Goal: Task Accomplishment & Management: Complete application form

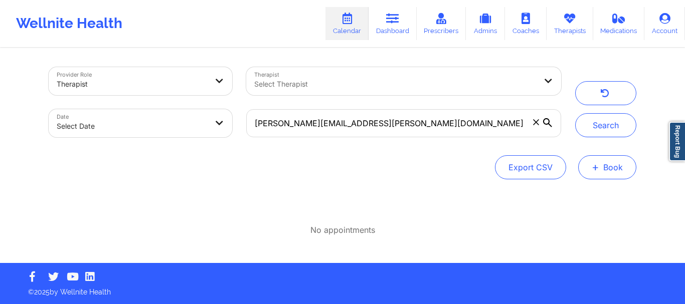
click at [601, 165] on button "+ Book" at bounding box center [607, 167] width 58 height 24
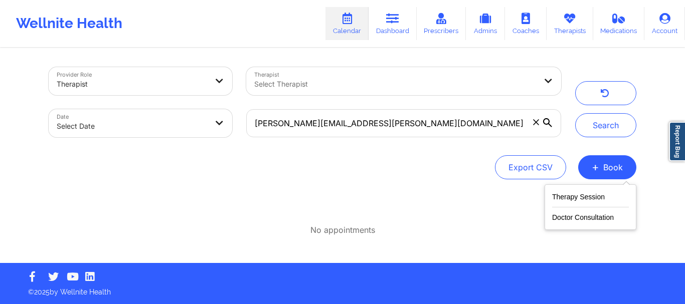
click at [402, 244] on div "Provider Role Therapist Therapist Select Therapist Date Select Date doherty.nic…" at bounding box center [342, 156] width 601 height 214
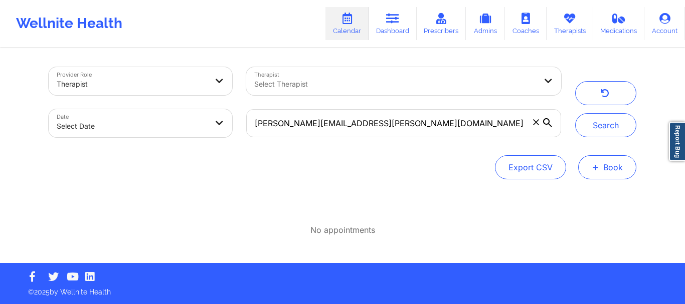
click at [593, 170] on span "+" at bounding box center [595, 167] width 8 height 6
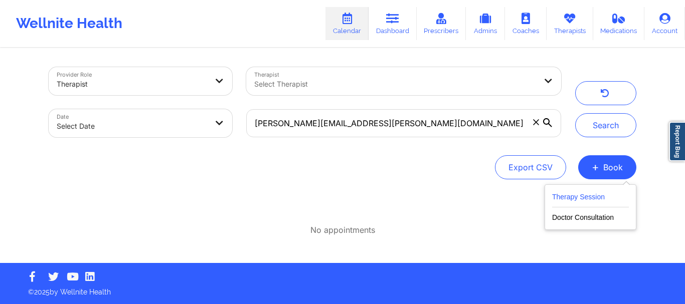
click at [563, 200] on button "Therapy Session" at bounding box center [590, 199] width 77 height 17
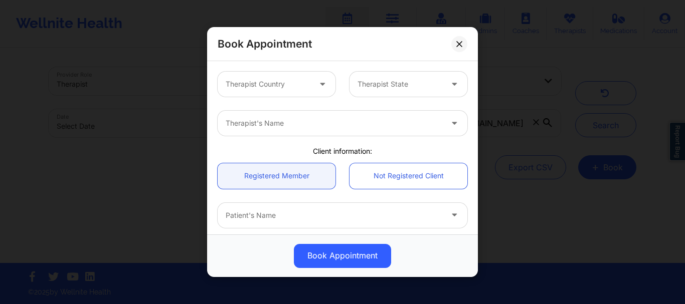
click at [262, 87] on div at bounding box center [268, 84] width 85 height 12
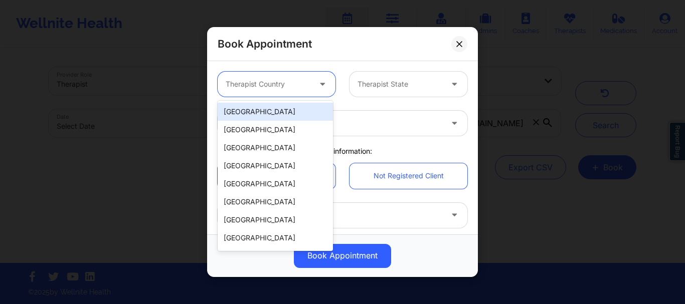
click at [258, 112] on div "[GEOGRAPHIC_DATA]" at bounding box center [274, 112] width 115 height 18
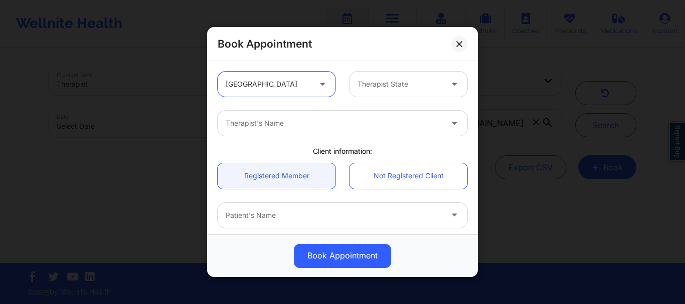
click at [354, 80] on div "Therapist State" at bounding box center [396, 84] width 94 height 25
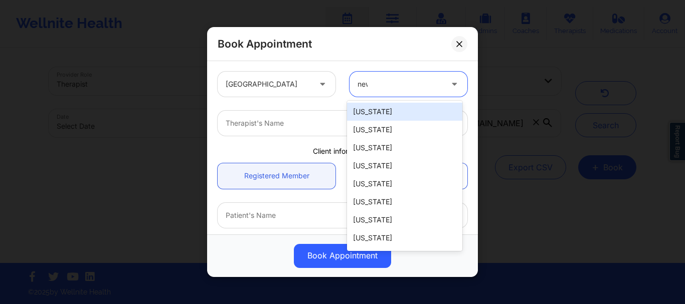
type input "new"
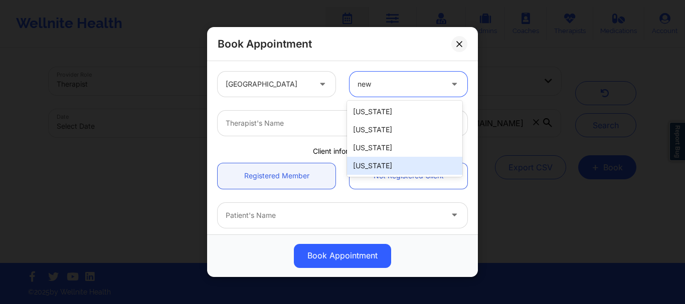
click at [379, 162] on div "[US_STATE]" at bounding box center [404, 166] width 115 height 18
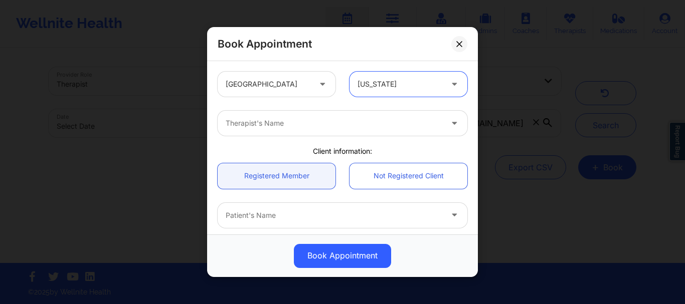
click at [249, 115] on div "Therapist's Name" at bounding box center [330, 123] width 226 height 25
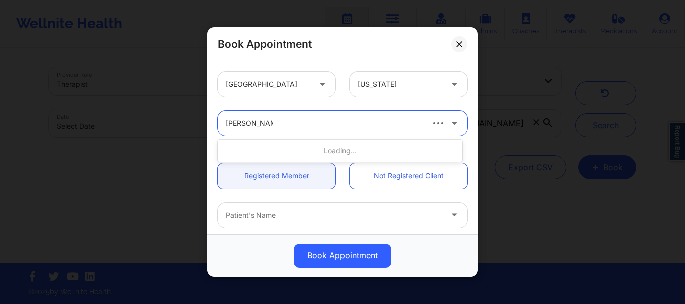
type input "nicole nunziata"
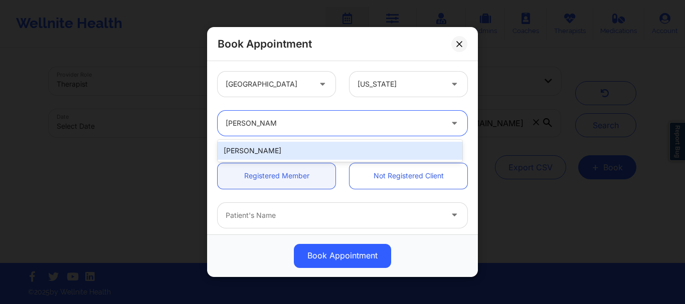
click at [258, 152] on div "Nicole Nunziata" at bounding box center [339, 151] width 245 height 18
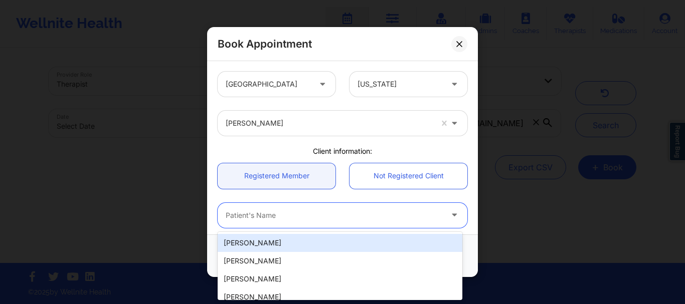
click at [272, 219] on div at bounding box center [334, 215] width 216 height 12
type input "nicholas d"
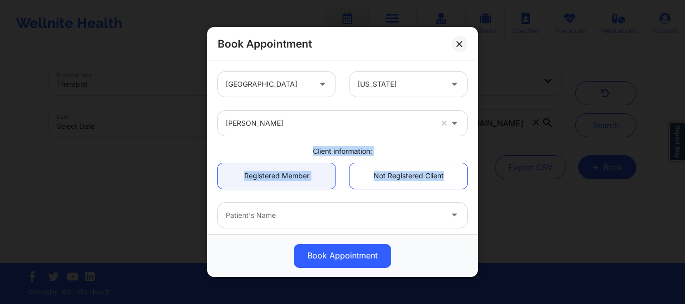
drag, startPoint x: 472, startPoint y: 119, endPoint x: 470, endPoint y: 177, distance: 58.2
click at [470, 177] on div "United States New York Nicole Nunziata Client information: Registered Member No…" at bounding box center [342, 147] width 271 height 173
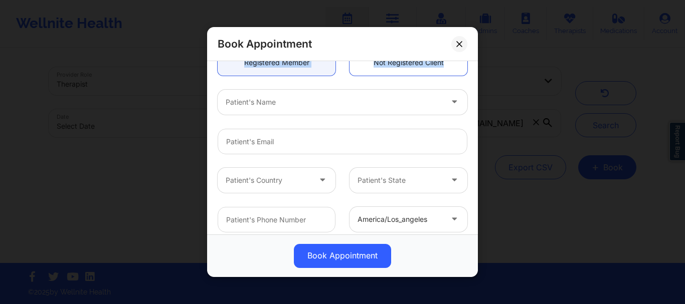
scroll to position [124, 0]
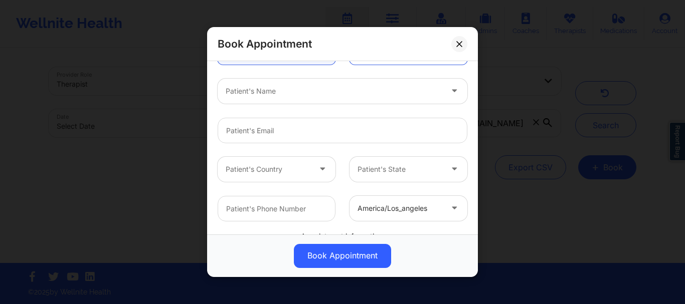
click at [258, 91] on div at bounding box center [334, 91] width 216 height 12
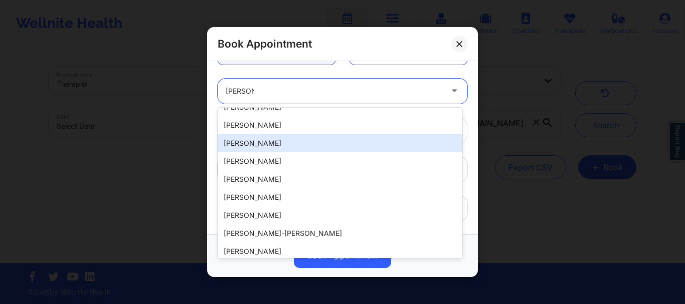
scroll to position [214, 0]
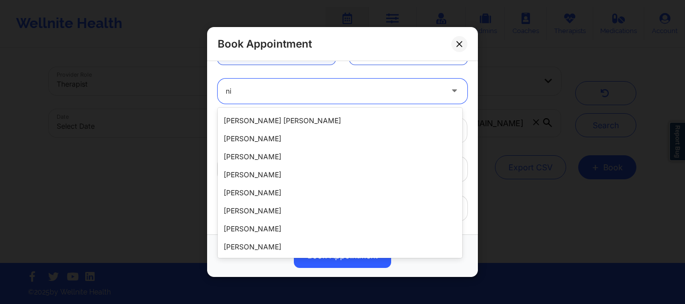
type input "n"
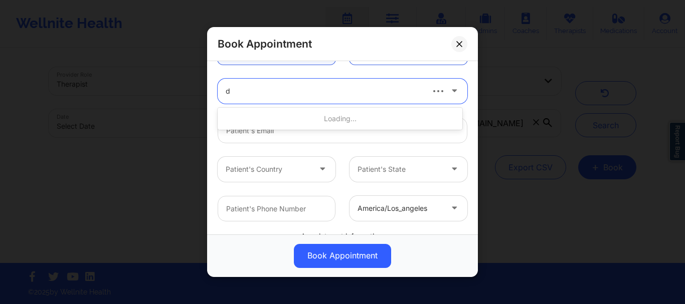
scroll to position [0, 0]
type input "doherty"
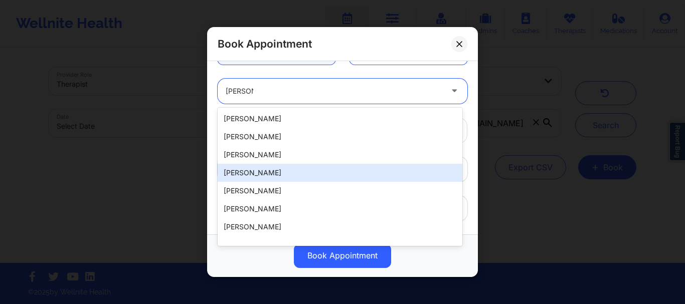
click at [291, 179] on div "Nicholas Doherty" at bounding box center [339, 173] width 245 height 18
type input "doherty.nicholas.s@gmail.com"
type input "+1860-539-3204"
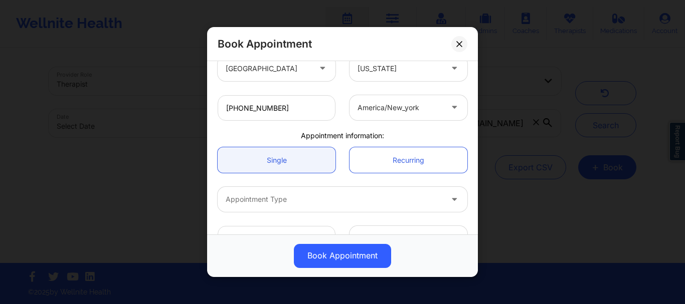
scroll to position [252, 0]
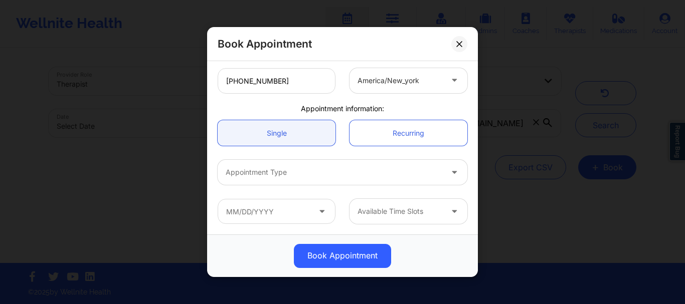
click at [240, 170] on div at bounding box center [334, 173] width 216 height 12
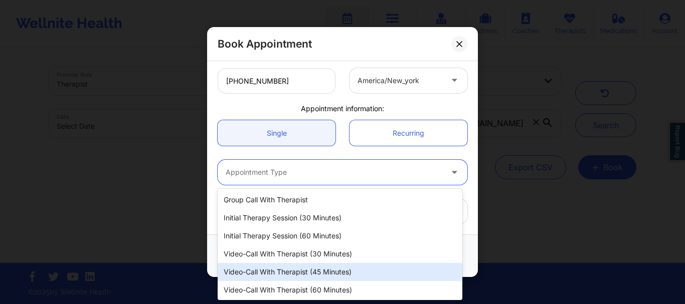
click at [303, 276] on div "Video-Call with Therapist (45 minutes)" at bounding box center [339, 272] width 245 height 18
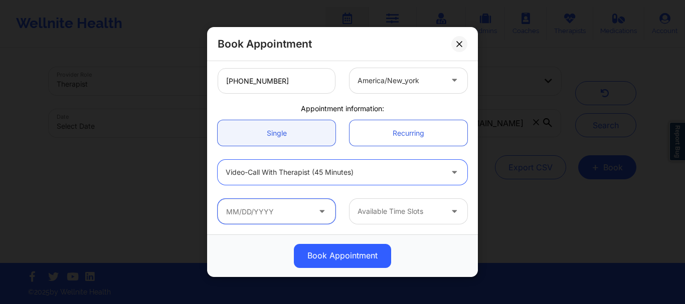
click at [284, 217] on input "text" at bounding box center [276, 211] width 118 height 25
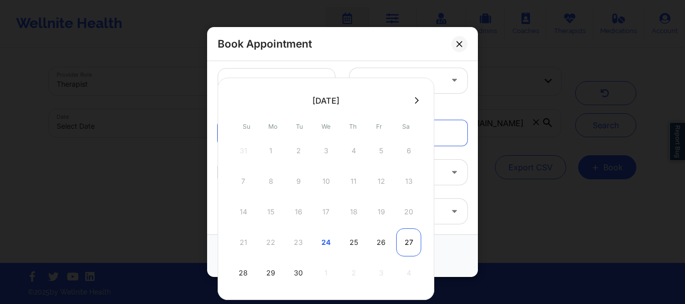
click at [407, 241] on div "27" at bounding box center [408, 243] width 25 height 28
type input "09/27/2025"
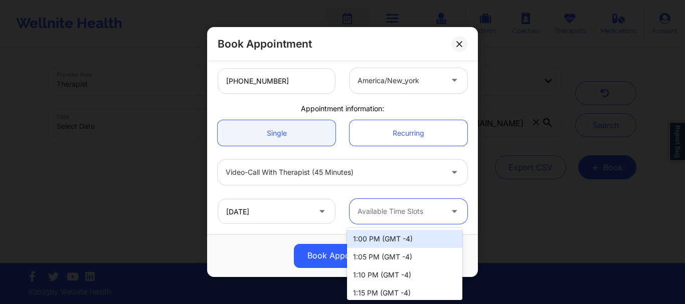
click at [423, 214] on div at bounding box center [399, 212] width 85 height 12
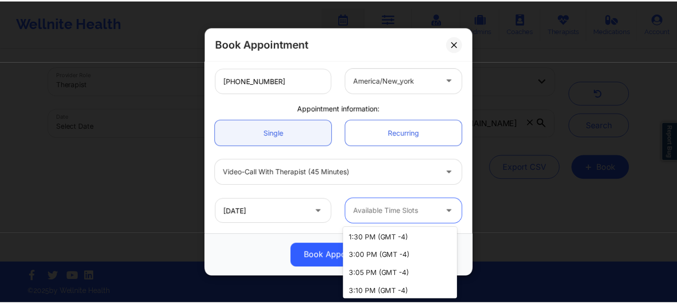
scroll to position [119, 0]
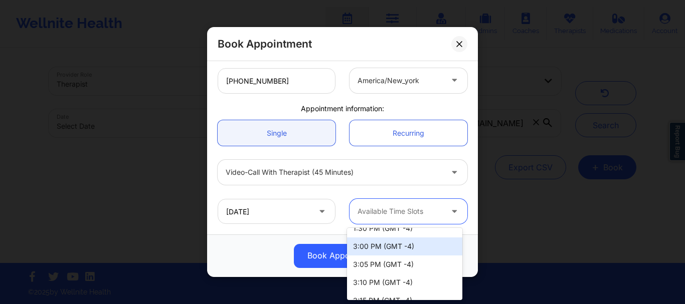
click at [427, 246] on div "3:00 PM (GMT -4)" at bounding box center [404, 247] width 115 height 18
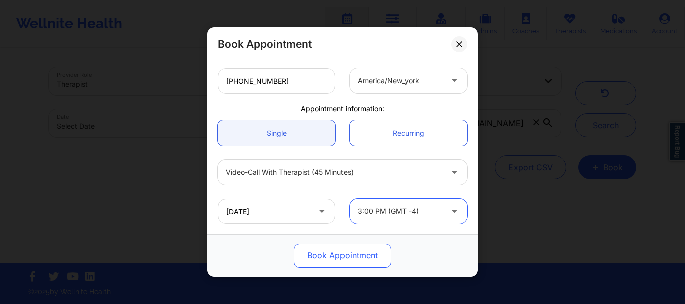
click at [334, 256] on button "Book Appointment" at bounding box center [342, 256] width 97 height 24
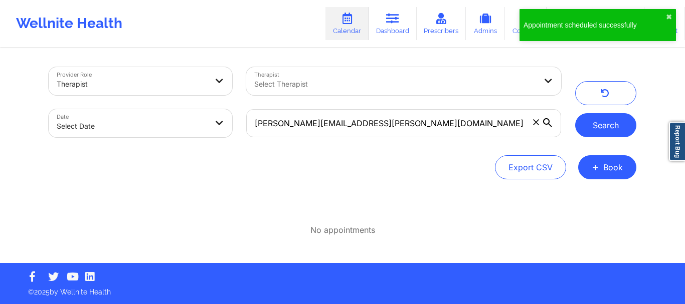
click at [607, 120] on button "Search" at bounding box center [605, 125] width 61 height 24
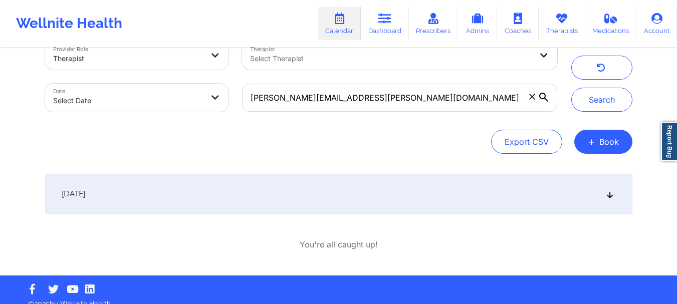
scroll to position [38, 0]
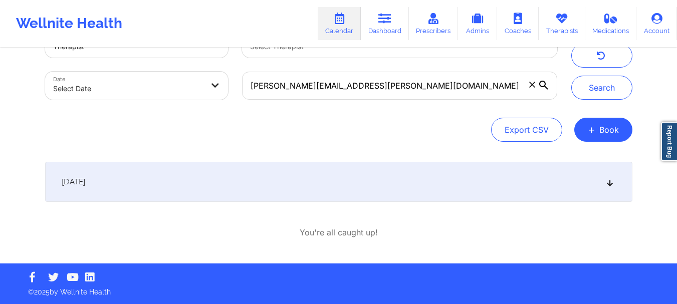
click at [607, 182] on icon at bounding box center [609, 181] width 9 height 7
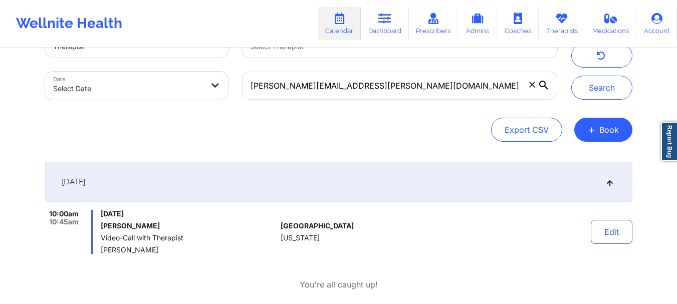
click at [532, 86] on icon at bounding box center [532, 85] width 6 height 6
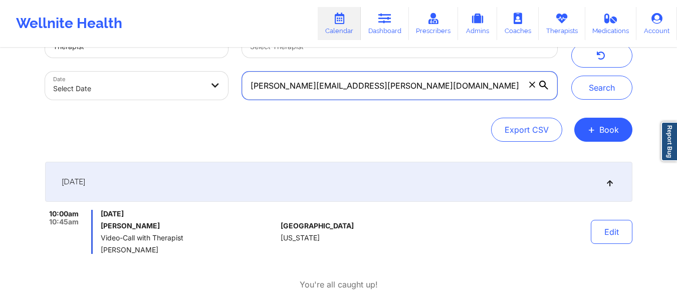
click at [532, 86] on input "doherty.nicholas.s@gmail.com" at bounding box center [399, 86] width 315 height 28
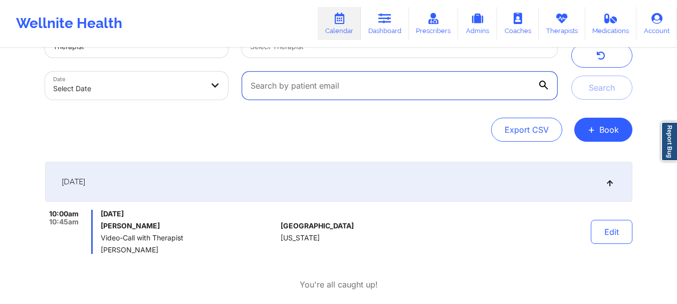
paste input "sarahsaloff@gmail.com"
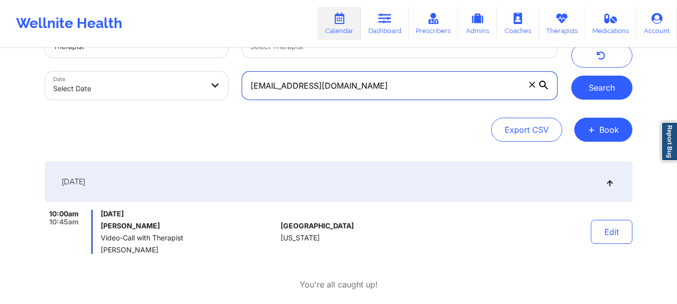
type input "sarahsaloff@gmail.com"
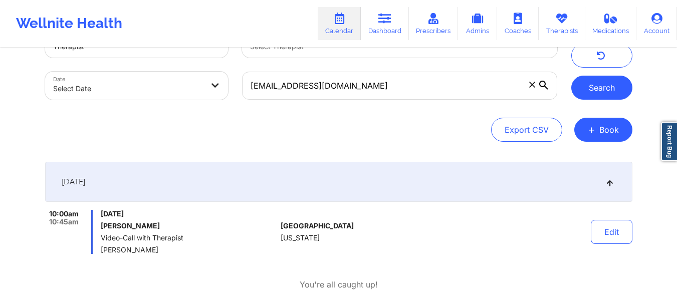
click at [587, 82] on button "Search" at bounding box center [601, 88] width 61 height 24
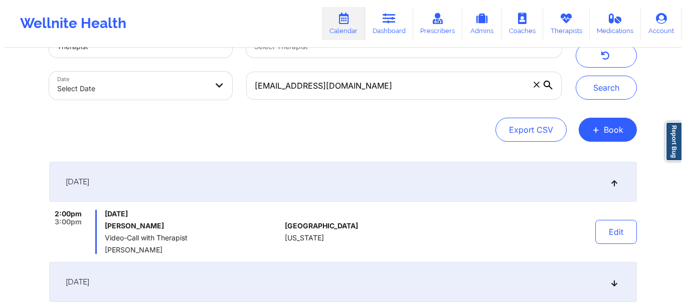
scroll to position [28, 0]
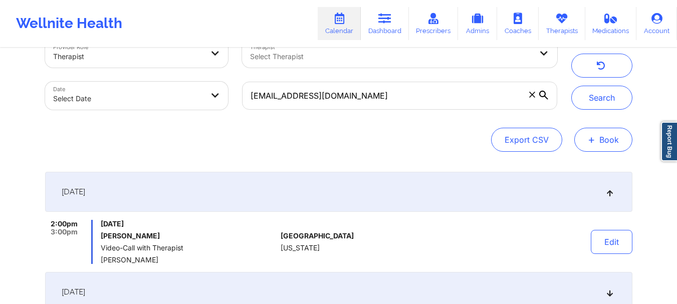
click at [603, 143] on button "+ Book" at bounding box center [603, 140] width 58 height 24
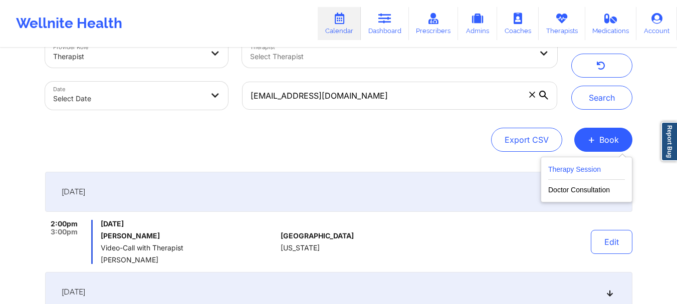
click at [589, 170] on button "Therapy Session" at bounding box center [586, 171] width 77 height 17
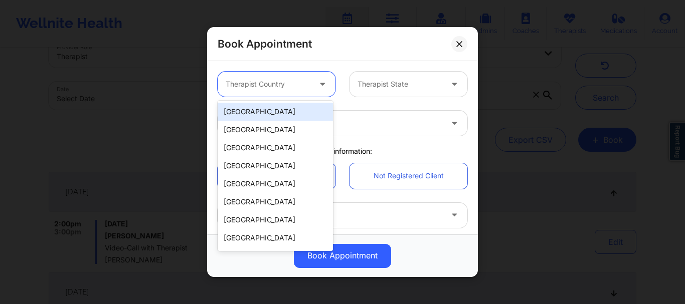
click at [258, 76] on div "Therapist Country" at bounding box center [264, 84] width 94 height 25
click at [259, 113] on div "[GEOGRAPHIC_DATA]" at bounding box center [274, 112] width 115 height 18
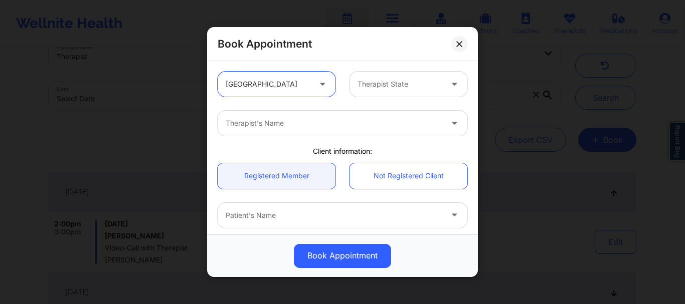
click at [358, 75] on div "Therapist State" at bounding box center [396, 84] width 94 height 25
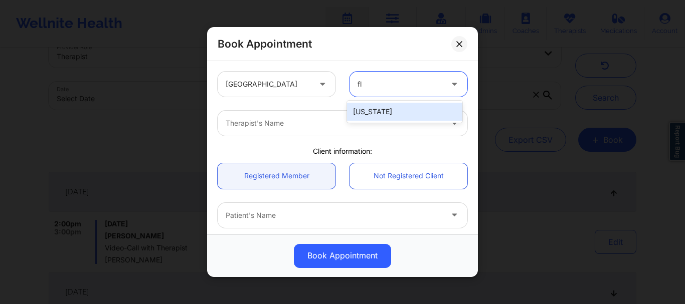
type input "flo"
click at [369, 112] on div "[US_STATE]" at bounding box center [404, 112] width 115 height 18
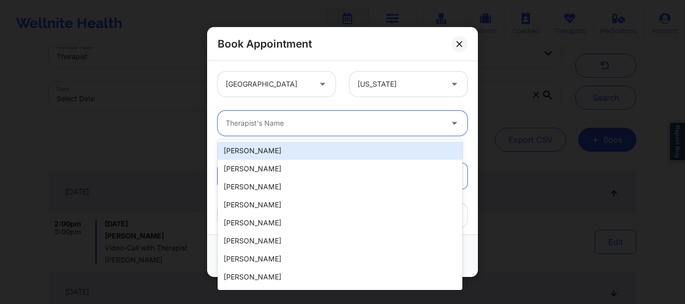
click at [273, 135] on div "Therapist's Name" at bounding box center [330, 123] width 226 height 25
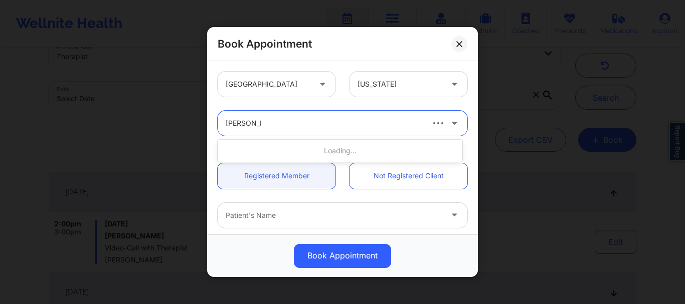
type input "daniella tom"
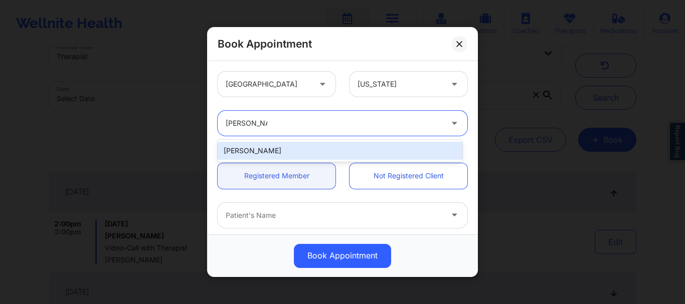
click at [299, 143] on div "Daniella Tompkins" at bounding box center [339, 151] width 245 height 18
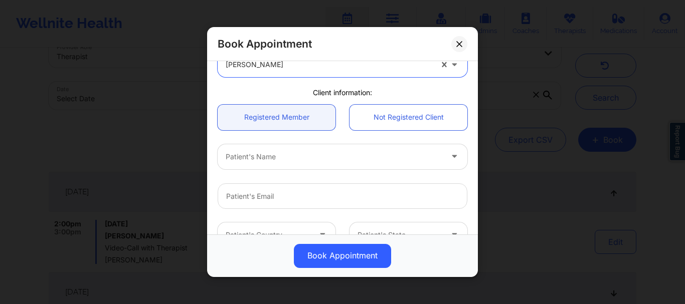
scroll to position [69, 0]
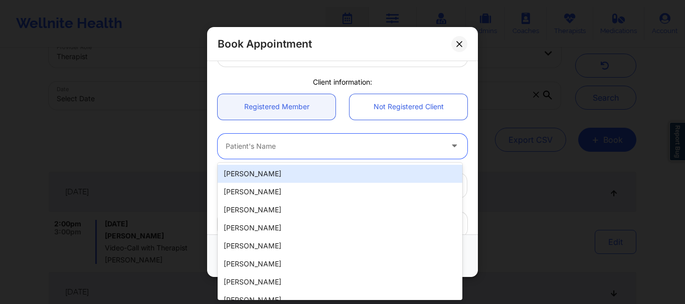
click at [290, 145] on div at bounding box center [334, 146] width 216 height 12
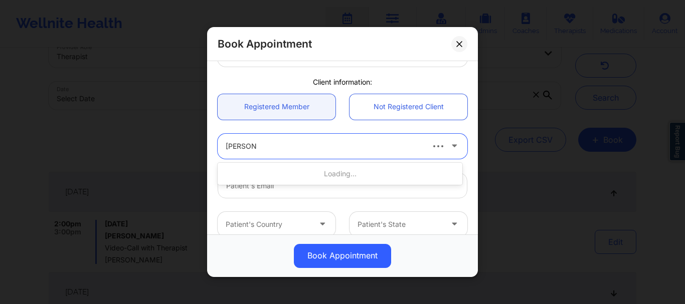
type input "sarah salo"
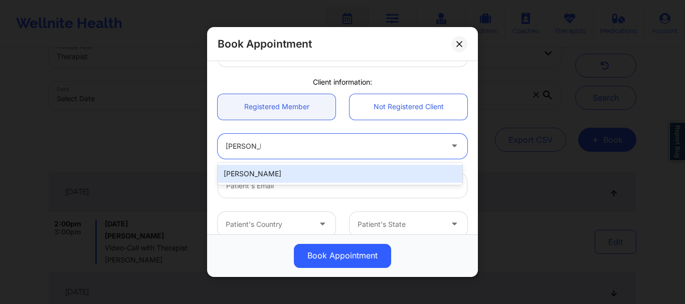
click at [272, 170] on div "Sarah saloff" at bounding box center [339, 174] width 245 height 18
type input "sarahsaloff@gmail.com"
type input "+1305-761-9718"
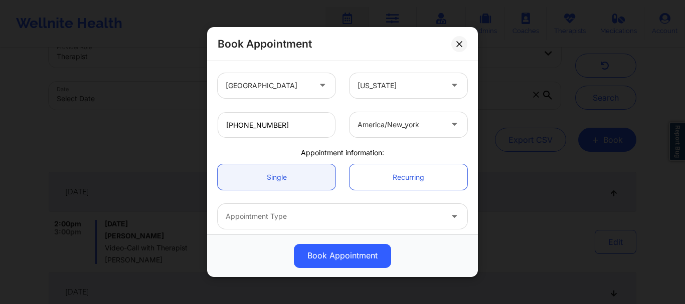
scroll to position [236, 0]
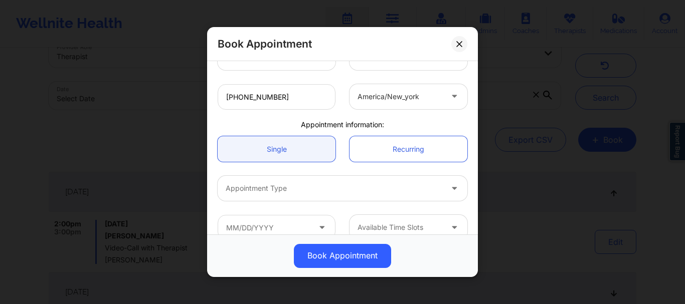
click at [246, 185] on div at bounding box center [334, 189] width 216 height 12
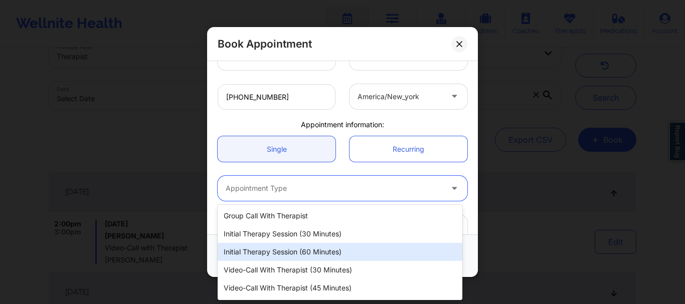
click at [303, 247] on div "Initial Therapy Session (60 minutes)" at bounding box center [339, 252] width 245 height 18
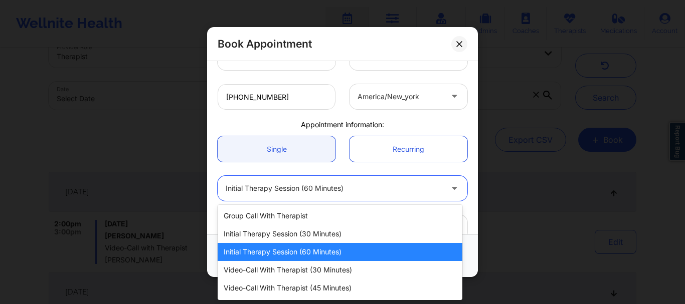
click at [311, 191] on div at bounding box center [334, 189] width 216 height 12
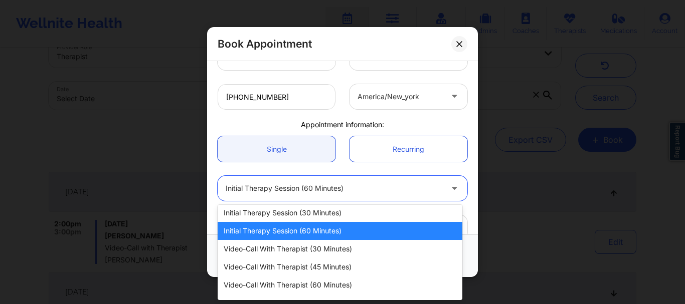
scroll to position [35, 0]
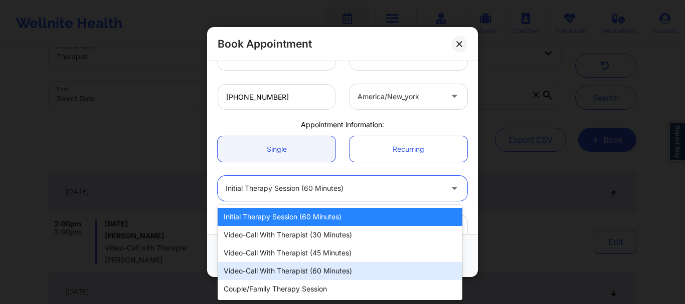
click at [327, 266] on div "Video-Call with Therapist (60 minutes)" at bounding box center [339, 271] width 245 height 18
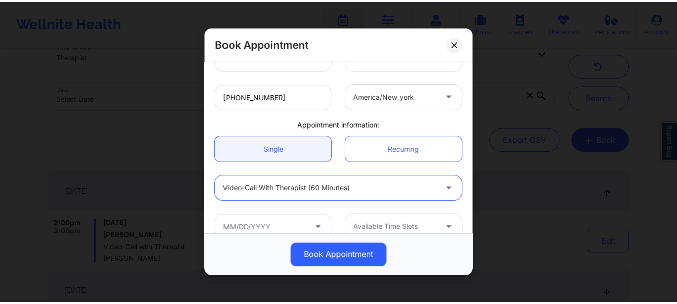
scroll to position [252, 0]
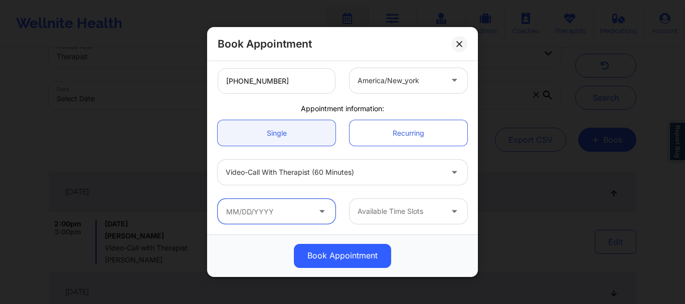
click at [264, 220] on input "text" at bounding box center [276, 211] width 118 height 25
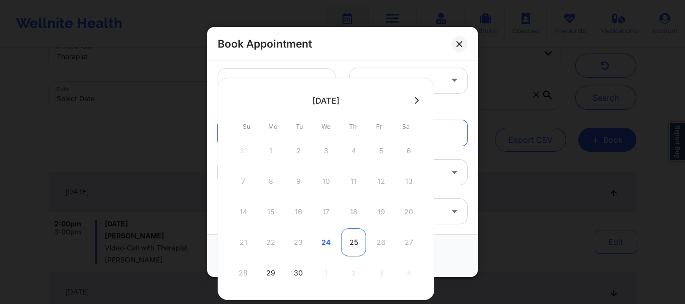
click at [355, 244] on div "25" at bounding box center [353, 243] width 25 height 28
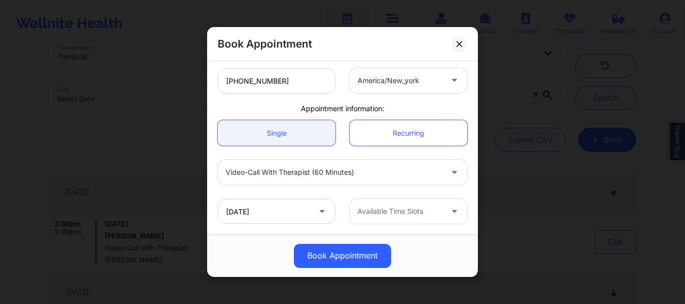
type input "09/25/2025"
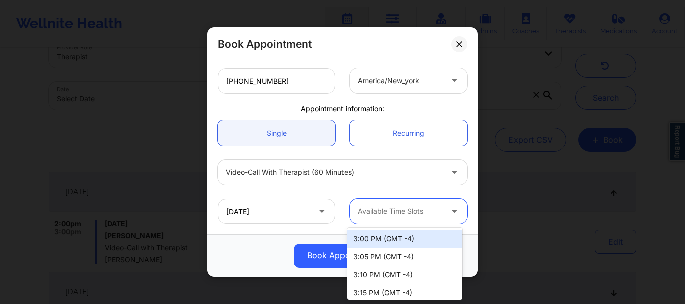
click at [407, 213] on div at bounding box center [399, 212] width 85 height 12
click at [405, 242] on div "3:00 PM (GMT -4)" at bounding box center [404, 239] width 115 height 18
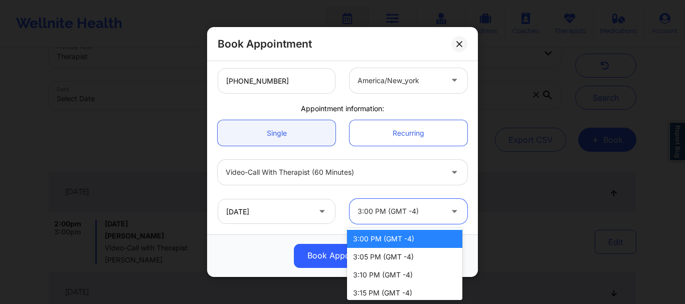
click at [394, 209] on div at bounding box center [399, 212] width 85 height 12
click at [399, 293] on div "3:15 PM (GMT -4)" at bounding box center [404, 293] width 115 height 18
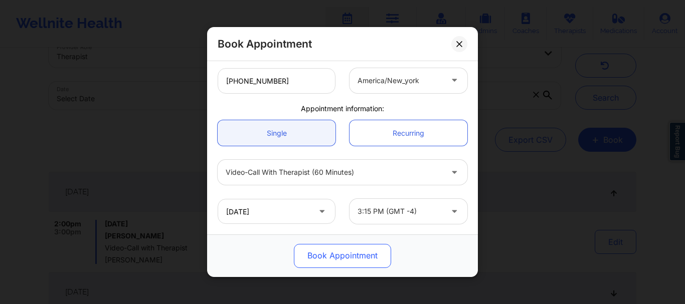
click at [350, 252] on button "Book Appointment" at bounding box center [342, 256] width 97 height 24
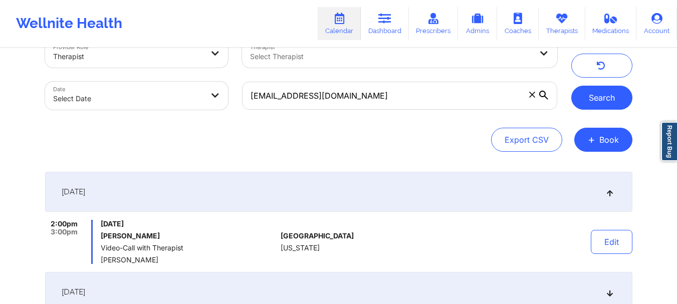
click at [605, 94] on button "Search" at bounding box center [601, 98] width 61 height 24
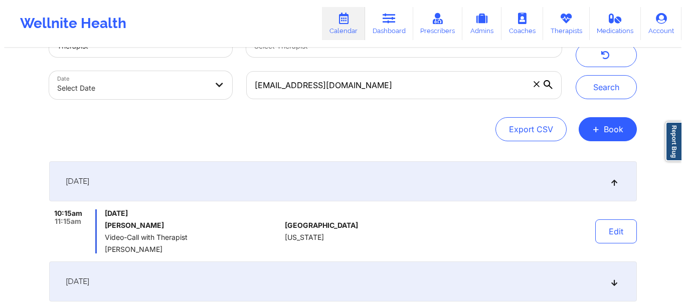
scroll to position [52, 0]
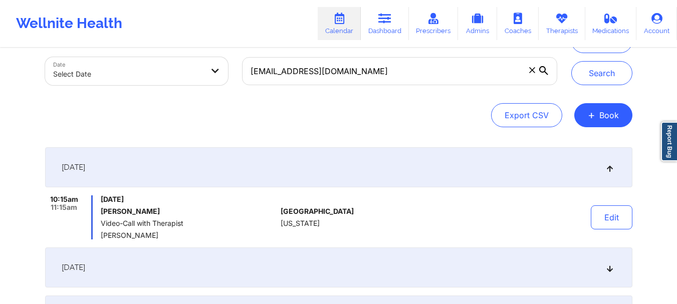
click at [534, 71] on icon at bounding box center [532, 70] width 6 height 6
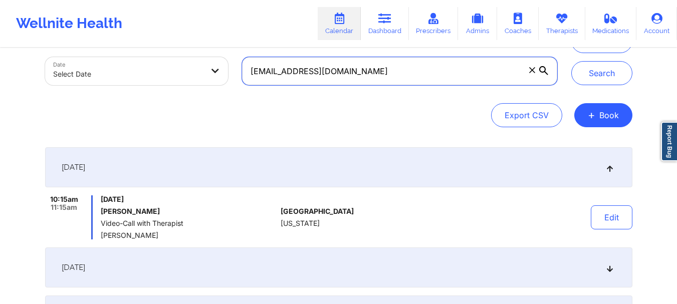
click at [534, 71] on input "sarahsaloff@gmail.com" at bounding box center [399, 71] width 315 height 28
paste input "mjusten84@gmail.com"
type input "mjusten84@gmail.com"
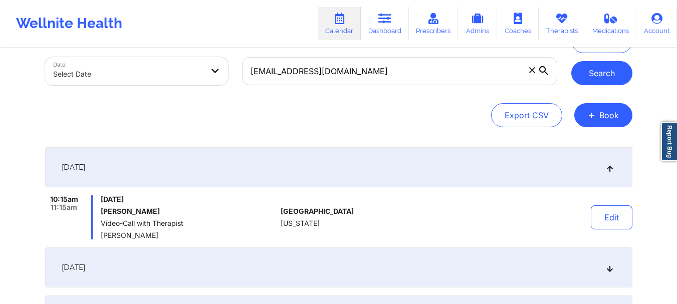
click at [602, 81] on button "Search" at bounding box center [601, 73] width 61 height 24
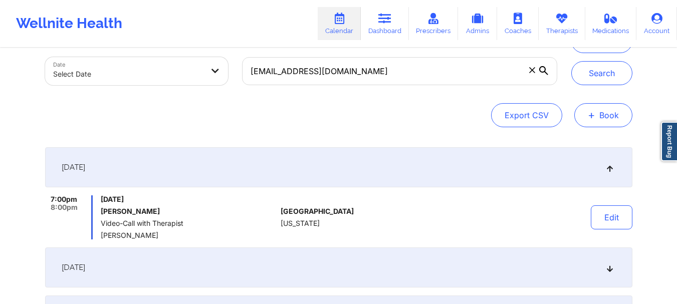
click at [599, 119] on button "+ Book" at bounding box center [603, 115] width 58 height 24
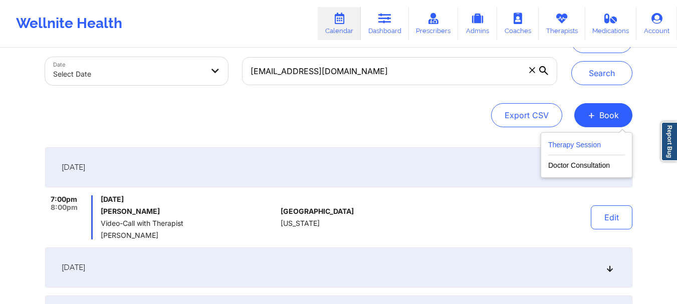
click at [581, 139] on button "Therapy Session" at bounding box center [586, 147] width 77 height 17
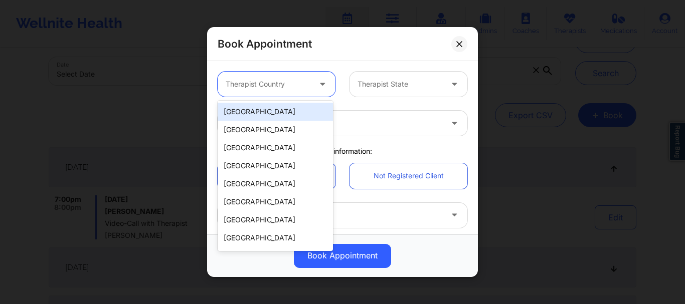
click at [272, 85] on div at bounding box center [268, 84] width 85 height 12
click at [246, 111] on div "[GEOGRAPHIC_DATA]" at bounding box center [274, 112] width 115 height 18
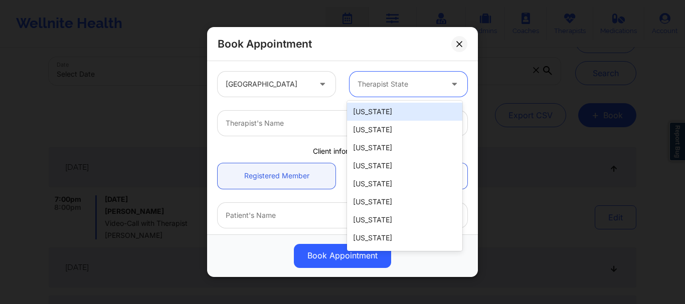
click at [377, 84] on div at bounding box center [399, 84] width 85 height 12
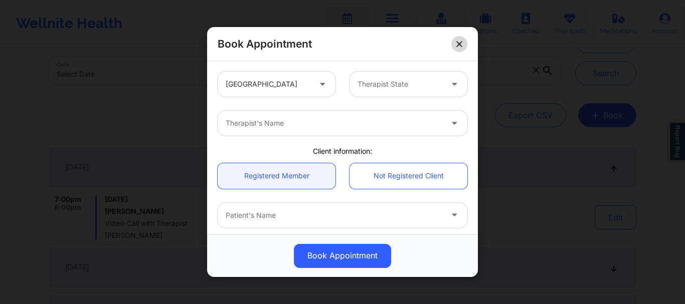
click at [455, 48] on button at bounding box center [459, 44] width 16 height 16
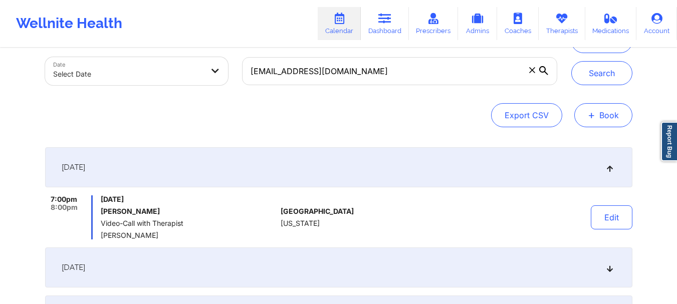
click at [581, 112] on button "+ Book" at bounding box center [603, 115] width 58 height 24
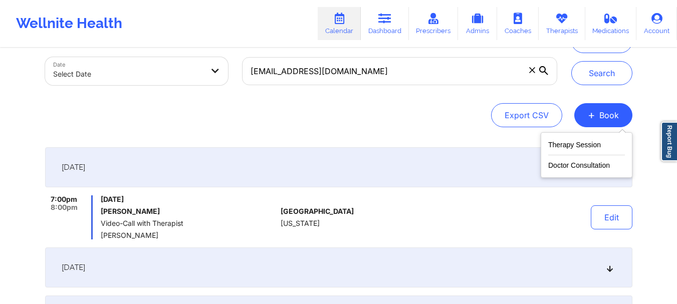
click at [581, 138] on div "Therapy Session Doctor Consultation" at bounding box center [587, 155] width 92 height 46
click at [582, 145] on button "Therapy Session" at bounding box center [586, 147] width 77 height 17
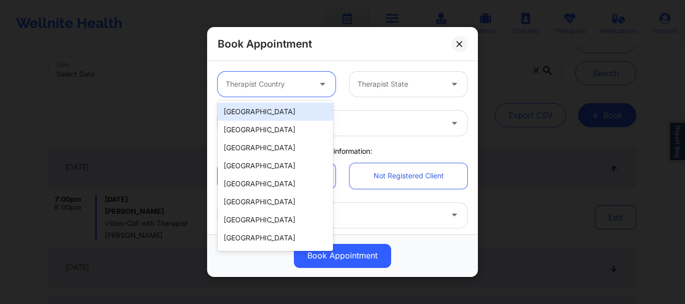
click at [306, 90] on div "Therapist Country" at bounding box center [264, 84] width 94 height 25
click at [271, 115] on div "[GEOGRAPHIC_DATA]" at bounding box center [274, 112] width 115 height 18
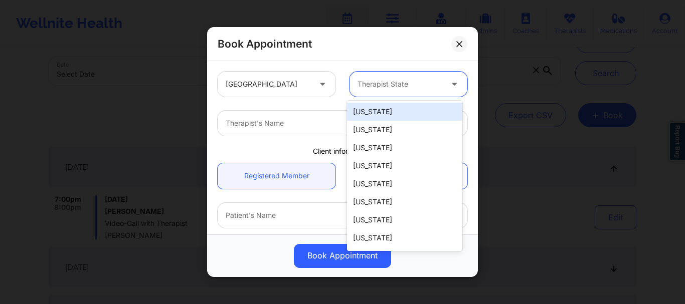
click at [435, 74] on div "Therapist State" at bounding box center [396, 84] width 94 height 25
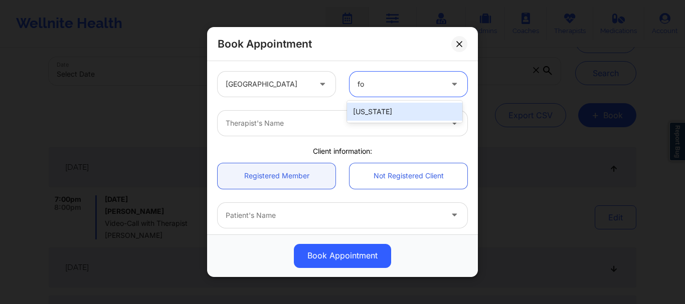
type input "f"
type input "flo"
click at [359, 106] on div "[US_STATE]" at bounding box center [404, 112] width 115 height 18
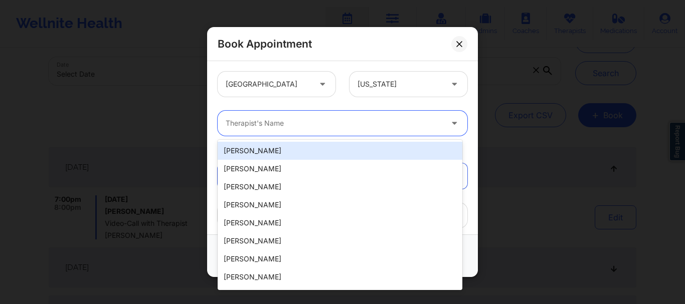
click at [329, 121] on div at bounding box center [334, 123] width 216 height 12
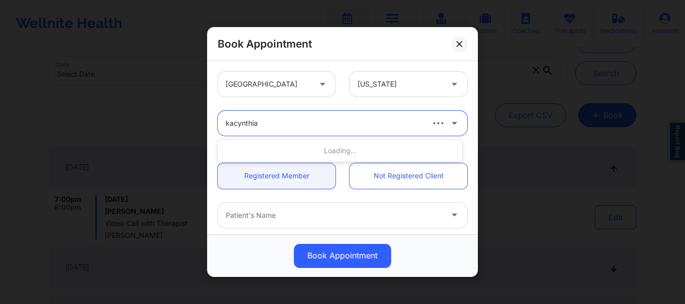
type input "kacynthia b"
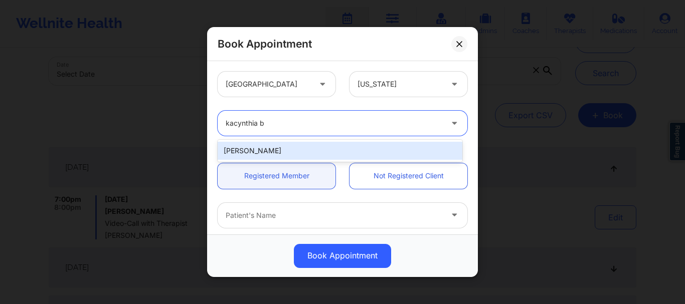
click at [312, 147] on div "[PERSON_NAME]" at bounding box center [339, 151] width 245 height 18
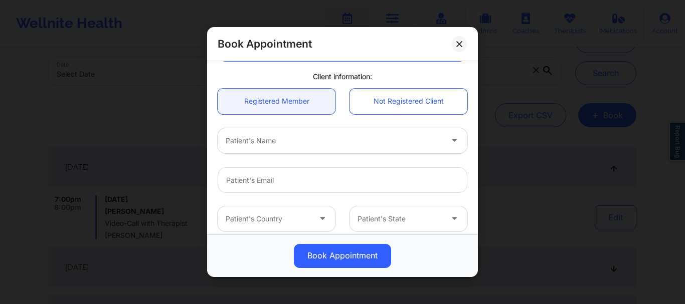
scroll to position [78, 0]
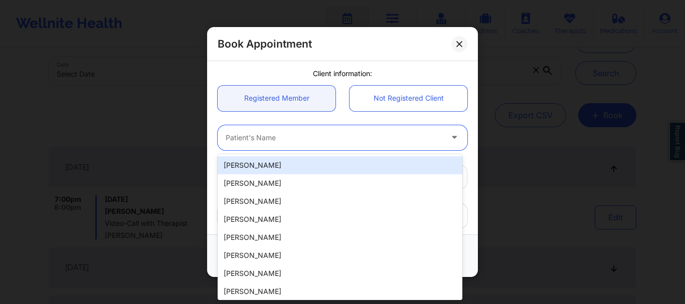
click at [279, 145] on div "Patient's Name" at bounding box center [330, 137] width 226 height 25
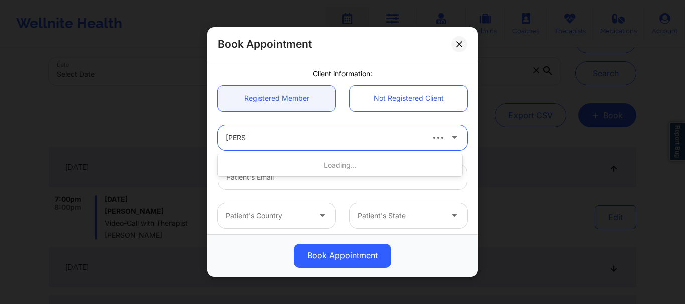
type input "judith"
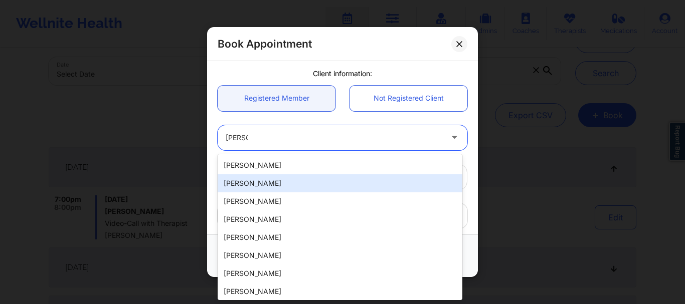
click at [273, 177] on div "Judith Justen" at bounding box center [339, 183] width 245 height 18
type input "mjusten84@gmail.com"
type input "+13525157975"
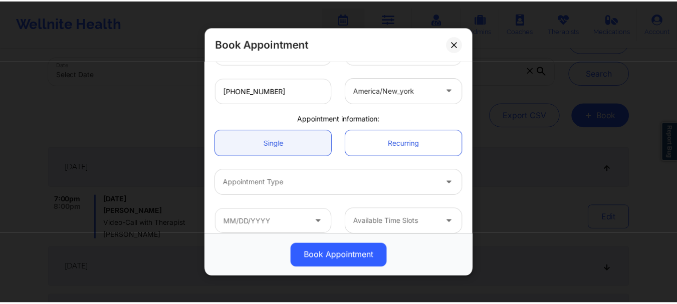
scroll to position [252, 0]
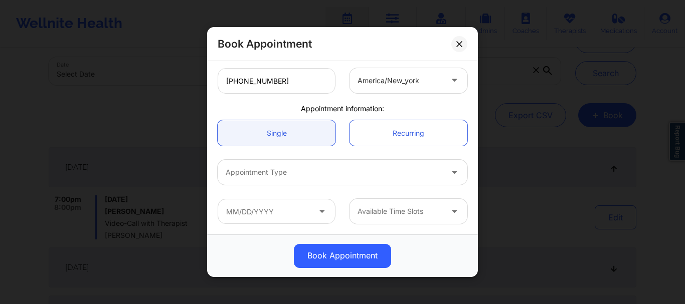
click at [261, 177] on div at bounding box center [334, 173] width 216 height 12
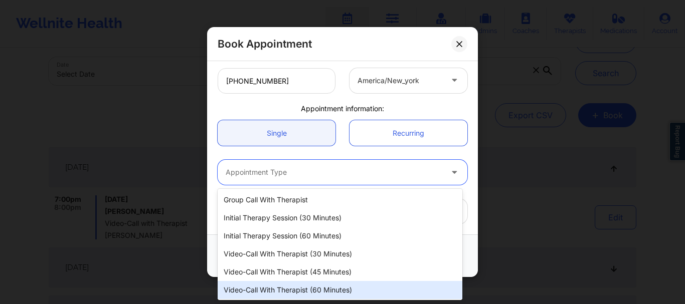
click at [283, 288] on div "Video-Call with Therapist (60 minutes)" at bounding box center [339, 290] width 245 height 18
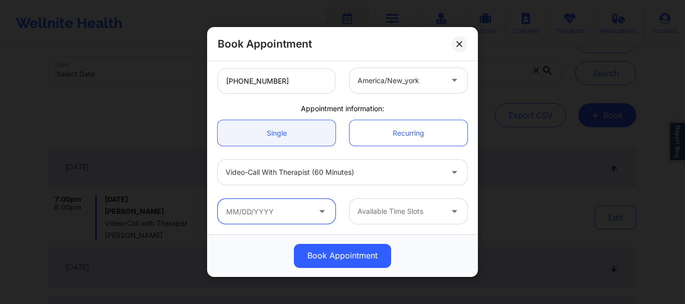
click at [277, 219] on input "text" at bounding box center [276, 211] width 118 height 25
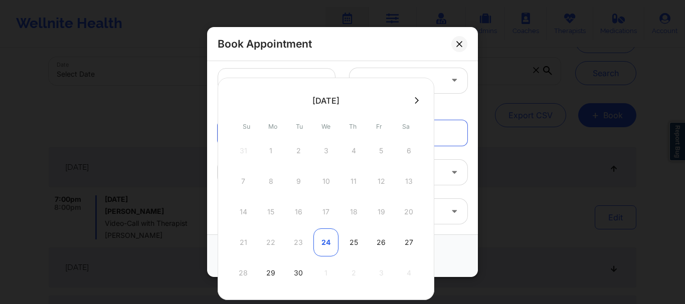
click at [330, 242] on div "24" at bounding box center [325, 243] width 25 height 28
type input "09/24/2025"
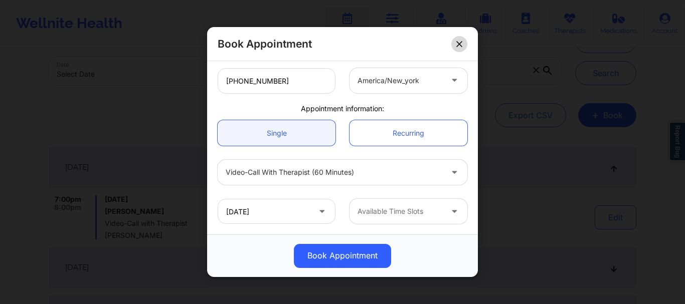
click at [460, 46] on icon at bounding box center [459, 44] width 6 height 6
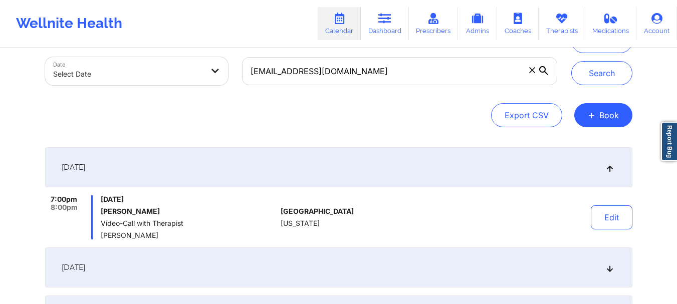
click at [535, 71] on span at bounding box center [532, 70] width 10 height 10
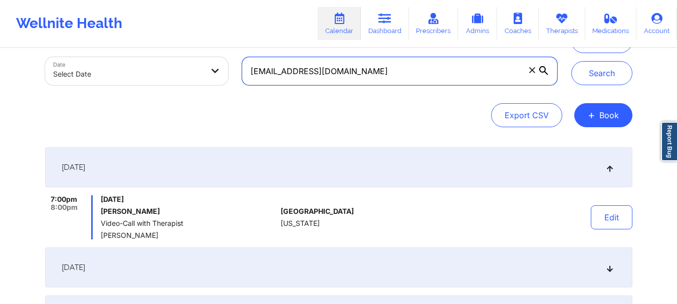
click at [535, 71] on input "mjusten84@gmail.com" at bounding box center [399, 71] width 315 height 28
paste input "hsmith12348@gmail.com"
type input "hsmith12348@gmail.com"
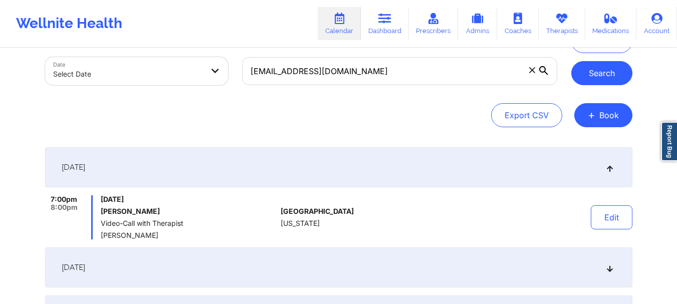
click at [598, 75] on button "Search" at bounding box center [601, 73] width 61 height 24
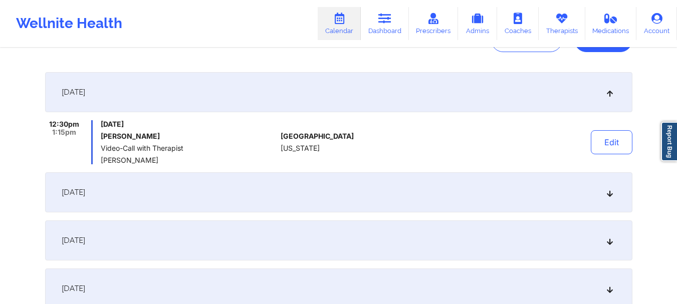
scroll to position [138, 0]
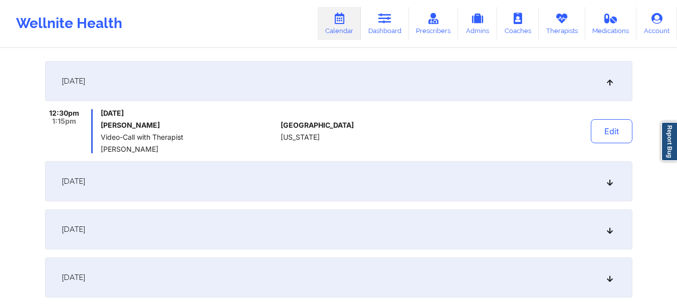
click at [605, 182] on div "October 1, 2025" at bounding box center [338, 181] width 587 height 40
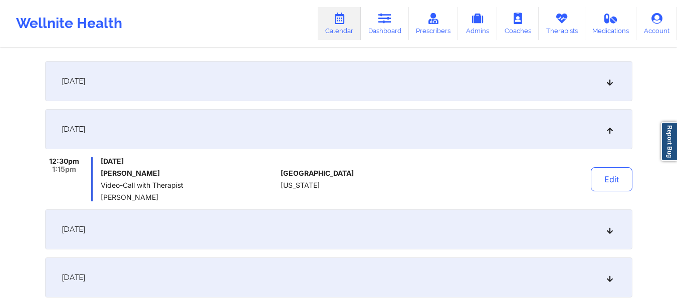
scroll to position [0, 0]
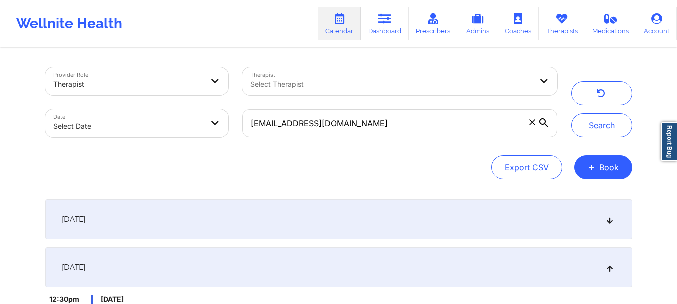
click at [533, 125] on span at bounding box center [532, 122] width 10 height 10
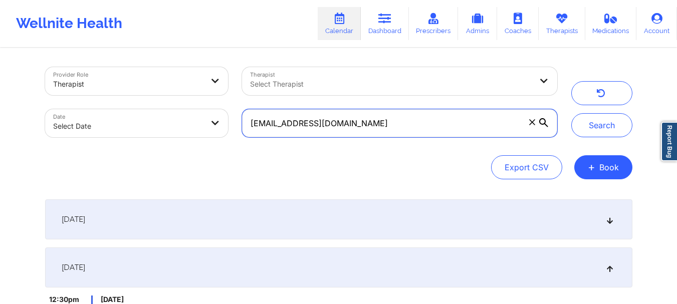
click at [533, 125] on input "hsmith12348@gmail.com" at bounding box center [399, 123] width 315 height 28
paste input "brad51499@gmail.com"
type input "brad51499@gmail.com"
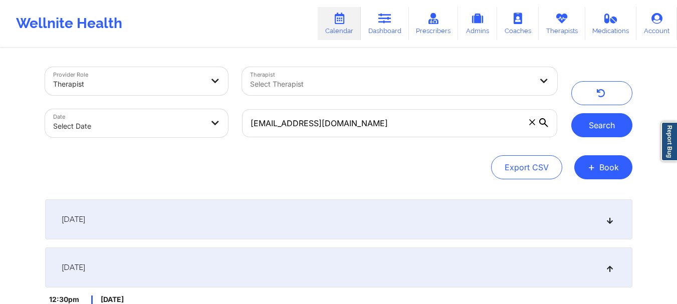
click at [592, 124] on button "Search" at bounding box center [601, 125] width 61 height 24
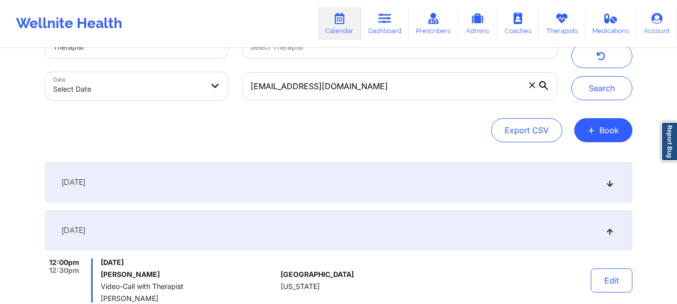
scroll to position [40, 0]
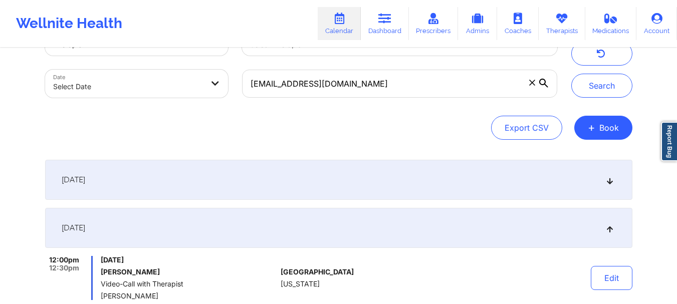
click at [610, 182] on icon at bounding box center [609, 179] width 9 height 7
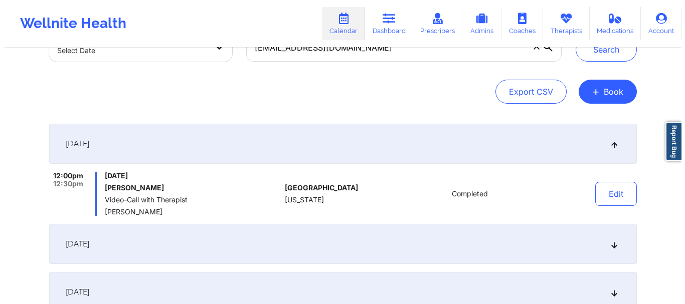
scroll to position [0, 0]
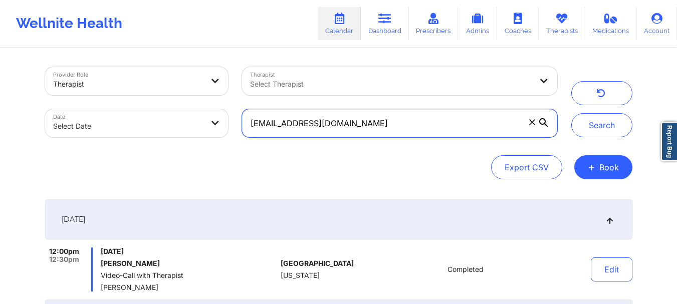
drag, startPoint x: 538, startPoint y: 122, endPoint x: 532, endPoint y: 122, distance: 6.0
click at [532, 122] on label "brad51499@gmail.com" at bounding box center [399, 123] width 315 height 28
click at [532, 122] on input "brad51499@gmail.com" at bounding box center [399, 123] width 315 height 28
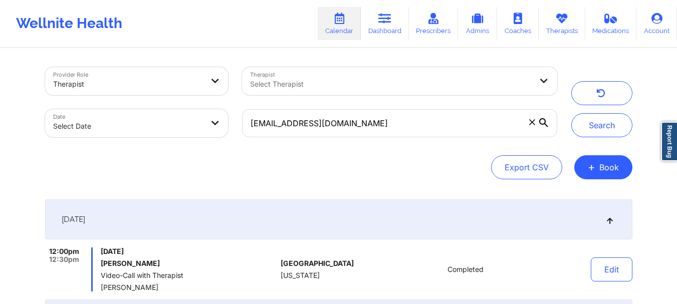
click at [532, 122] on icon at bounding box center [532, 122] width 6 height 6
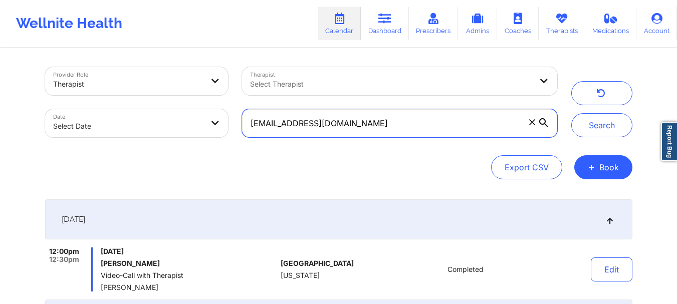
click at [532, 122] on input "brad51499@gmail.com" at bounding box center [399, 123] width 315 height 28
paste input "[PERSON_NAME][EMAIL_ADDRESS][PERSON_NAME][DOMAIN_NAME]"
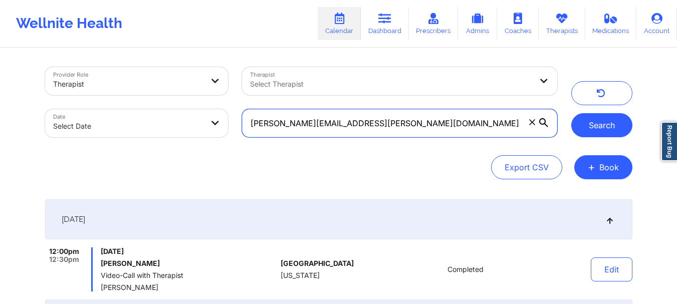
type input "[PERSON_NAME][EMAIL_ADDRESS][PERSON_NAME][DOMAIN_NAME]"
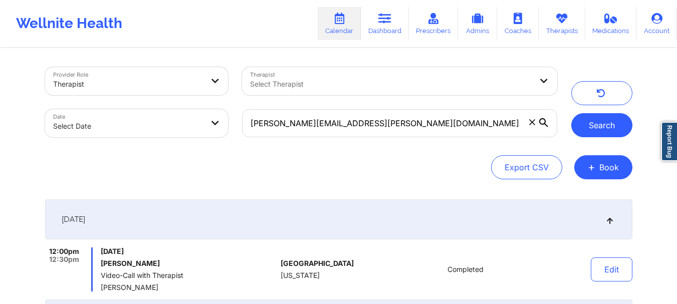
click at [589, 125] on button "Search" at bounding box center [601, 125] width 61 height 24
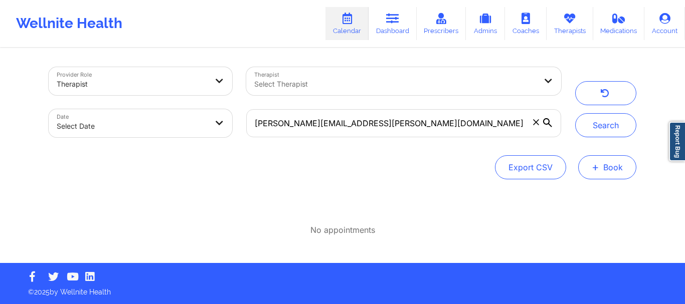
click at [612, 170] on button "+ Book" at bounding box center [607, 167] width 58 height 24
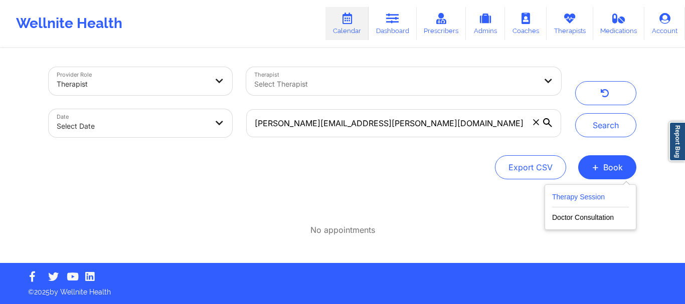
click at [582, 192] on button "Therapy Session" at bounding box center [590, 199] width 77 height 17
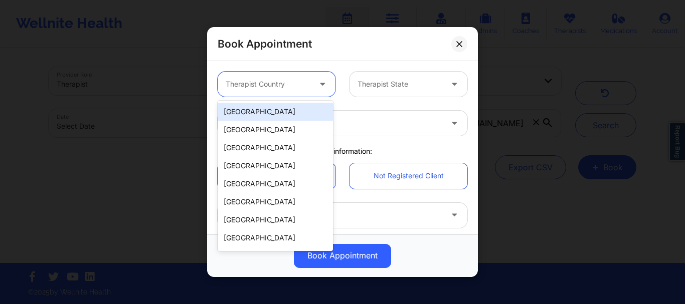
click at [269, 89] on div at bounding box center [268, 84] width 85 height 12
click at [258, 114] on div "[GEOGRAPHIC_DATA]" at bounding box center [274, 112] width 115 height 18
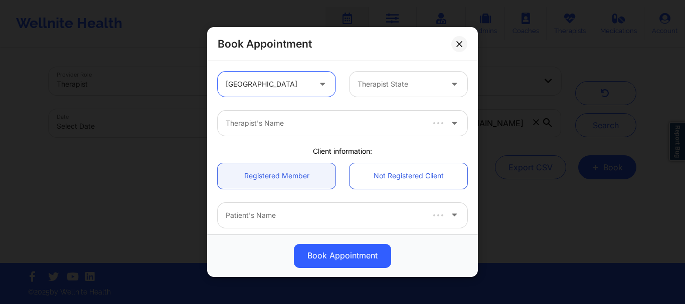
click at [405, 81] on div at bounding box center [399, 84] width 85 height 12
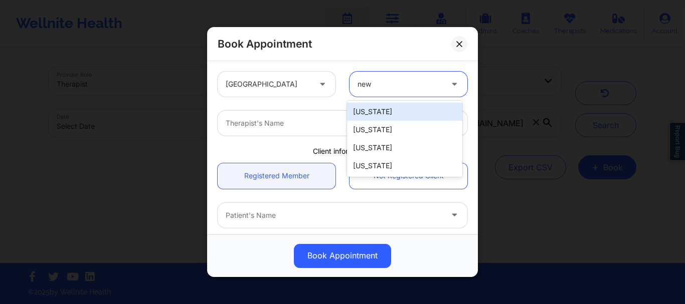
type input "new"
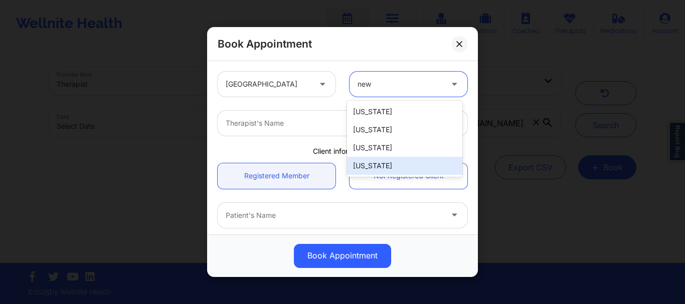
click at [393, 163] on div "[US_STATE]" at bounding box center [404, 166] width 115 height 18
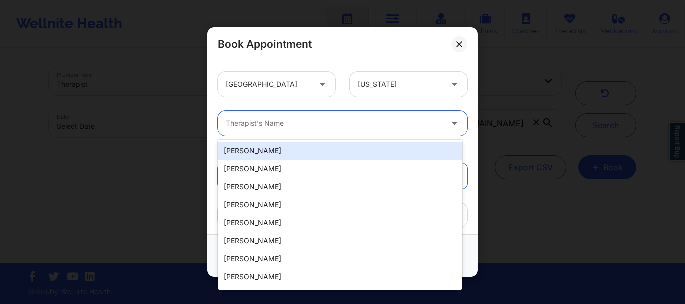
click at [265, 124] on div at bounding box center [334, 123] width 216 height 12
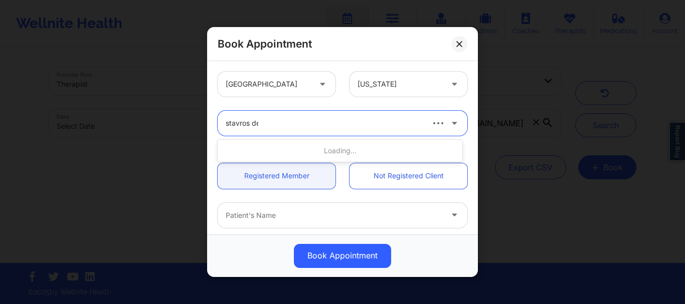
type input "stavros del"
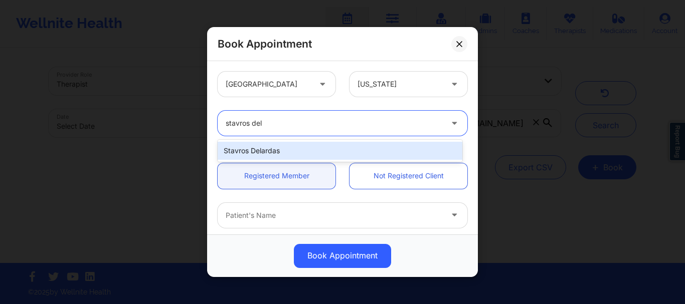
click at [262, 150] on div "Stavros Delardas" at bounding box center [339, 151] width 245 height 18
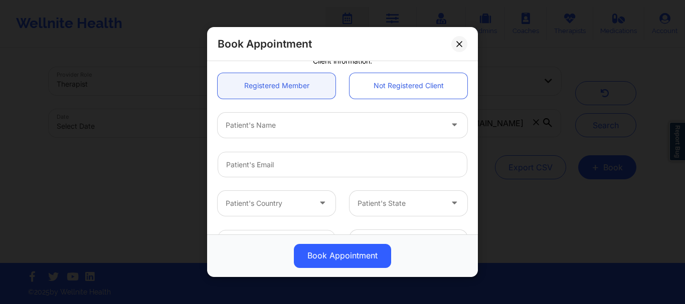
scroll to position [102, 0]
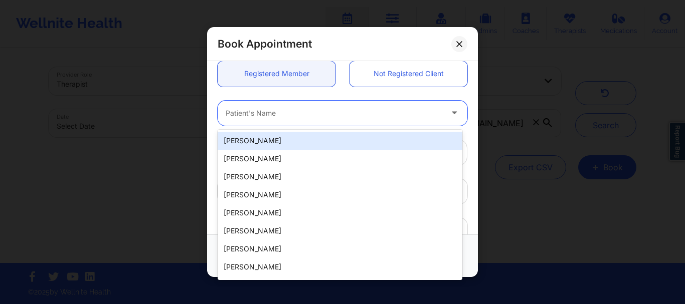
click at [245, 125] on div "Patient's Name" at bounding box center [330, 113] width 226 height 25
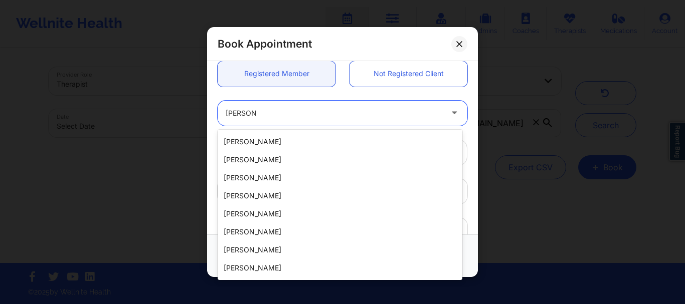
scroll to position [575, 0]
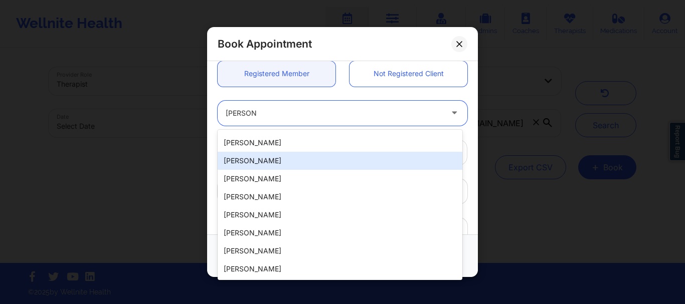
click at [253, 112] on input "Matthew" at bounding box center [241, 113] width 31 height 10
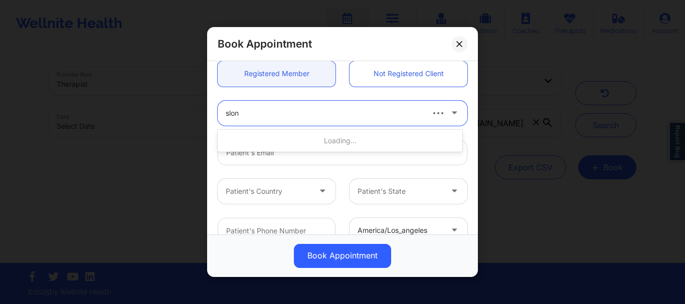
type input "[PERSON_NAME]"
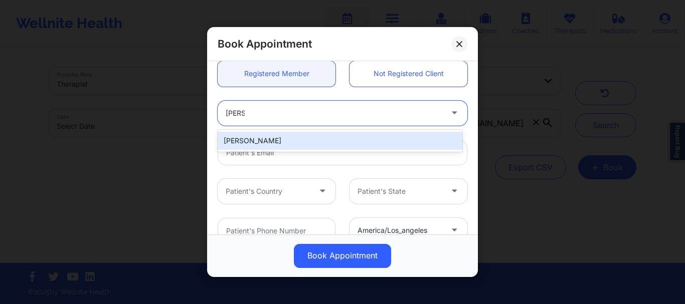
click at [253, 137] on div "[PERSON_NAME]" at bounding box center [339, 141] width 245 height 18
type input "[PERSON_NAME][EMAIL_ADDRESS][PERSON_NAME][DOMAIN_NAME]"
type input "[PHONE_NUMBER]"
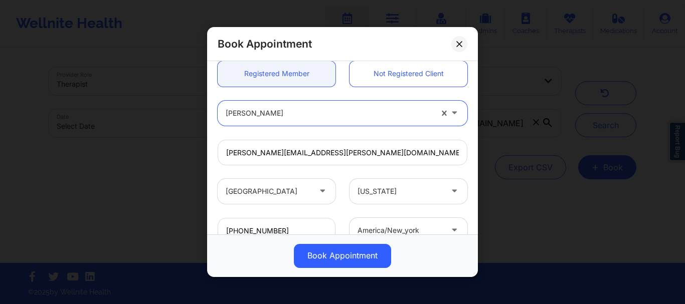
scroll to position [252, 0]
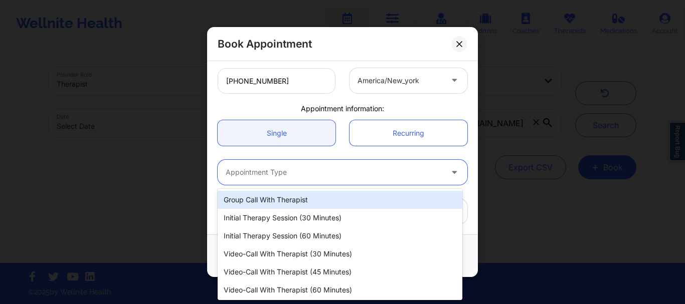
click at [273, 163] on div "Appointment Type" at bounding box center [330, 172] width 226 height 25
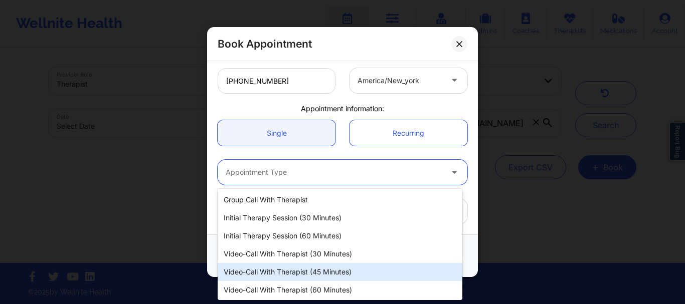
click at [291, 263] on div "Video-Call with Therapist (45 minutes)" at bounding box center [339, 272] width 245 height 18
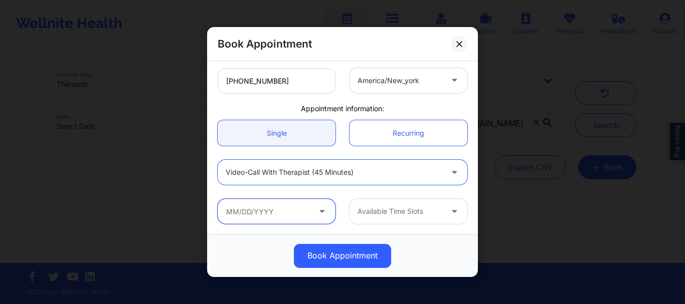
click at [251, 223] on input "text" at bounding box center [276, 211] width 118 height 25
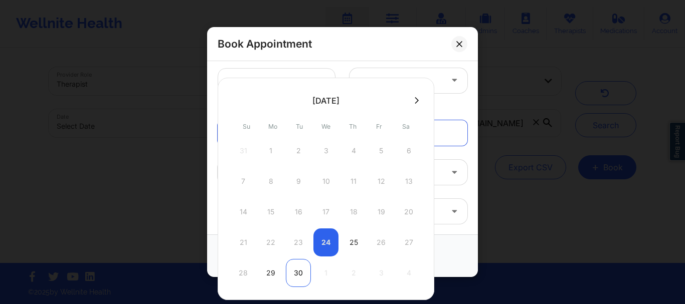
click at [297, 275] on div "30" at bounding box center [298, 273] width 25 height 28
type input "[DATE]"
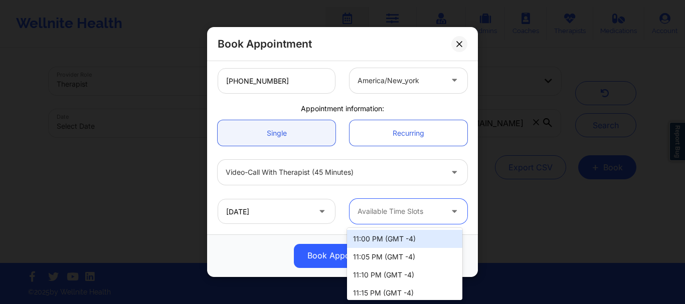
click at [401, 212] on div at bounding box center [399, 212] width 85 height 12
click at [392, 219] on div "Available Time Slots" at bounding box center [396, 211] width 94 height 25
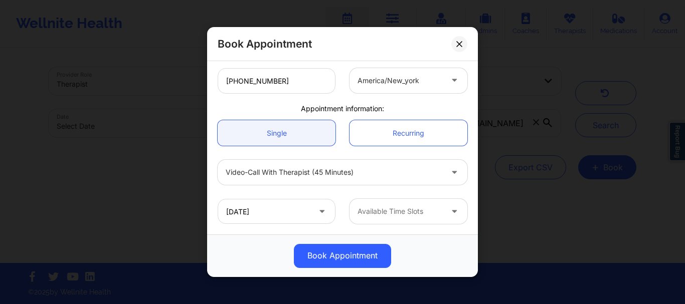
drag, startPoint x: 462, startPoint y: 234, endPoint x: 426, endPoint y: 216, distance: 39.9
click at [426, 216] on div "United States New York Stavros Delardas Client information: Registered Member N…" at bounding box center [342, 147] width 271 height 173
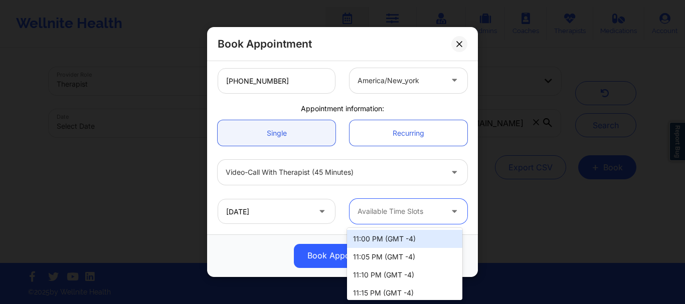
click at [426, 216] on div at bounding box center [399, 212] width 85 height 12
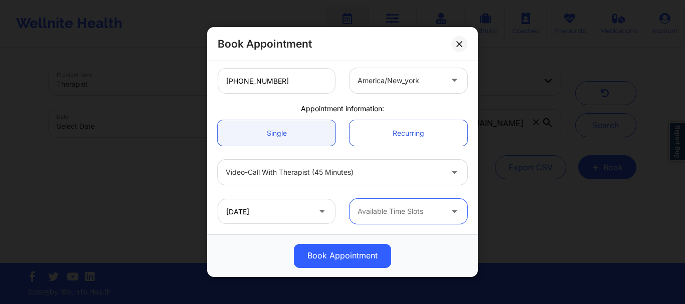
scroll to position [0, 0]
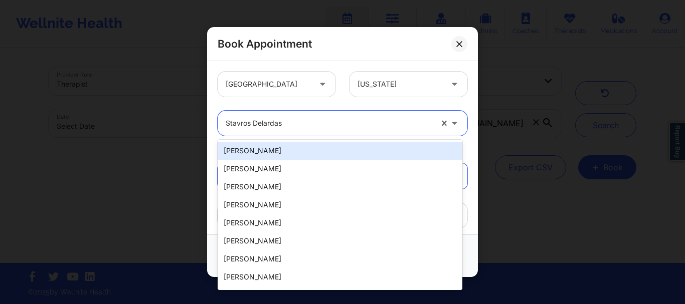
click at [290, 124] on div at bounding box center [329, 123] width 206 height 12
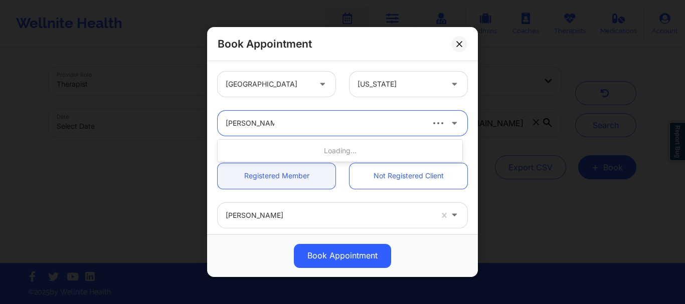
type input "veronica colwin"
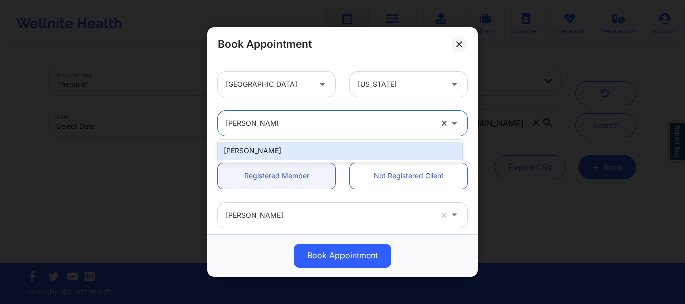
click at [288, 153] on div "Veronica Colwin" at bounding box center [339, 151] width 245 height 18
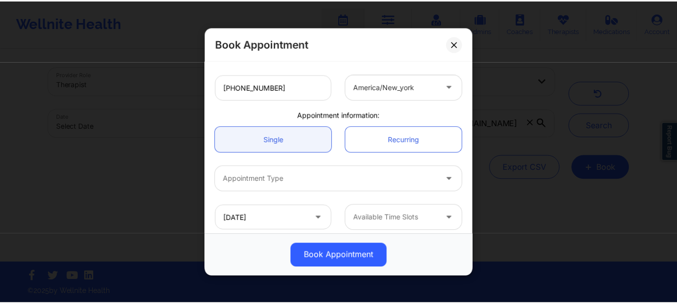
scroll to position [252, 0]
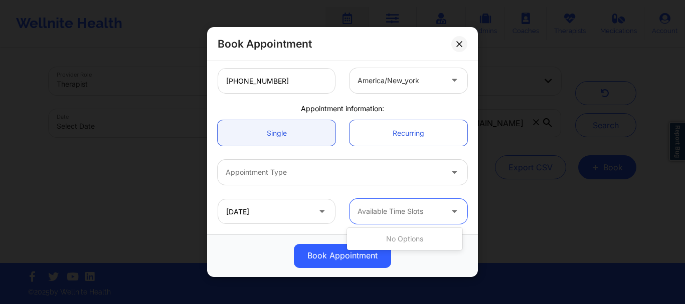
click at [349, 206] on div "Available Time Slots" at bounding box center [396, 211] width 94 height 25
click at [313, 169] on div at bounding box center [334, 173] width 216 height 12
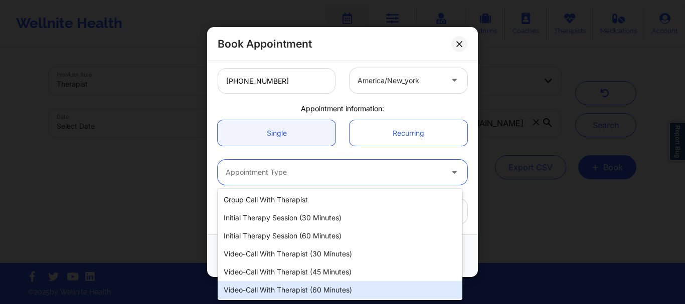
click at [298, 287] on div "Video-Call with Therapist (60 minutes)" at bounding box center [339, 290] width 245 height 18
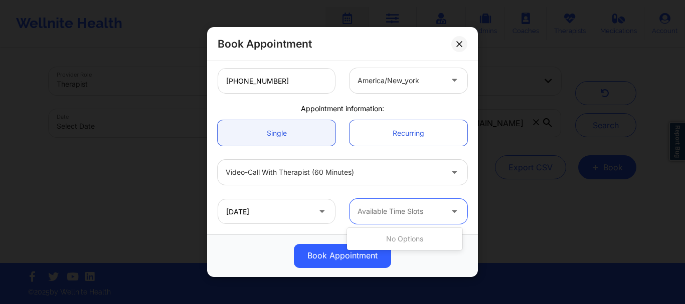
click at [357, 210] on div at bounding box center [399, 212] width 85 height 12
click at [397, 223] on div "Available Time Slots" at bounding box center [396, 211] width 94 height 25
click at [405, 203] on div "Available Time Slots" at bounding box center [396, 211] width 94 height 25
click at [264, 218] on input "[DATE]" at bounding box center [276, 211] width 118 height 25
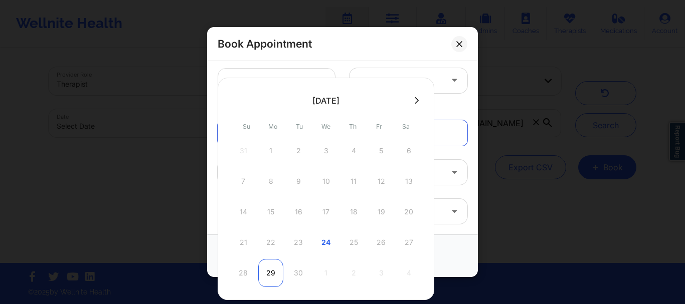
click at [269, 270] on div "29" at bounding box center [270, 273] width 25 height 28
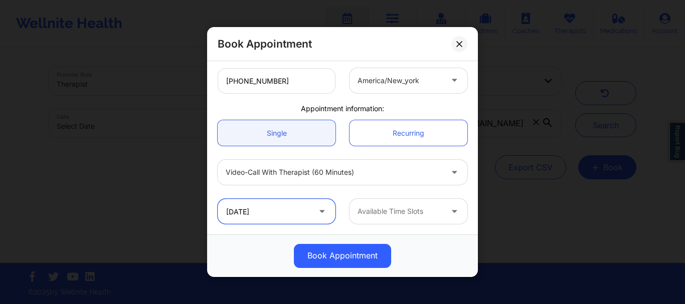
click at [311, 213] on input "09/29/2025" at bounding box center [276, 211] width 118 height 25
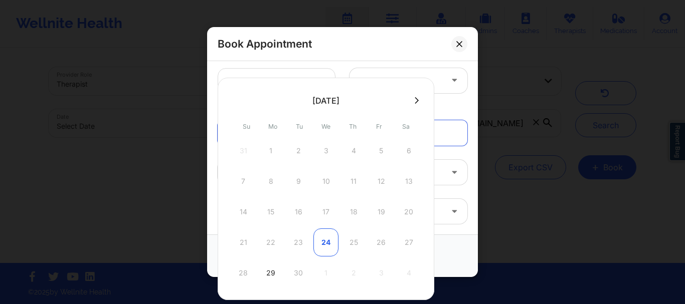
click at [328, 241] on div "24" at bounding box center [325, 243] width 25 height 28
type input "09/24/2025"
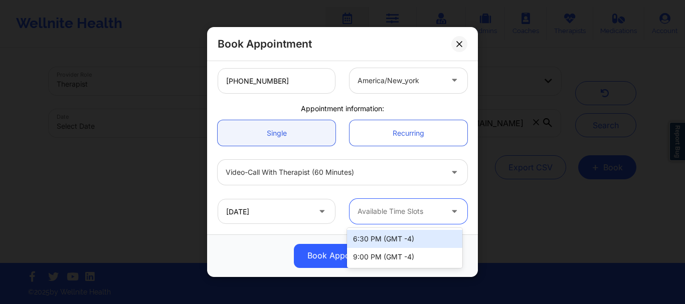
click at [358, 213] on div at bounding box center [399, 212] width 85 height 12
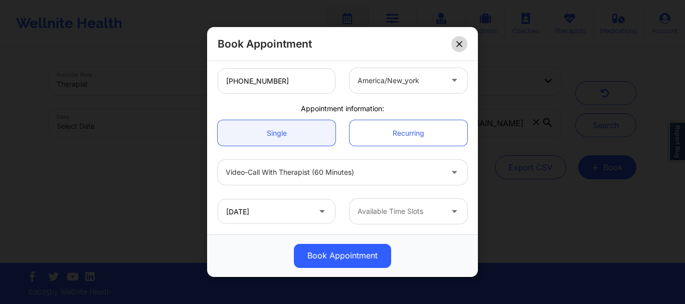
click at [459, 42] on icon at bounding box center [459, 44] width 6 height 6
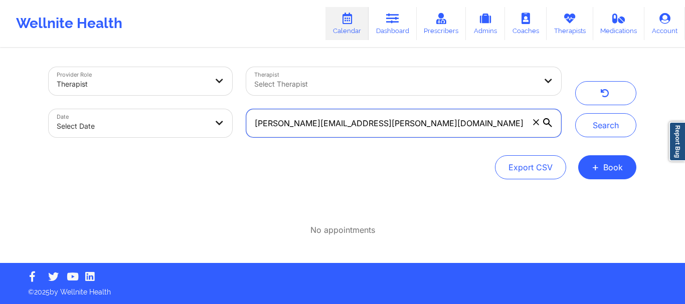
click at [542, 128] on input "[PERSON_NAME][EMAIL_ADDRESS][PERSON_NAME][DOMAIN_NAME]" at bounding box center [403, 123] width 315 height 28
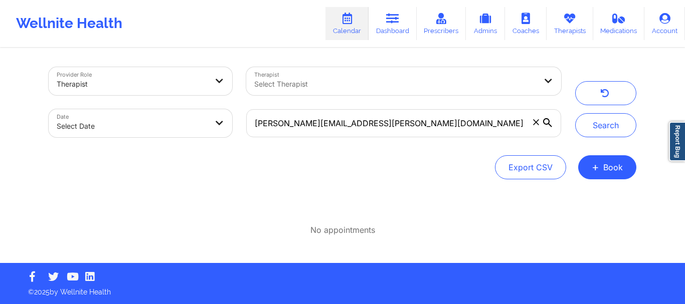
click at [536, 124] on icon at bounding box center [536, 122] width 6 height 6
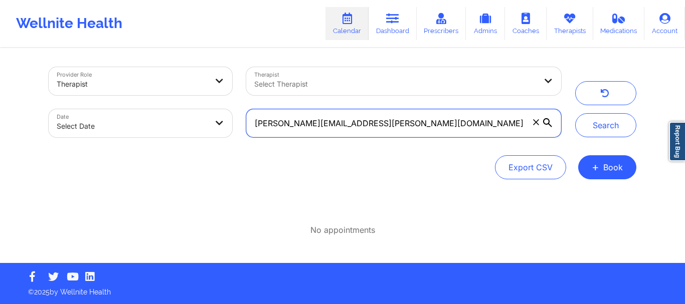
click at [536, 124] on input "[PERSON_NAME][EMAIL_ADDRESS][PERSON_NAME][DOMAIN_NAME]" at bounding box center [403, 123] width 315 height 28
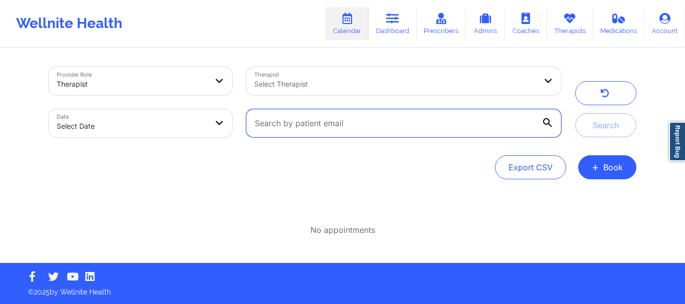
paste input "ishstar77@gmail.com"
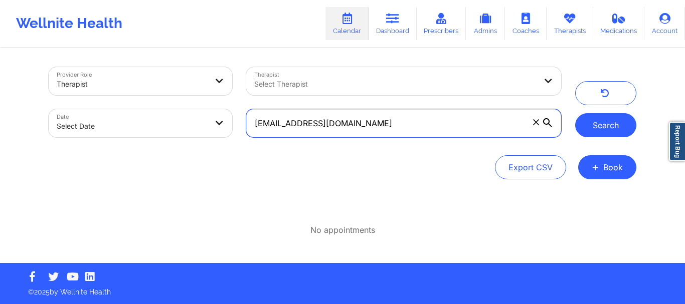
type input "ishstar77@gmail.com"
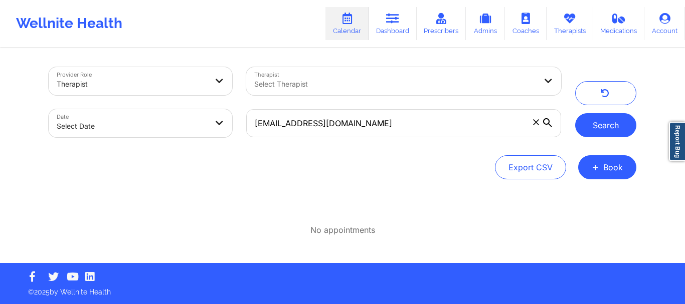
click at [596, 121] on button "Search" at bounding box center [605, 125] width 61 height 24
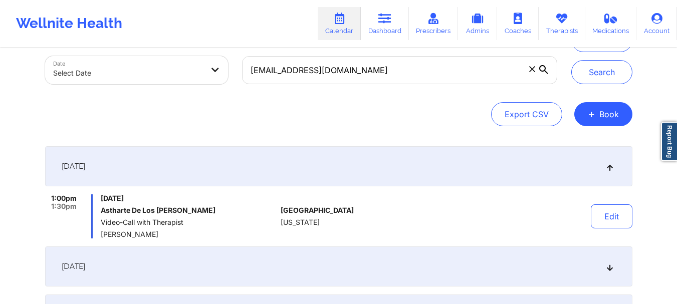
scroll to position [68, 0]
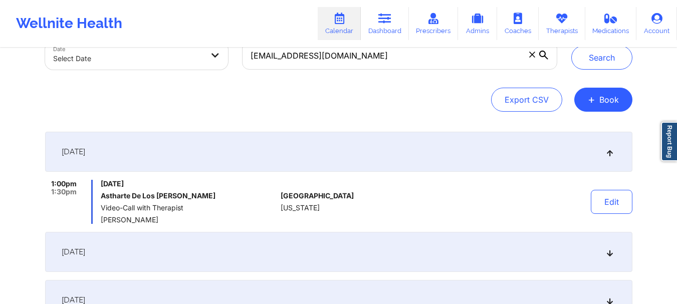
click at [536, 54] on span at bounding box center [532, 55] width 10 height 10
click at [536, 54] on input "ishstar77@gmail.com" at bounding box center [399, 56] width 315 height 28
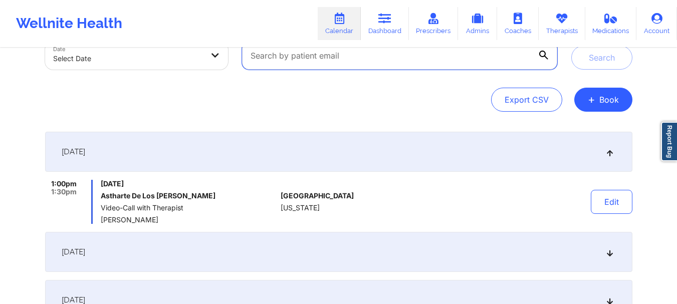
paste input "angelica620martinez@yahoo.com"
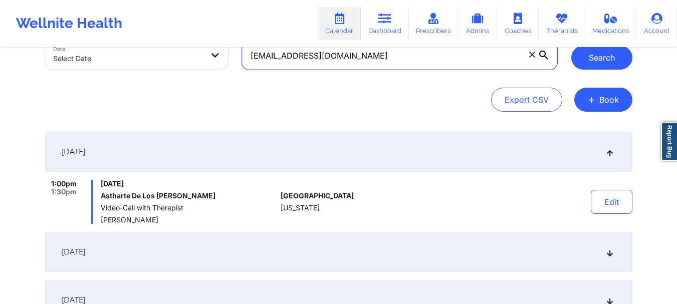
type input "angelica620martinez@yahoo.com"
click at [597, 64] on button "Search" at bounding box center [601, 58] width 61 height 24
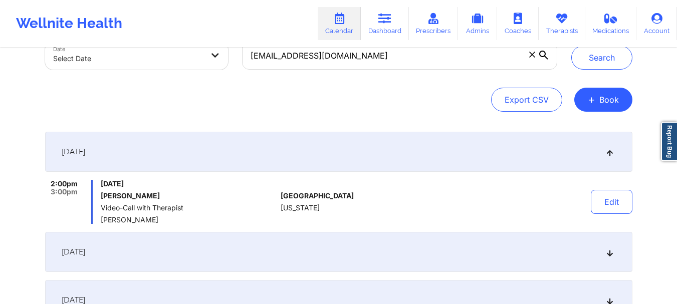
click at [529, 56] on icon at bounding box center [532, 55] width 6 height 6
click at [529, 56] on input "angelica620martinez@yahoo.com" at bounding box center [399, 56] width 315 height 28
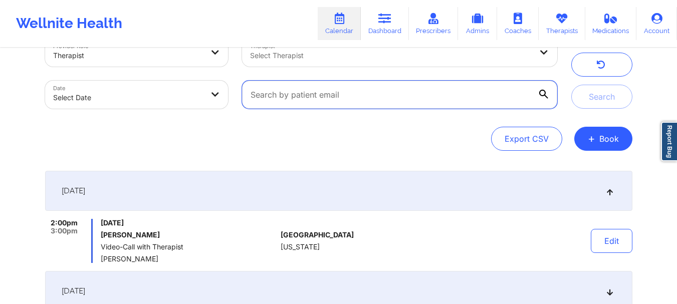
scroll to position [0, 0]
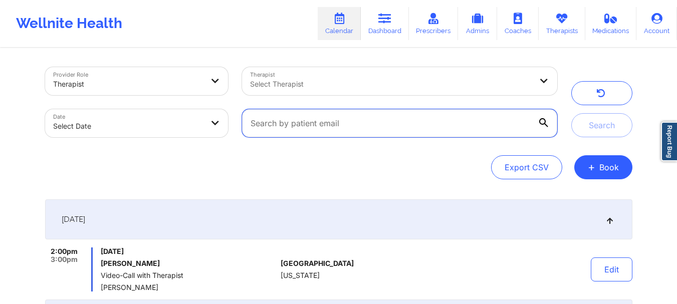
paste input "mjusten84@gmail.com"
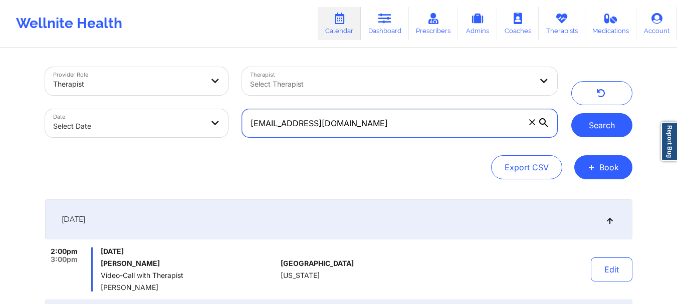
type input "mjusten84@gmail.com"
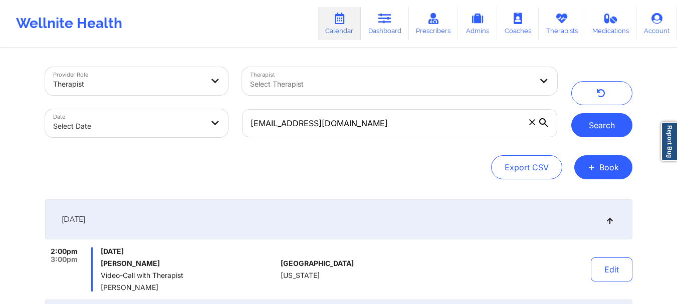
click at [590, 118] on button "Search" at bounding box center [601, 125] width 61 height 24
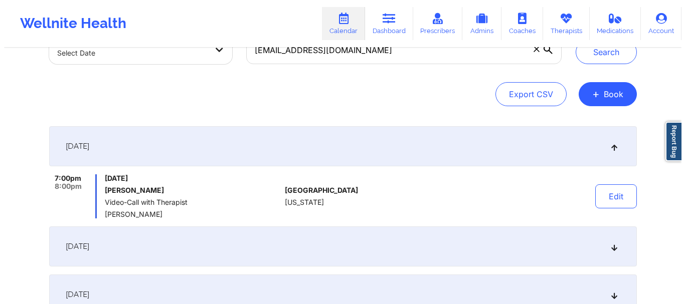
scroll to position [72, 0]
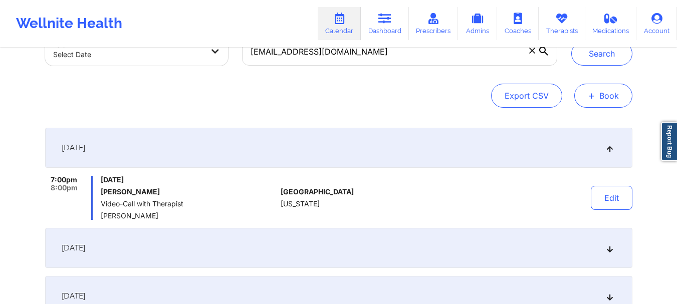
click at [612, 99] on button "+ Book" at bounding box center [603, 96] width 58 height 24
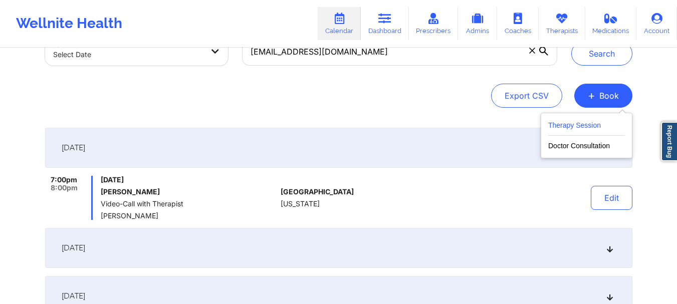
click at [579, 130] on button "Therapy Session" at bounding box center [586, 127] width 77 height 17
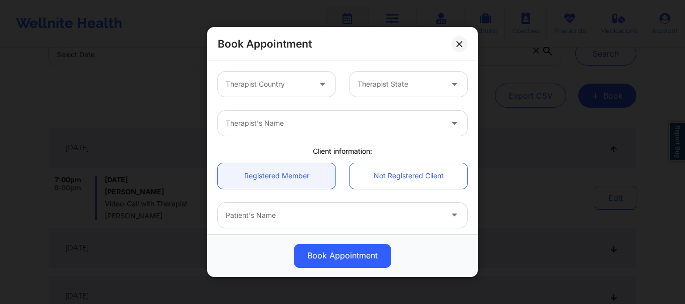
click at [267, 86] on div at bounding box center [268, 84] width 85 height 12
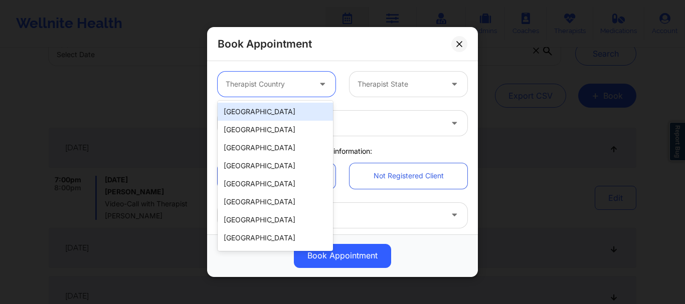
click at [241, 114] on div "[GEOGRAPHIC_DATA]" at bounding box center [274, 112] width 115 height 18
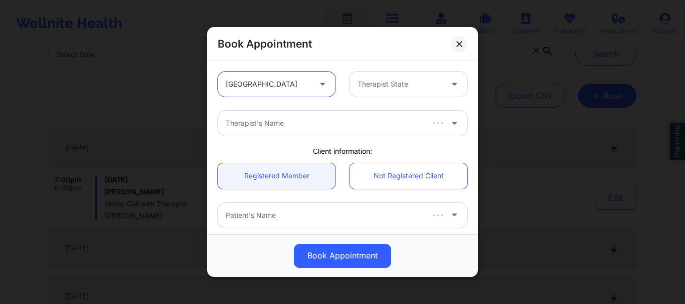
click at [422, 85] on div at bounding box center [399, 84] width 85 height 12
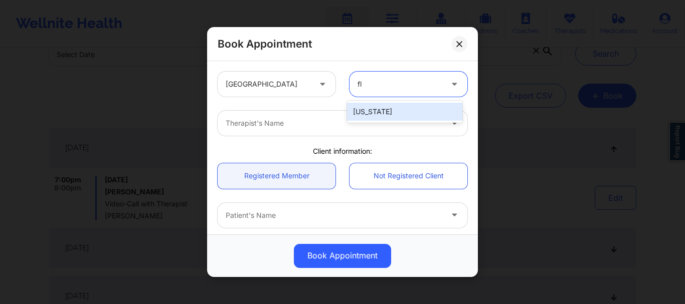
type input "flo"
click at [381, 118] on div "[US_STATE]" at bounding box center [404, 112] width 115 height 18
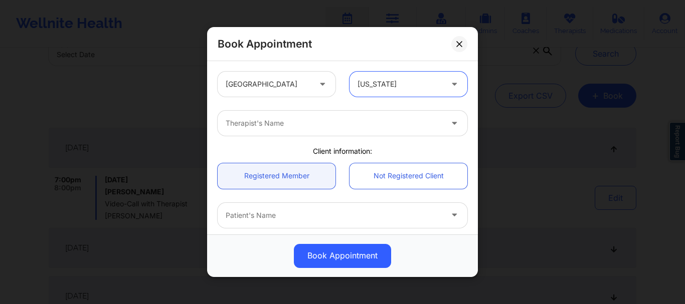
click at [346, 135] on div "Therapist's Name" at bounding box center [330, 123] width 226 height 25
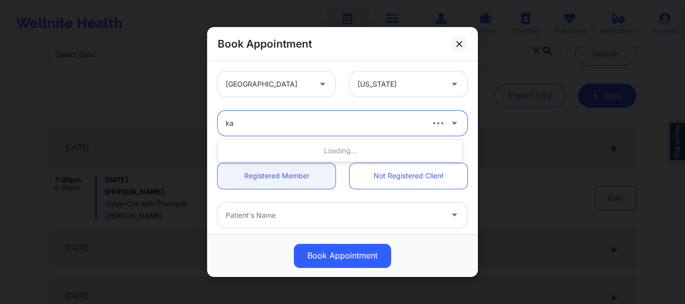
type input "kac"
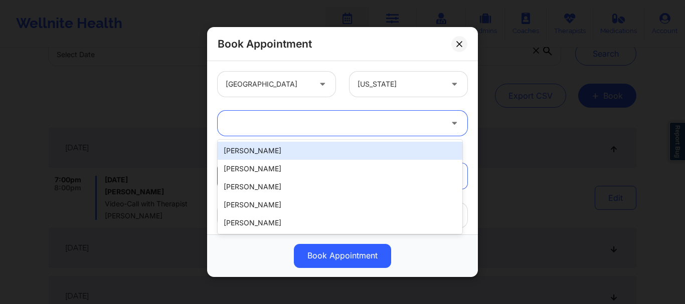
click at [339, 134] on div at bounding box center [330, 123] width 226 height 25
type input "y"
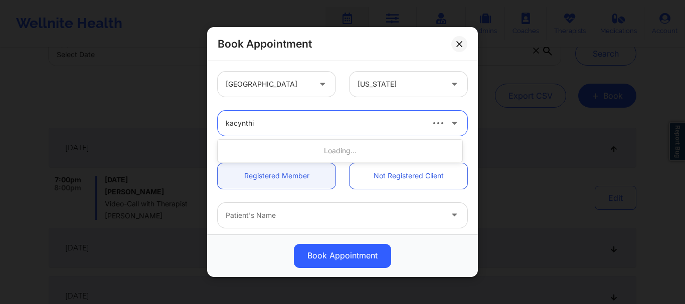
type input "kacynthia"
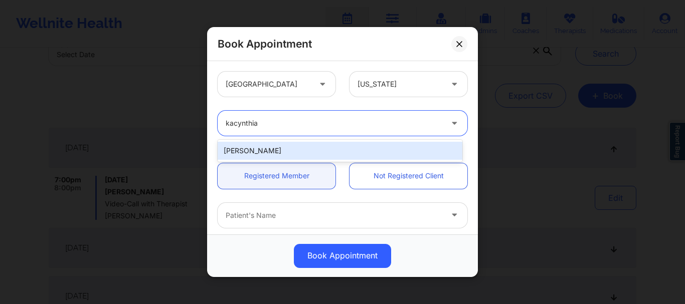
click at [315, 147] on div "[PERSON_NAME]" at bounding box center [339, 151] width 245 height 18
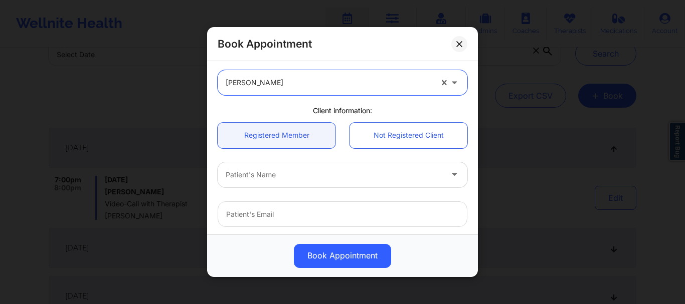
scroll to position [79, 0]
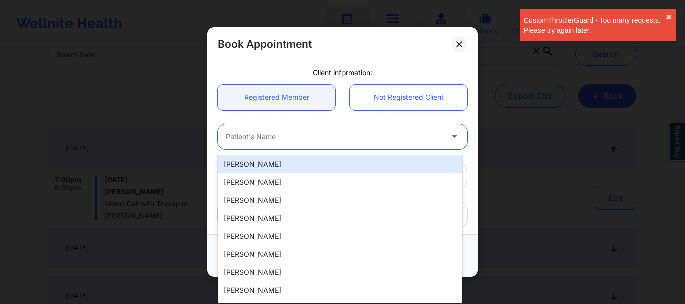
click at [274, 131] on div at bounding box center [334, 137] width 216 height 12
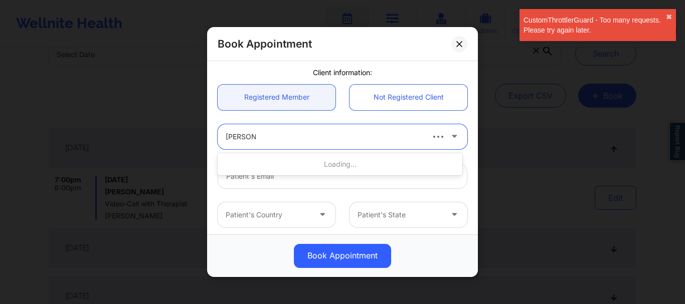
type input "Judith jus"
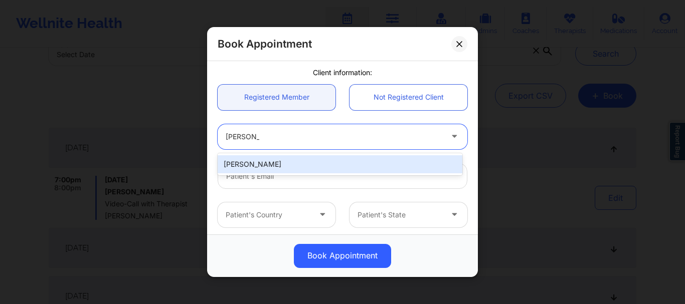
click at [263, 165] on div "Judith Justen" at bounding box center [339, 164] width 245 height 18
type input "mjusten84@gmail.com"
type input "+13525157975"
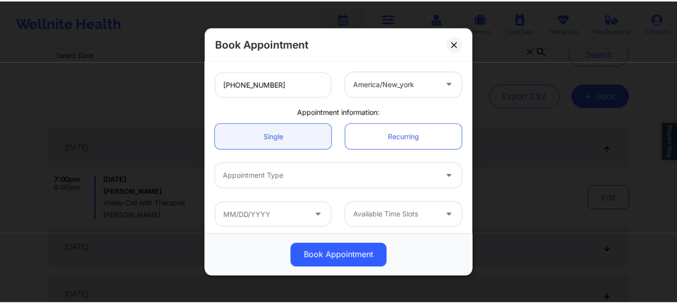
scroll to position [252, 0]
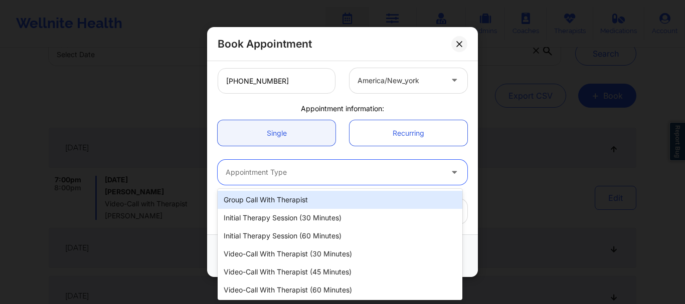
click at [279, 167] on div at bounding box center [334, 173] width 216 height 12
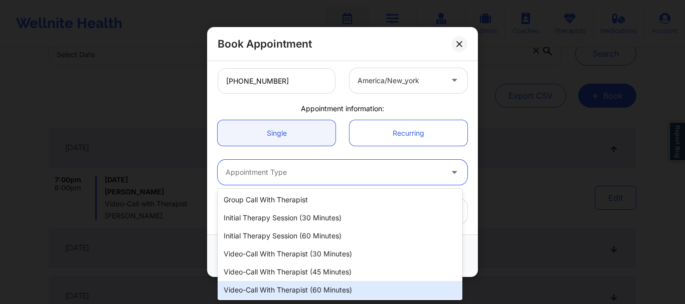
click at [291, 287] on div "Video-Call with Therapist (60 minutes)" at bounding box center [339, 290] width 245 height 18
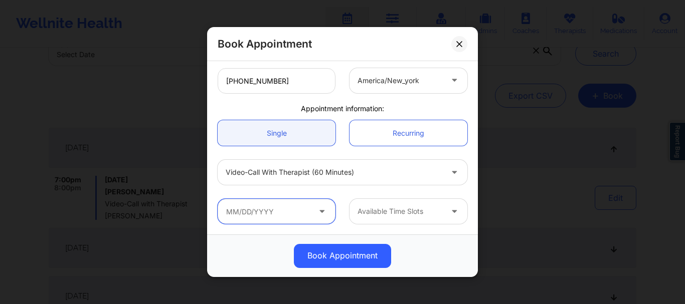
click at [270, 213] on input "text" at bounding box center [276, 211] width 118 height 25
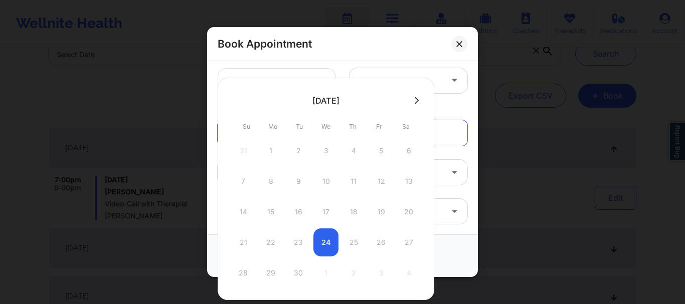
click at [329, 249] on div "21 22 23 24 25 26 27" at bounding box center [326, 243] width 190 height 28
click at [326, 247] on div "21 22 23 24 25 26 27" at bounding box center [326, 243] width 190 height 28
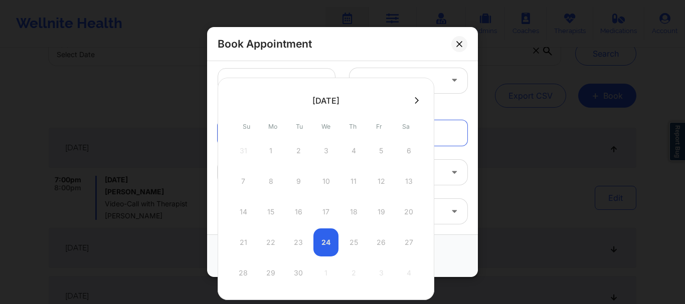
click at [437, 101] on div "United States Florida Kacynthia Bradley Client information: Registered Member N…" at bounding box center [342, 22] width 264 height 418
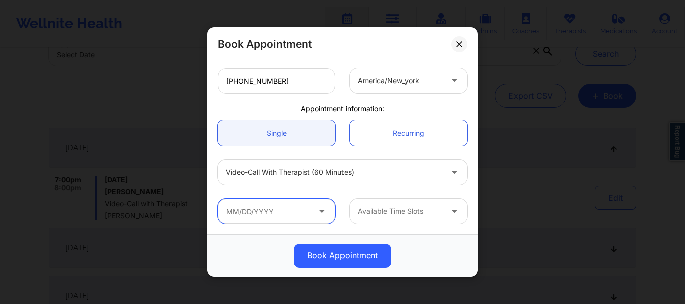
click at [301, 218] on input "text" at bounding box center [276, 211] width 118 height 25
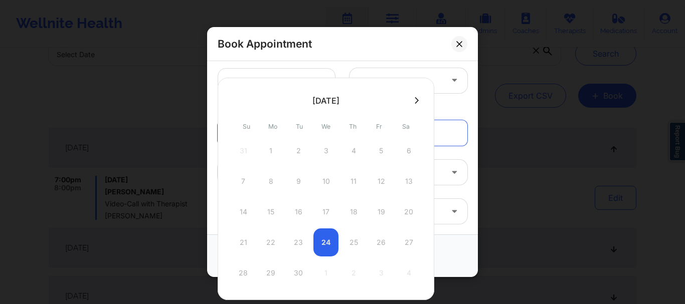
click at [321, 239] on div "21 22 23 24 25 26 27" at bounding box center [326, 243] width 190 height 28
click at [457, 48] on button at bounding box center [459, 44] width 16 height 16
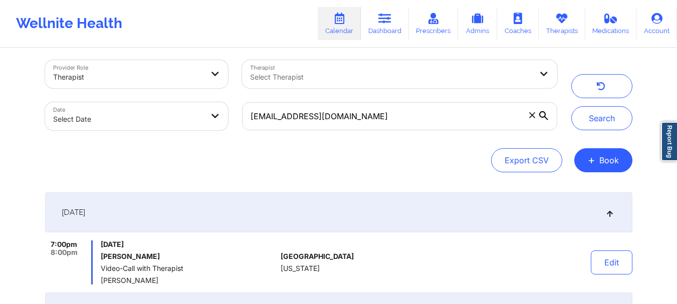
scroll to position [0, 0]
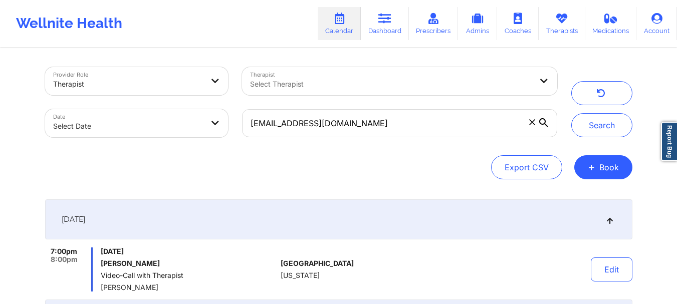
click at [528, 121] on span at bounding box center [532, 122] width 10 height 10
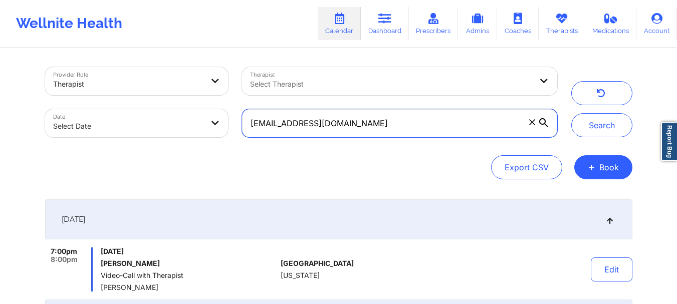
click at [528, 121] on input "mjusten84@gmail.com" at bounding box center [399, 123] width 315 height 28
click at [263, 126] on input "text" at bounding box center [399, 123] width 315 height 28
paste input "[EMAIL_ADDRESS][DOMAIN_NAME]"
type input "[EMAIL_ADDRESS][DOMAIN_NAME]"
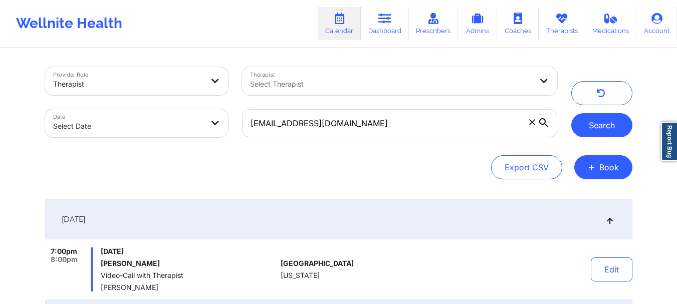
click at [594, 122] on button "Search" at bounding box center [601, 125] width 61 height 24
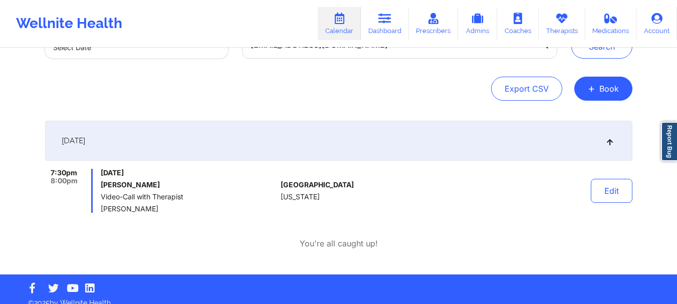
scroll to position [90, 0]
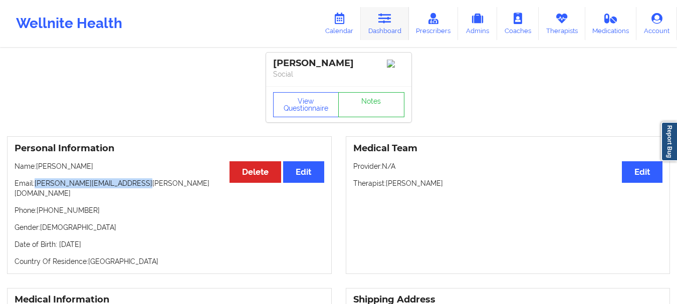
click at [388, 25] on link "Dashboard" at bounding box center [385, 23] width 48 height 33
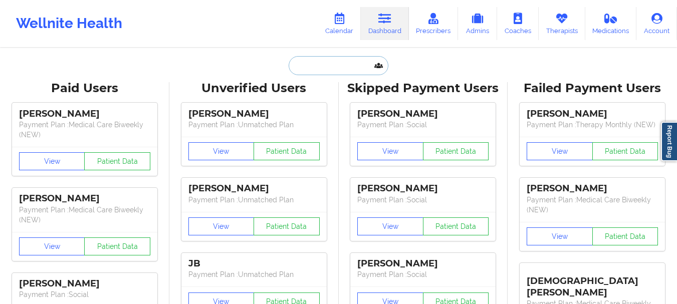
click at [330, 68] on input "text" at bounding box center [338, 65] width 99 height 19
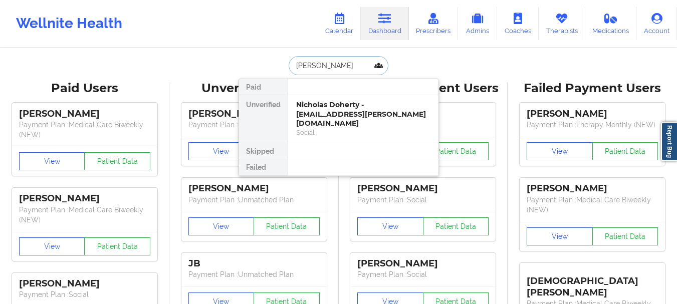
type input "Sarah saloff"
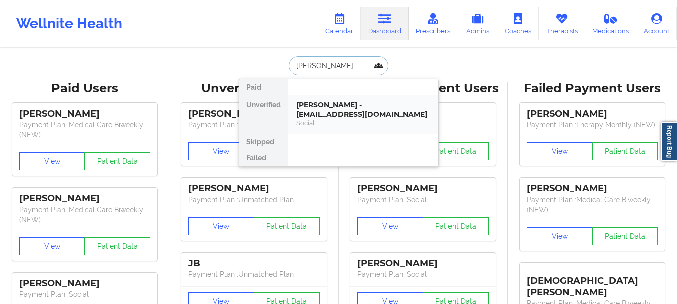
click at [298, 133] on div "Sarah saloff - sarahsaloff@gmail.com Social" at bounding box center [363, 114] width 150 height 39
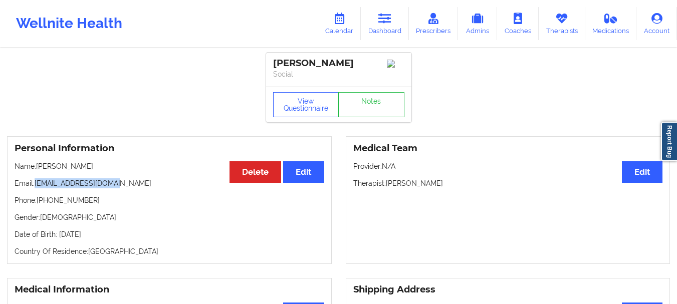
drag, startPoint x: 111, startPoint y: 186, endPoint x: 36, endPoint y: 190, distance: 74.7
click at [36, 188] on p "Email: sarahsaloff@gmail.com" at bounding box center [170, 183] width 310 height 10
copy p "sarahsaloff@gmail.com"
click at [387, 22] on icon at bounding box center [384, 18] width 13 height 11
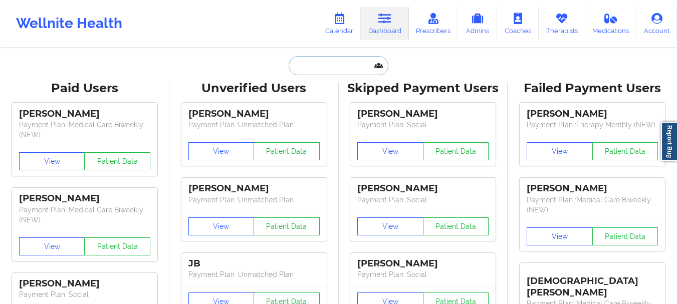
click at [336, 62] on input "text" at bounding box center [338, 65] width 99 height 19
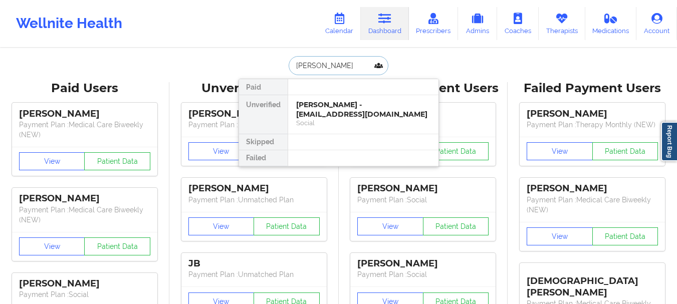
type input "Judith Justen"
click at [340, 104] on div "Judith Justen - mjusten84@gmail.com" at bounding box center [363, 109] width 134 height 19
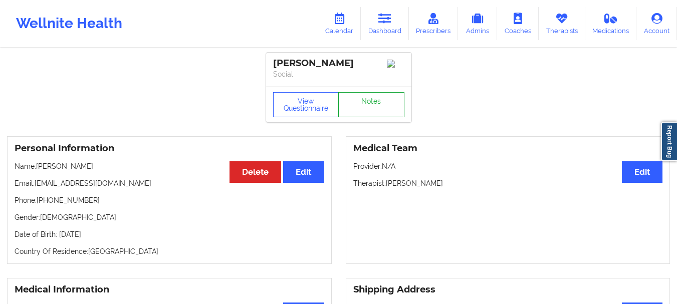
click at [355, 105] on link "Notes" at bounding box center [371, 104] width 66 height 25
drag, startPoint x: 111, startPoint y: 188, endPoint x: 35, endPoint y: 189, distance: 75.7
click at [35, 188] on p "Email: mjusten84@gmail.com" at bounding box center [170, 183] width 310 height 10
copy p "mjusten84@gmail.com"
click at [381, 22] on icon at bounding box center [384, 18] width 13 height 11
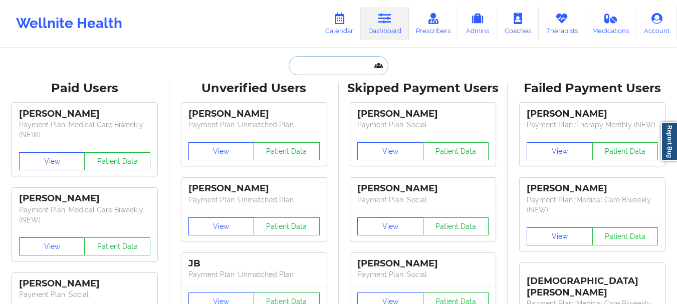
click at [317, 73] on input "text" at bounding box center [338, 65] width 99 height 19
paste input "hsmith12348@gmail.com"
type input "hsmith12348@gmail.com"
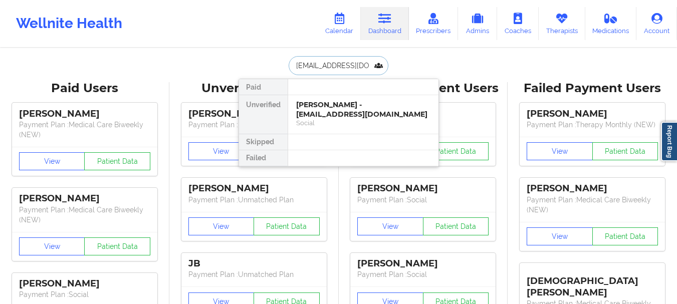
scroll to position [0, 2]
click at [320, 116] on div "Hannah Smith - hsmith12348@gmail.com" at bounding box center [363, 109] width 134 height 19
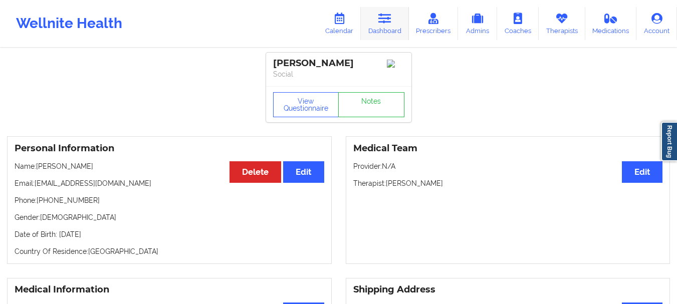
click at [378, 33] on link "Dashboard" at bounding box center [385, 23] width 48 height 33
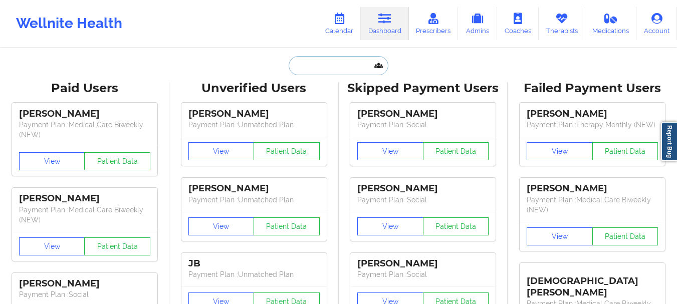
click at [320, 71] on input "text" at bounding box center [338, 65] width 99 height 19
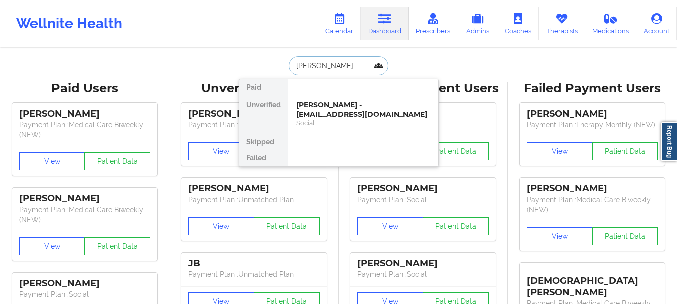
type input "Rebecca Johns"
click at [321, 106] on div "Rebecca Johnson - becwheez@gmail.com" at bounding box center [363, 109] width 134 height 19
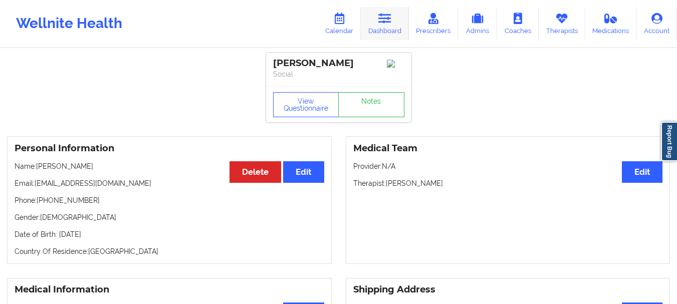
click at [383, 22] on icon at bounding box center [384, 18] width 13 height 11
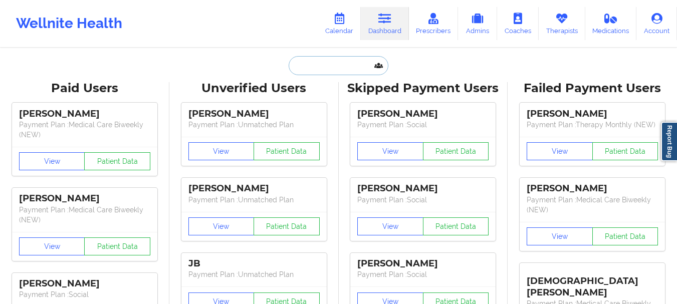
click at [312, 64] on input "text" at bounding box center [338, 65] width 99 height 19
paste input "Cynthia A taylor"
type input "Cynthia A taylor"
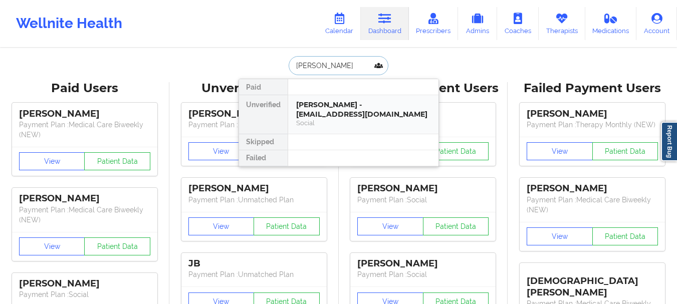
click at [310, 106] on div "Cynthia A taylor - cindytaylor882@gmail.com" at bounding box center [363, 109] width 134 height 19
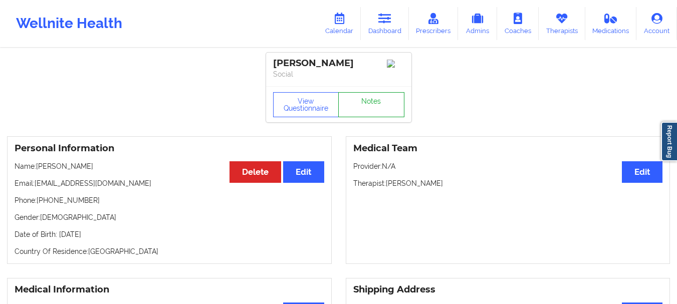
click at [356, 107] on link "Notes" at bounding box center [371, 104] width 66 height 25
click at [379, 40] on link "Dashboard" at bounding box center [385, 23] width 48 height 33
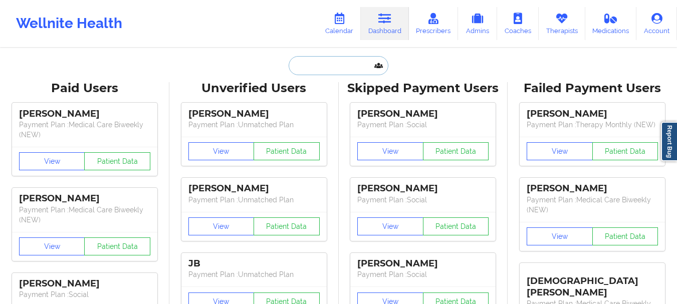
click at [339, 70] on input "text" at bounding box center [338, 65] width 99 height 19
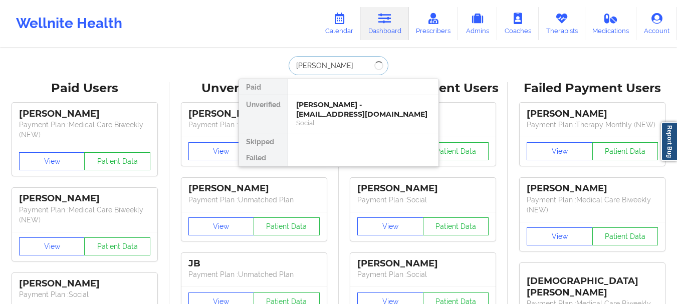
type input "Brad Horowitz"
click at [338, 114] on div "Brad Horowitz - brad51499@gmail.com" at bounding box center [363, 109] width 134 height 19
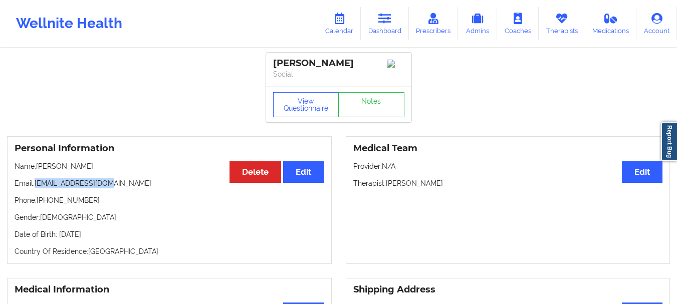
drag, startPoint x: 109, startPoint y: 187, endPoint x: 37, endPoint y: 189, distance: 72.7
click at [37, 188] on p "Email: brad51499@gmail.com" at bounding box center [170, 183] width 310 height 10
copy p "brad51499@gmail.com"
click at [377, 8] on link "Dashboard" at bounding box center [385, 23] width 48 height 33
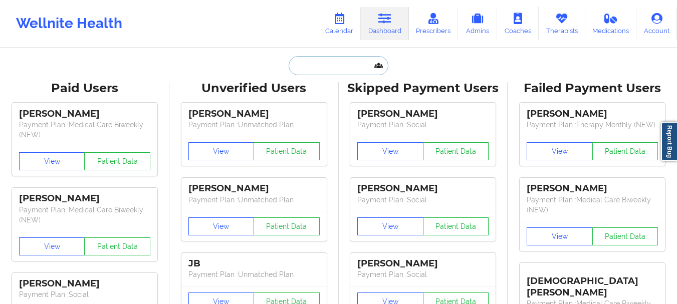
click at [311, 65] on input "text" at bounding box center [338, 65] width 99 height 19
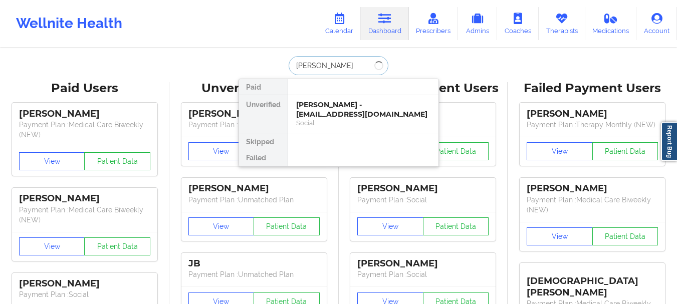
type input "[PERSON_NAME]"
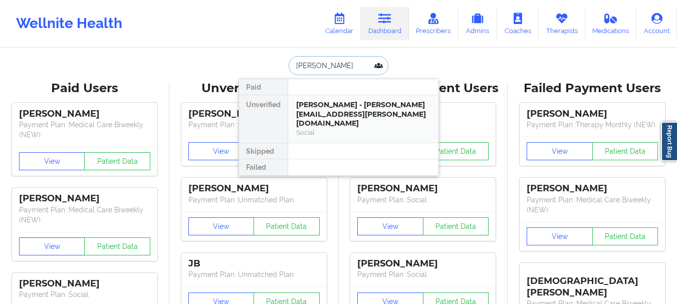
click at [315, 101] on div "Matthew Slone - matthew.a.slone@gmail.com" at bounding box center [363, 114] width 134 height 28
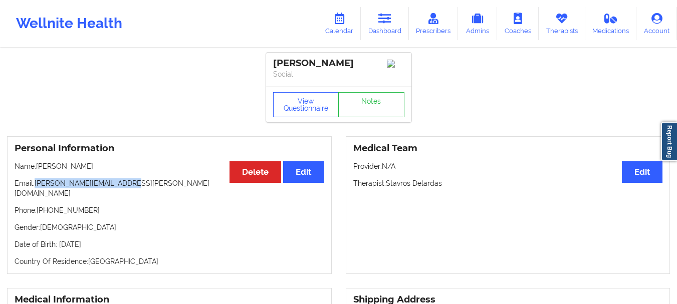
drag, startPoint x: 130, startPoint y: 186, endPoint x: 34, endPoint y: 189, distance: 96.8
click at [34, 189] on p "Email: matthew.a.slone@gmail.com" at bounding box center [170, 188] width 310 height 20
click at [35, 187] on p "Email: matthew.a.slone@gmail.com" at bounding box center [170, 188] width 310 height 20
drag, startPoint x: 35, startPoint y: 187, endPoint x: 127, endPoint y: 187, distance: 92.2
click at [127, 187] on p "Email: matthew.a.slone@gmail.com" at bounding box center [170, 188] width 310 height 20
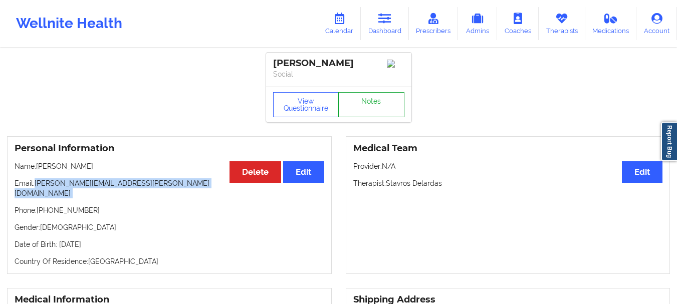
click at [400, 106] on link "Notes" at bounding box center [371, 104] width 66 height 25
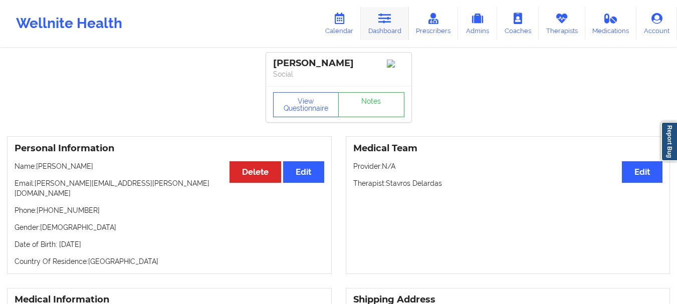
click at [379, 33] on link "Dashboard" at bounding box center [385, 23] width 48 height 33
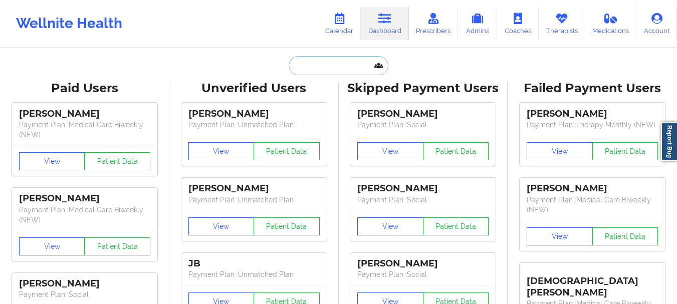
click at [342, 62] on input "text" at bounding box center [338, 65] width 99 height 19
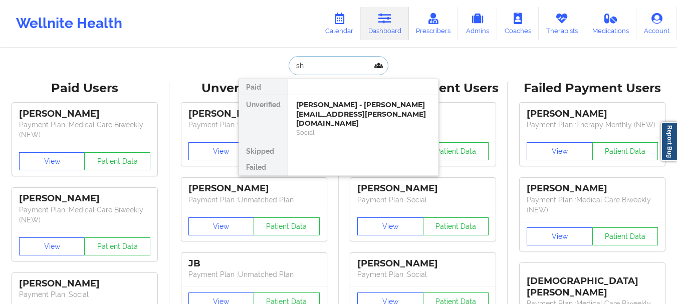
type input "s"
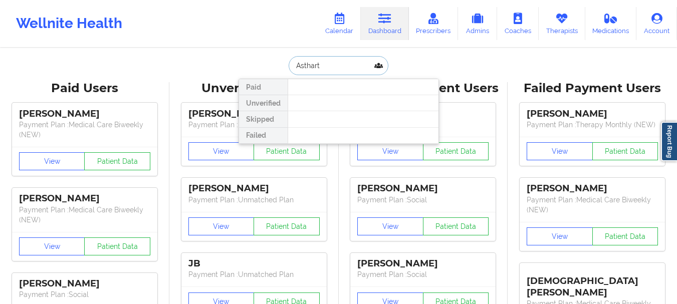
type input "Astharte"
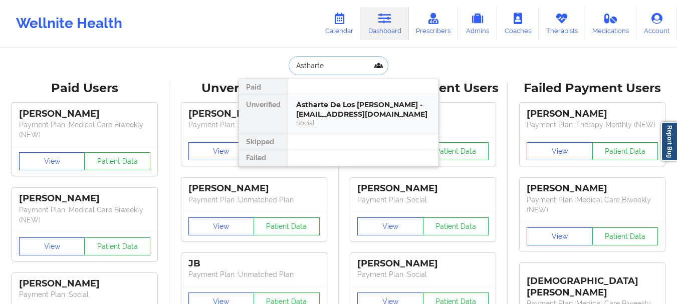
click at [382, 126] on div "Social" at bounding box center [363, 123] width 134 height 9
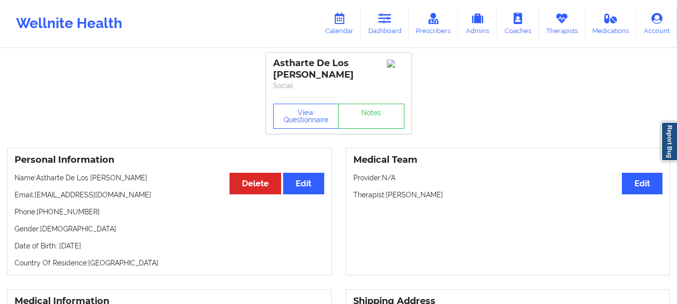
click at [91, 214] on p "Phone: +1786-758-7947" at bounding box center [170, 212] width 310 height 10
drag, startPoint x: 117, startPoint y: 190, endPoint x: 35, endPoint y: 194, distance: 82.3
click at [35, 194] on p "Email: ishstar77@gmail.com" at bounding box center [170, 195] width 310 height 10
click at [51, 194] on p "Email: ishstar77@gmail.com" at bounding box center [170, 195] width 310 height 10
drag, startPoint x: 35, startPoint y: 194, endPoint x: 112, endPoint y: 197, distance: 77.3
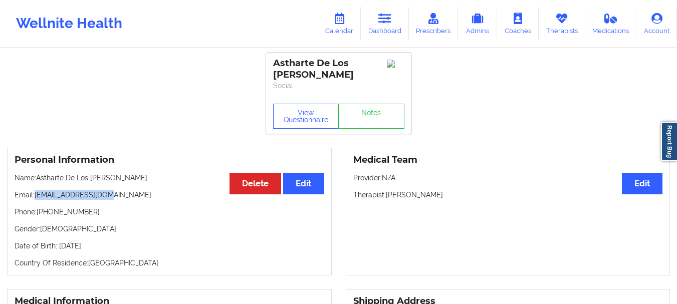
click at [112, 197] on p "Email: ishstar77@gmail.com" at bounding box center [170, 195] width 310 height 10
copy p "ishstar77@gmail.com"
click at [384, 22] on icon at bounding box center [384, 18] width 13 height 11
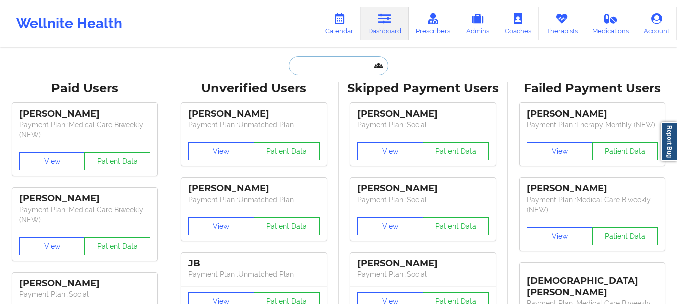
click at [309, 63] on input "text" at bounding box center [338, 65] width 99 height 19
click at [320, 65] on input "text" at bounding box center [338, 65] width 99 height 19
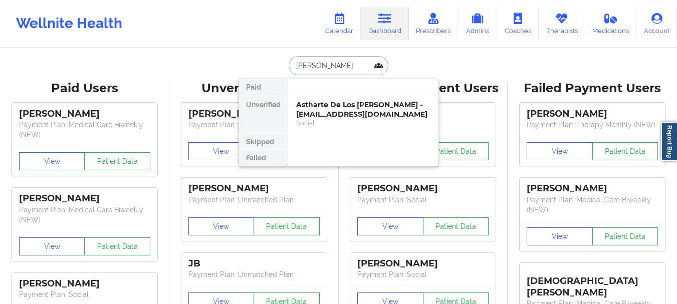
type input "Angelica Martinez"
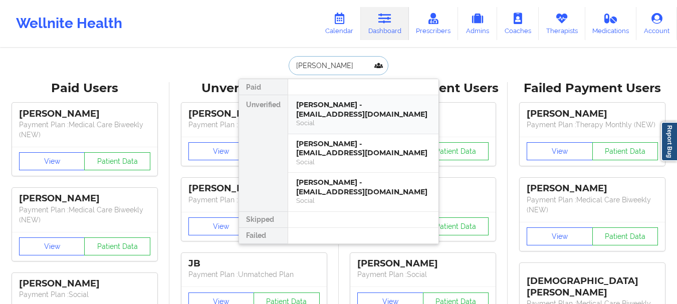
click at [317, 104] on div "Angelica Martinez - angelica620martine@gmail.com" at bounding box center [363, 109] width 134 height 19
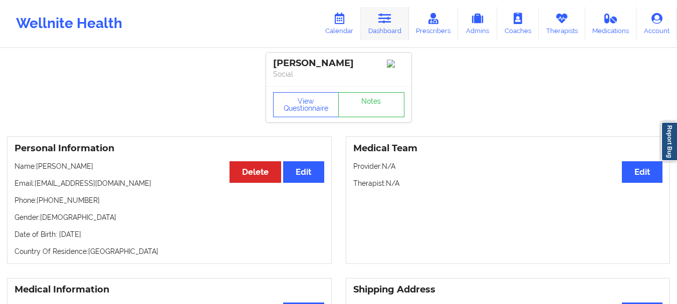
click at [395, 24] on link "Dashboard" at bounding box center [385, 23] width 48 height 33
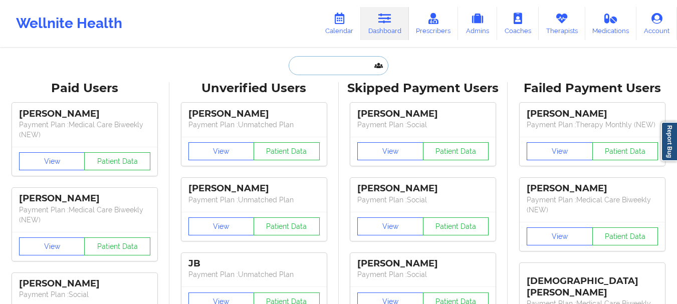
click at [339, 66] on input "text" at bounding box center [338, 65] width 99 height 19
click at [322, 68] on input "text" at bounding box center [338, 65] width 99 height 19
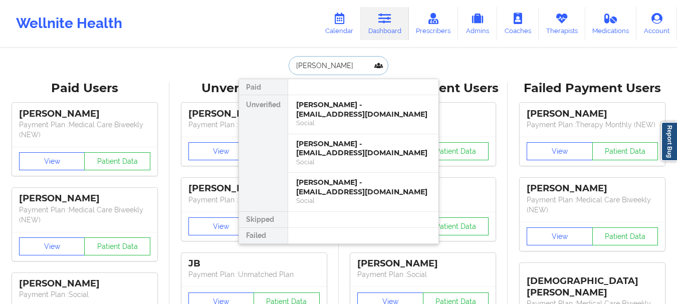
type input "Angelica Martinez"
click at [340, 144] on div "Angelica Martinez - angelica620martinez@yahoo.com" at bounding box center [363, 148] width 134 height 19
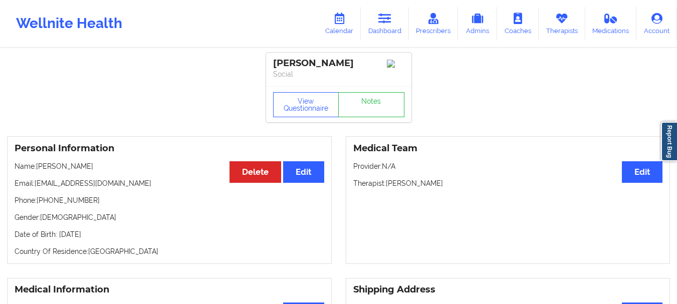
drag, startPoint x: 147, startPoint y: 187, endPoint x: 36, endPoint y: 188, distance: 110.8
click at [36, 188] on p "Email: angelica620martinez@yahoo.com" at bounding box center [170, 183] width 310 height 10
copy p "angelica620martinez@yahoo.com"
click at [379, 21] on link "Dashboard" at bounding box center [385, 23] width 48 height 33
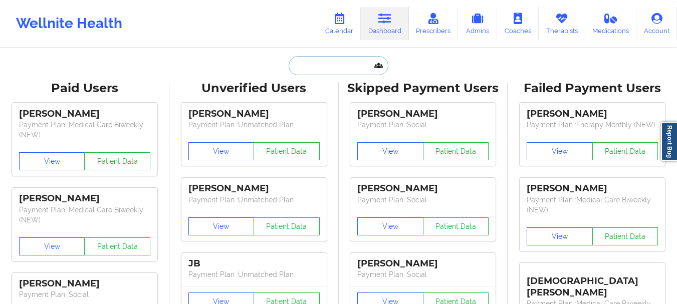
click at [331, 67] on input "text" at bounding box center [338, 65] width 99 height 19
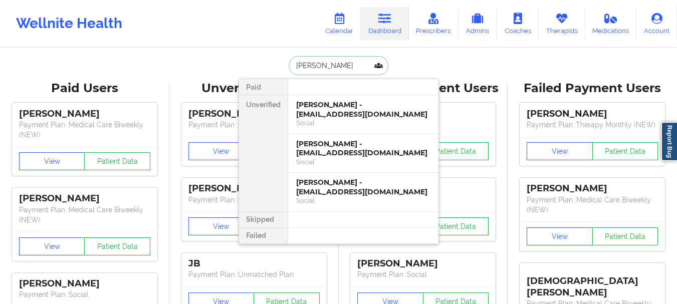
type input "Judith Justen"
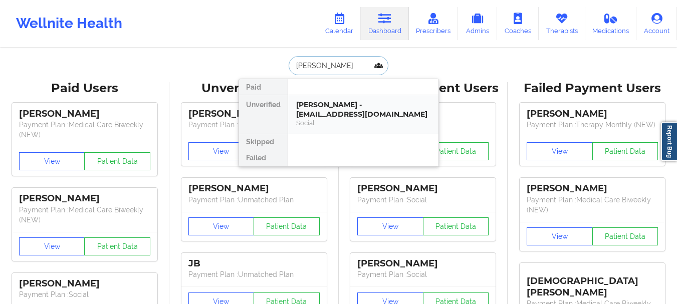
click at [337, 113] on div "Judith Justen - mjusten84@gmail.com" at bounding box center [363, 109] width 134 height 19
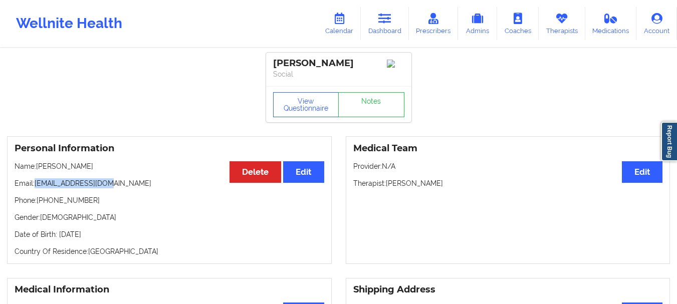
drag, startPoint x: 109, startPoint y: 187, endPoint x: 37, endPoint y: 186, distance: 72.2
click at [37, 186] on p "Email: mjusten84@gmail.com" at bounding box center [170, 183] width 310 height 10
copy p "mjusten84@gmail.com"
click at [381, 7] on link "Dashboard" at bounding box center [385, 23] width 48 height 33
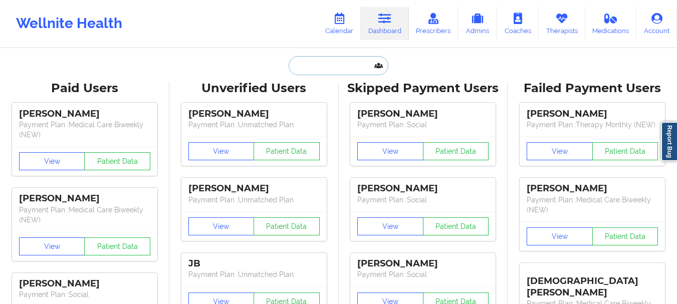
click at [333, 59] on input "text" at bounding box center [338, 65] width 99 height 19
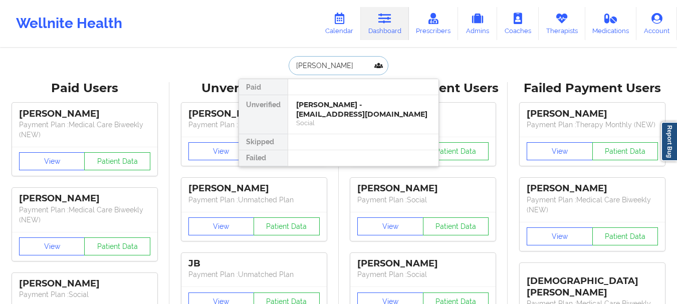
type input "anayeli solis"
click at [328, 114] on div "Anayeli Solis - anasolis99@yahoo.com" at bounding box center [363, 109] width 134 height 19
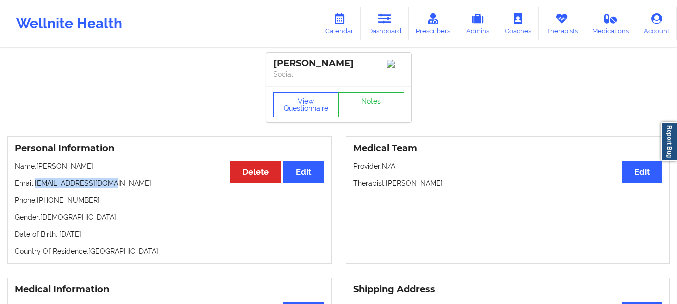
drag, startPoint x: 112, startPoint y: 188, endPoint x: 36, endPoint y: 188, distance: 75.7
click at [36, 188] on p "Email: anasolis99@yahoo.com" at bounding box center [170, 183] width 310 height 10
click at [47, 188] on p "Email: anasolis99@yahoo.com" at bounding box center [170, 183] width 310 height 10
drag, startPoint x: 36, startPoint y: 187, endPoint x: 112, endPoint y: 181, distance: 76.4
click at [112, 181] on div "Personal Information Edit Delete Name: Anayeli Solis Email: anasolis99@yahoo.co…" at bounding box center [169, 200] width 325 height 128
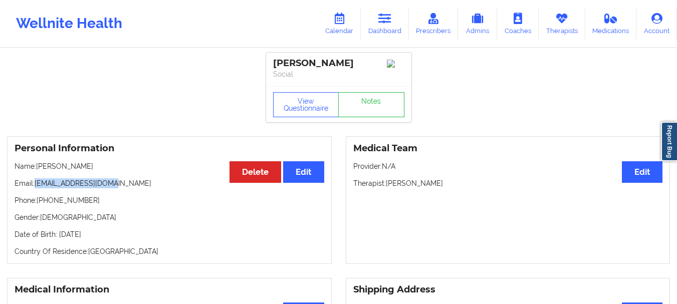
copy p "[EMAIL_ADDRESS][DOMAIN_NAME]"
click at [372, 25] on link "Dashboard" at bounding box center [385, 23] width 48 height 33
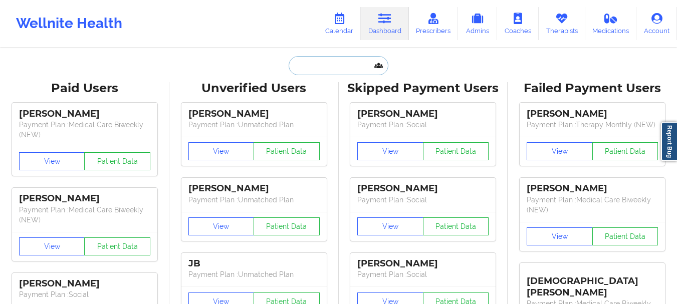
click at [333, 66] on input "text" at bounding box center [338, 65] width 99 height 19
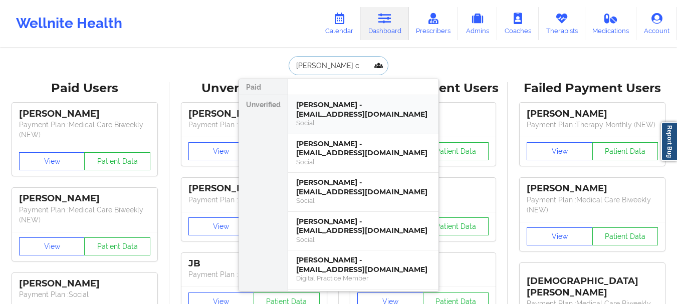
type input "Rhianon ch"
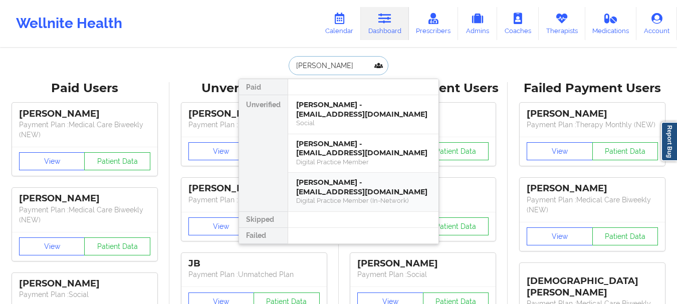
click at [371, 197] on div "Digital Practice Member (In-Network)" at bounding box center [363, 200] width 134 height 9
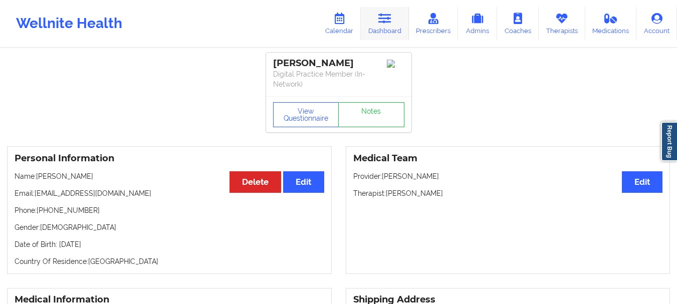
click at [391, 25] on link "Dashboard" at bounding box center [385, 23] width 48 height 33
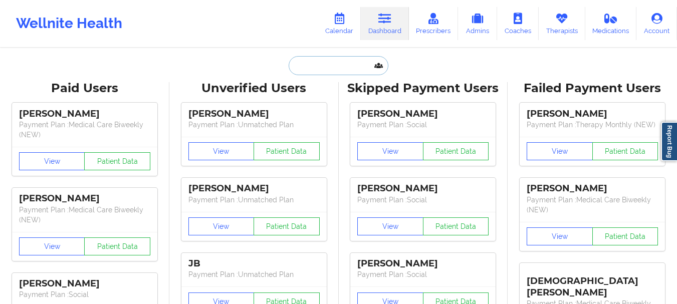
click at [326, 68] on input "text" at bounding box center [338, 65] width 99 height 19
paste input "faithfulcatholichomemaker@gmail.com"
type input "faithfulcatholichomemaker@gmail.com"
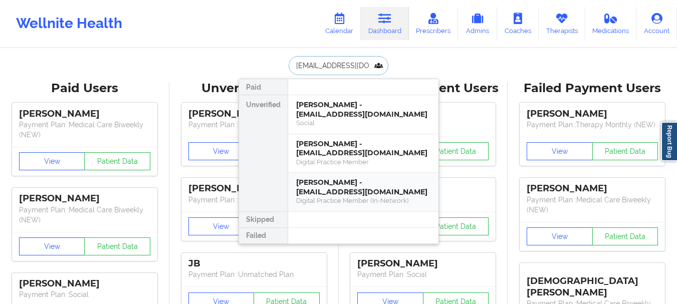
scroll to position [0, 48]
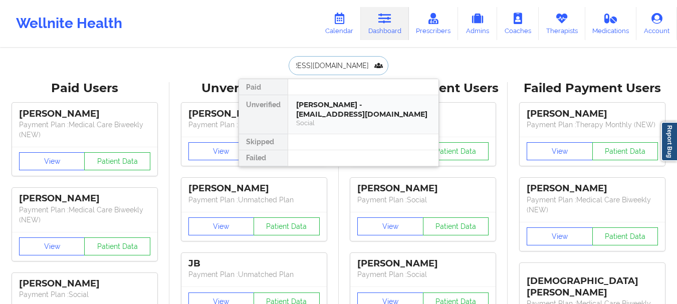
click at [335, 116] on div "Rhianon Chavarria - faithfulcatholichomemaker@gmail.com" at bounding box center [363, 109] width 134 height 19
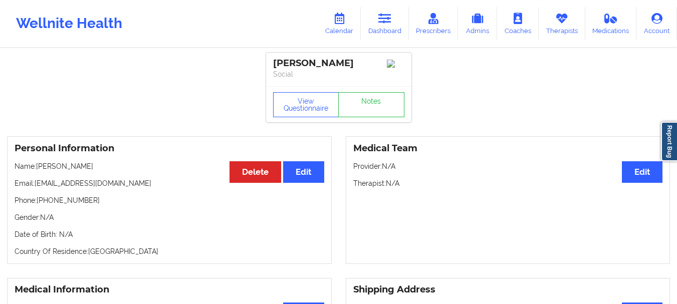
click at [398, 19] on link "Dashboard" at bounding box center [385, 23] width 48 height 33
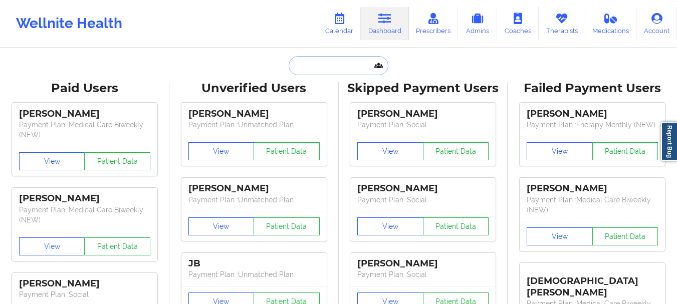
click at [324, 67] on input "text" at bounding box center [338, 65] width 99 height 19
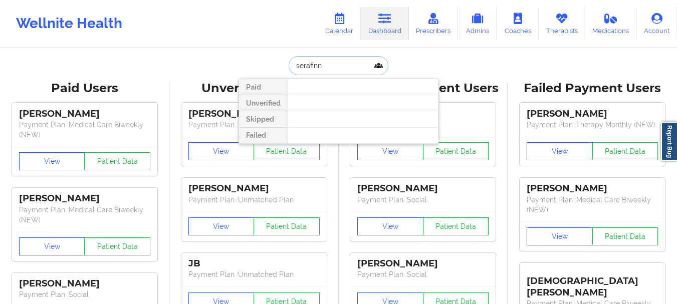
type input "serafin"
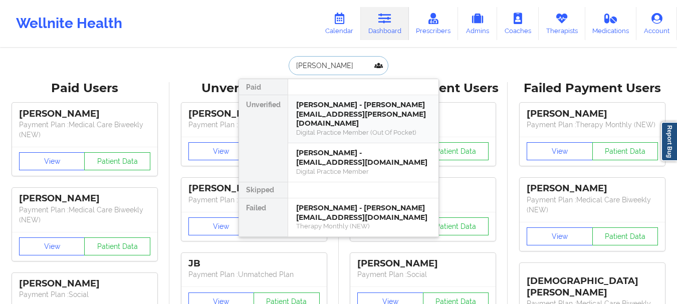
click at [315, 128] on div "Digital Practice Member (Out Of Pocket)" at bounding box center [363, 132] width 134 height 9
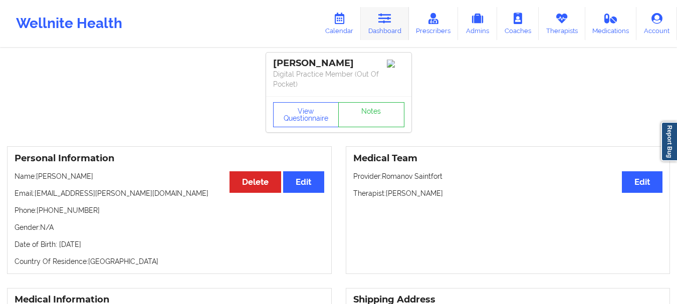
click at [386, 19] on icon at bounding box center [384, 18] width 13 height 11
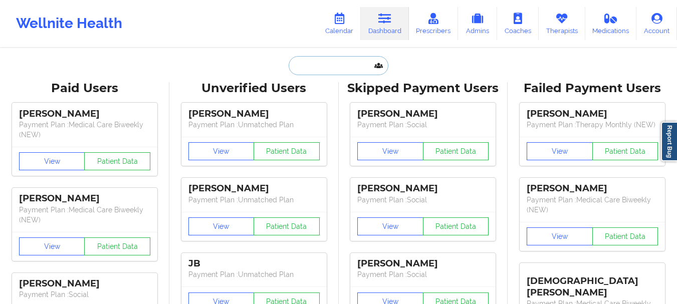
click at [313, 67] on input "text" at bounding box center [338, 65] width 99 height 19
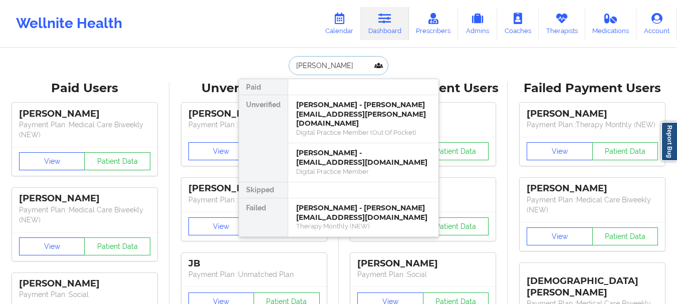
type input "hannah clarke"
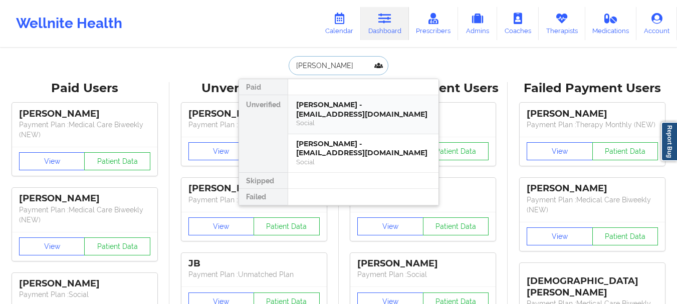
click at [335, 108] on div "Hannah Clarke - hclarke067@gmail.com" at bounding box center [363, 109] width 134 height 19
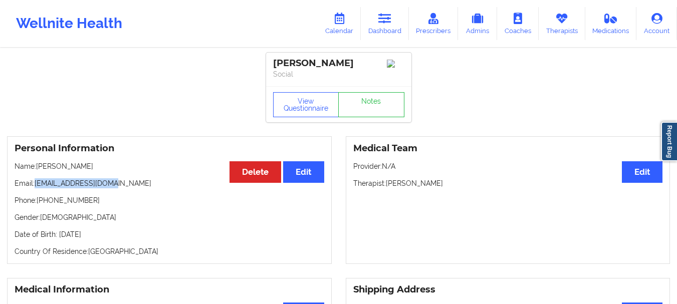
drag, startPoint x: 112, startPoint y: 188, endPoint x: 36, endPoint y: 191, distance: 75.7
click at [36, 188] on p "Email: hclarke067@gmail.com" at bounding box center [170, 183] width 310 height 10
copy p "[EMAIL_ADDRESS][DOMAIN_NAME]"
click at [363, 105] on link "Notes" at bounding box center [371, 104] width 66 height 25
click at [385, 28] on link "Dashboard" at bounding box center [385, 23] width 48 height 33
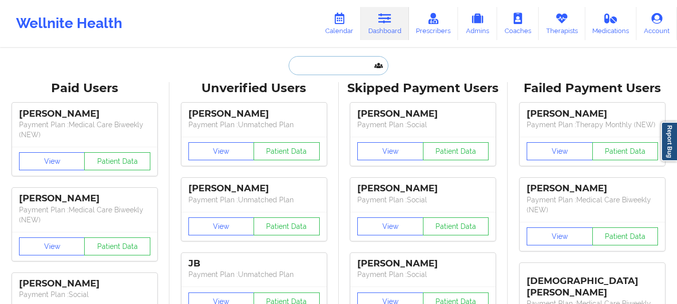
click at [349, 63] on input "text" at bounding box center [338, 65] width 99 height 19
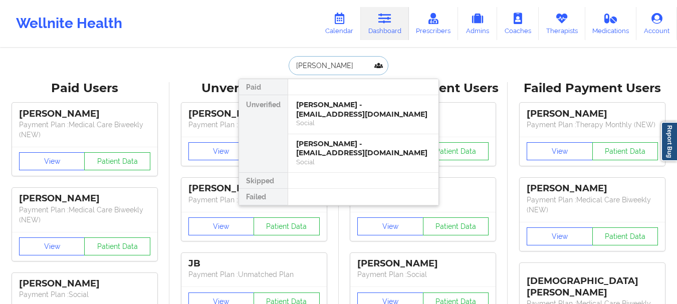
type input "hannah clarke"
click at [332, 146] on div "Hannah Clarke - thehannahclarke07@gmail.com" at bounding box center [363, 148] width 134 height 19
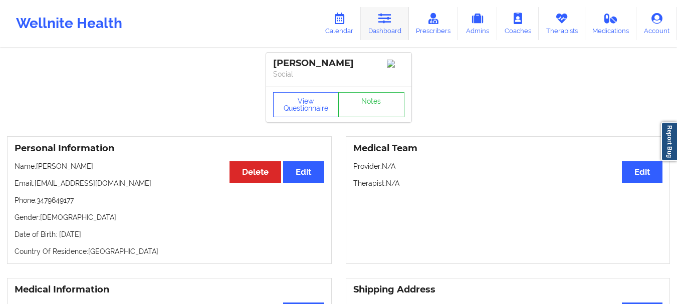
click at [383, 32] on link "Dashboard" at bounding box center [385, 23] width 48 height 33
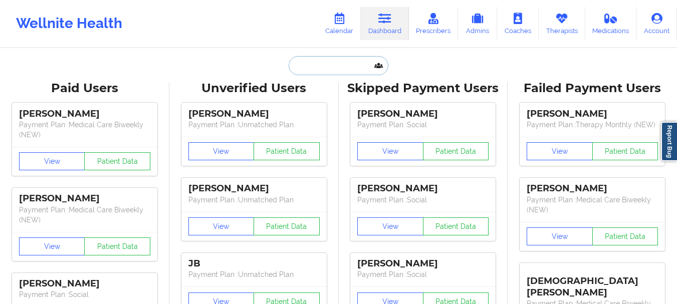
click at [333, 67] on input "text" at bounding box center [338, 65] width 99 height 19
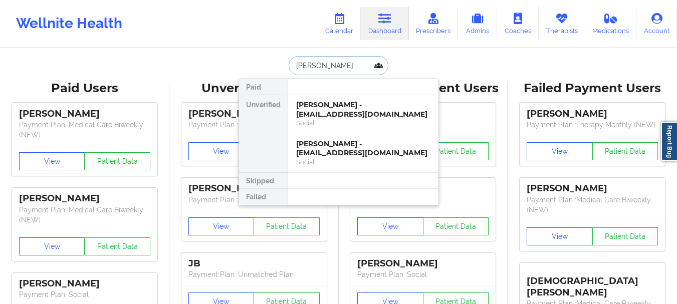
type input "hannah clarke"
click at [325, 122] on div "Social" at bounding box center [363, 123] width 134 height 9
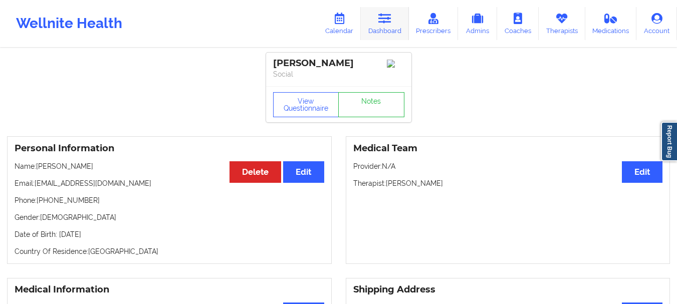
click at [382, 35] on link "Dashboard" at bounding box center [385, 23] width 48 height 33
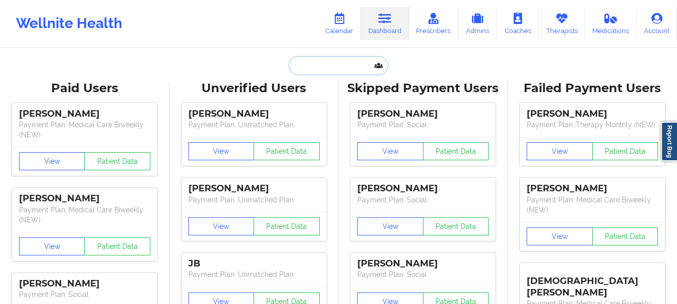
click at [327, 63] on input "text" at bounding box center [338, 65] width 99 height 19
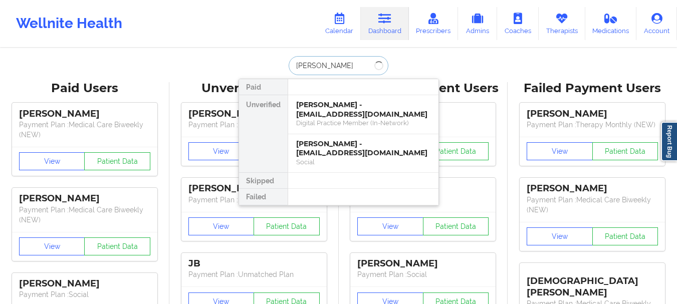
type input "ryan nichols"
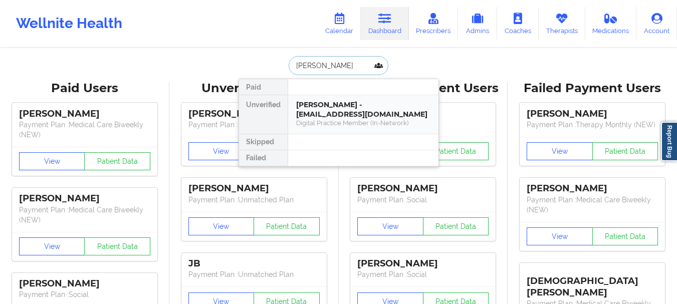
click at [351, 115] on div "Ryan Nicholson - ryanmichael.nicholson8@gmail.com" at bounding box center [363, 109] width 134 height 19
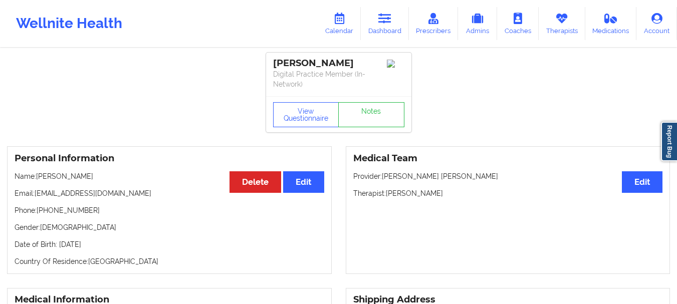
click at [155, 194] on p "Email: ryanmichael.nicholson8@gmail.com" at bounding box center [170, 193] width 310 height 10
drag, startPoint x: 155, startPoint y: 194, endPoint x: 47, endPoint y: 194, distance: 108.2
click at [47, 194] on p "Email: ryanmichael.nicholson8@gmail.com" at bounding box center [170, 193] width 310 height 10
copy p "ryanmichael.nicholson8@gmail.com"
click at [395, 20] on link "Dashboard" at bounding box center [385, 23] width 48 height 33
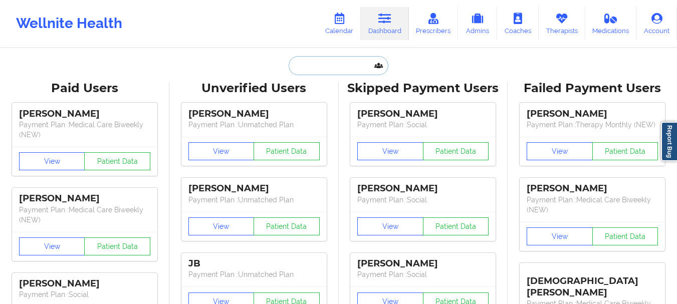
click at [304, 70] on input "text" at bounding box center [338, 65] width 99 height 19
paste input "Brittany Jackson"
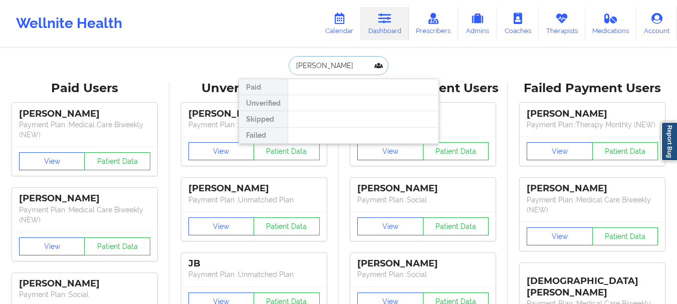
click at [340, 66] on input "Brittany Jackson" at bounding box center [338, 65] width 99 height 19
click at [339, 66] on input "Brittany Jackson" at bounding box center [338, 65] width 99 height 19
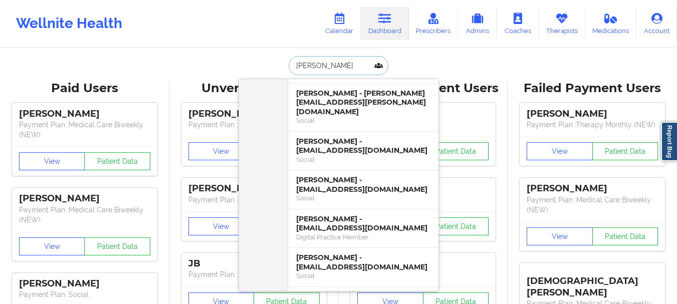
scroll to position [331, 0]
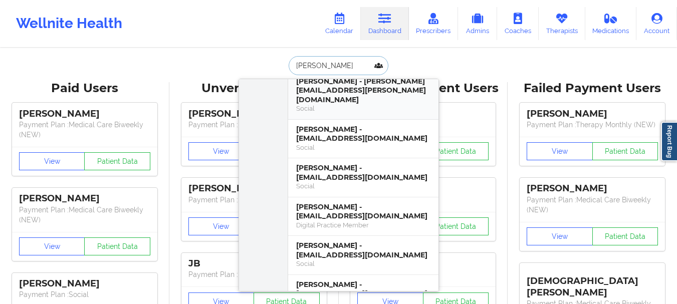
type input "J"
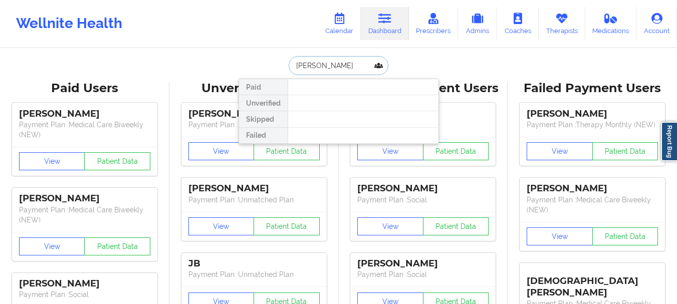
scroll to position [0, 0]
click at [321, 67] on input "Brittany Jackson" at bounding box center [338, 65] width 99 height 19
type input "Brittany V Jackson"
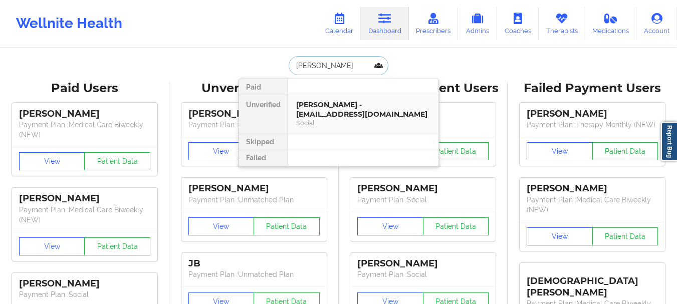
click at [330, 114] on div "Brittany V Jackson - msb.jack22@gmail.com" at bounding box center [363, 109] width 134 height 19
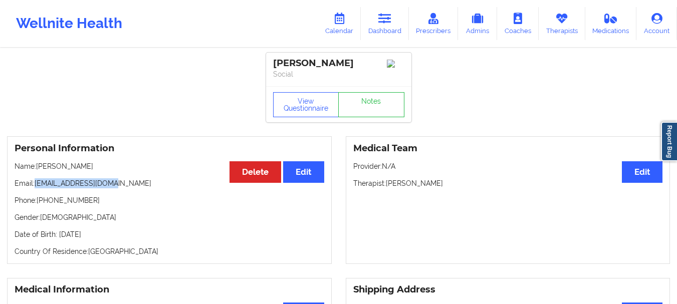
drag, startPoint x: 112, startPoint y: 190, endPoint x: 35, endPoint y: 182, distance: 77.1
click at [35, 182] on p "Email: msb.jack22@gmail.com" at bounding box center [170, 183] width 310 height 10
copy p "msb.jack22@gmail.com"
click at [379, 111] on link "Notes" at bounding box center [371, 104] width 66 height 25
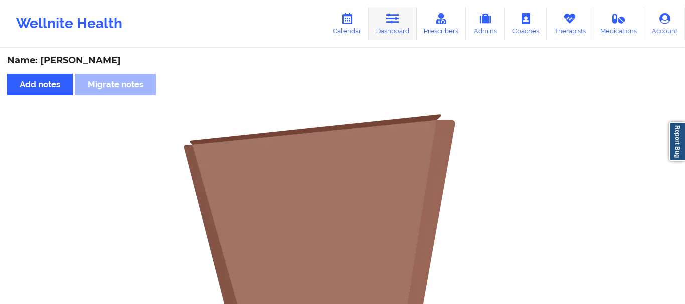
click at [397, 28] on link "Dashboard" at bounding box center [392, 23] width 48 height 33
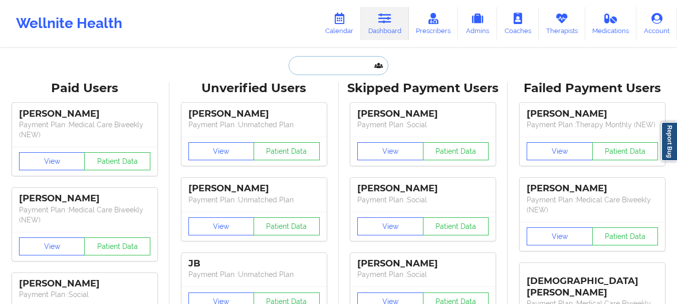
click at [343, 60] on input "text" at bounding box center [338, 65] width 99 height 19
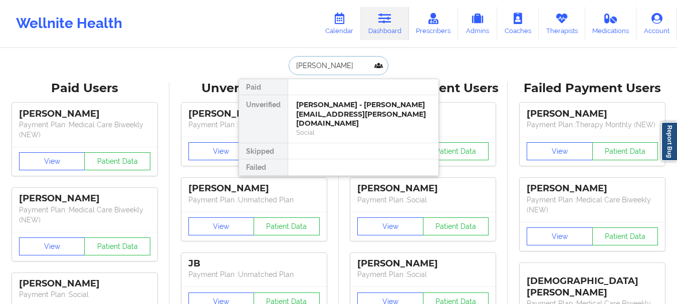
type input "matthew slone"
click at [357, 94] on div at bounding box center [363, 87] width 151 height 16
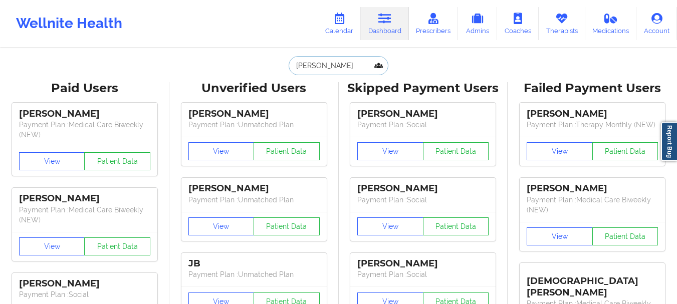
click at [337, 63] on input "matthew slone" at bounding box center [338, 65] width 99 height 19
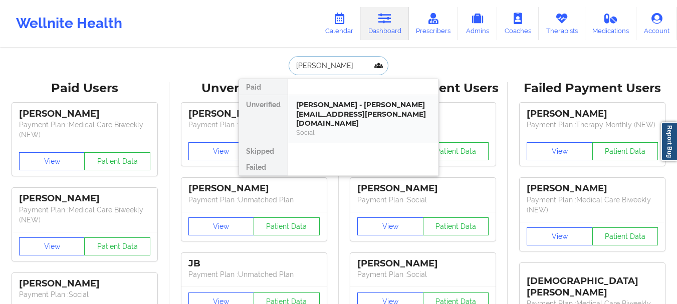
click at [325, 106] on div "Matthew Slone - matthew.a.slone@gmail.com" at bounding box center [363, 114] width 134 height 28
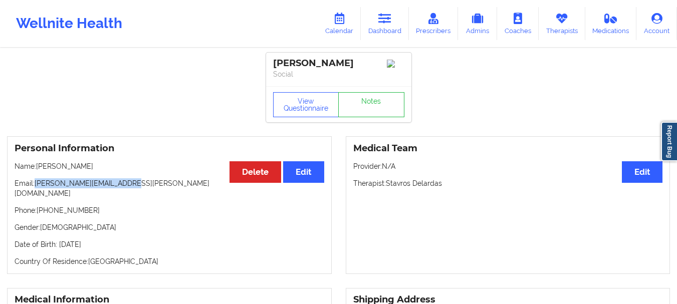
drag, startPoint x: 130, startPoint y: 186, endPoint x: 36, endPoint y: 189, distance: 94.2
click at [36, 189] on p "Email: matthew.a.slone@gmail.com" at bounding box center [170, 188] width 310 height 20
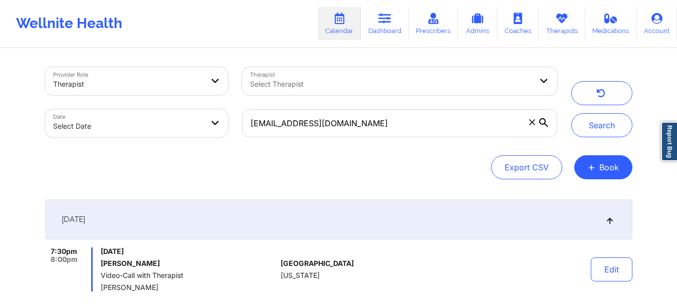
click at [531, 120] on icon at bounding box center [532, 122] width 6 height 6
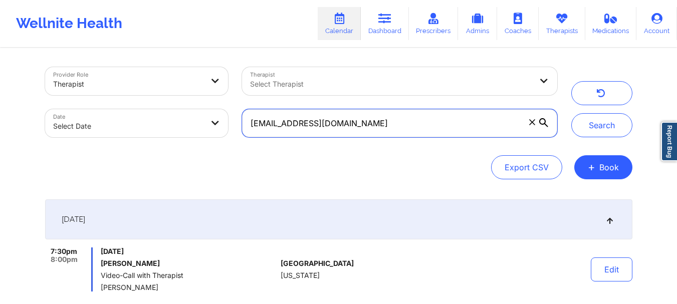
click at [531, 120] on input "[EMAIL_ADDRESS][DOMAIN_NAME]" at bounding box center [399, 123] width 315 height 28
paste input "[EMAIL_ADDRESS][DOMAIN_NAME]"
type input "[EMAIL_ADDRESS][DOMAIN_NAME]"
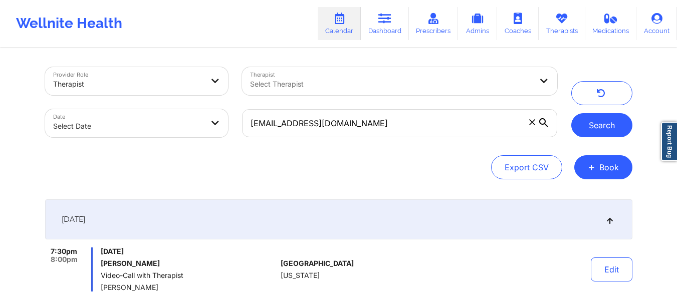
click at [608, 126] on button "Search" at bounding box center [601, 125] width 61 height 24
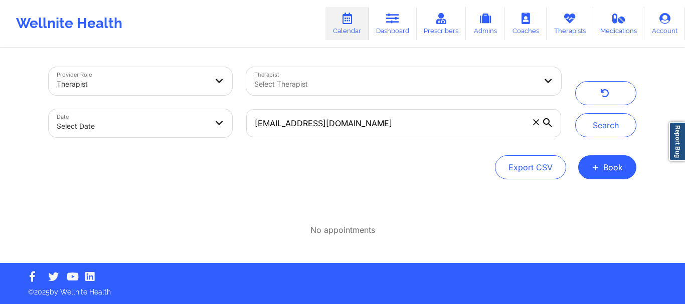
click at [532, 122] on span at bounding box center [536, 122] width 10 height 10
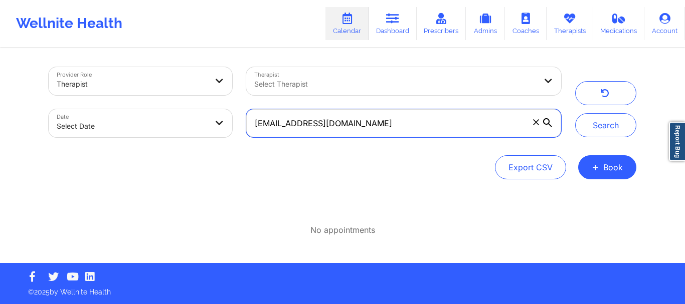
click at [532, 122] on input "[EMAIL_ADDRESS][DOMAIN_NAME]" at bounding box center [403, 123] width 315 height 28
paste input "[PERSON_NAME][EMAIL_ADDRESS][PERSON_NAME][DOMAIN_NAME]"
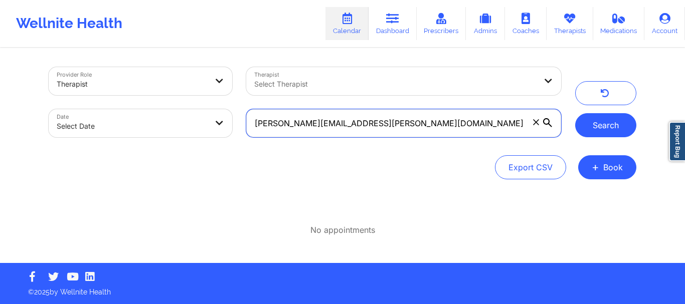
type input "[PERSON_NAME][EMAIL_ADDRESS][PERSON_NAME][DOMAIN_NAME]"
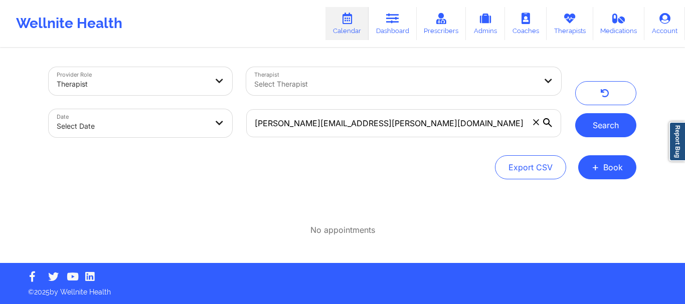
click at [616, 119] on button "Search" at bounding box center [605, 125] width 61 height 24
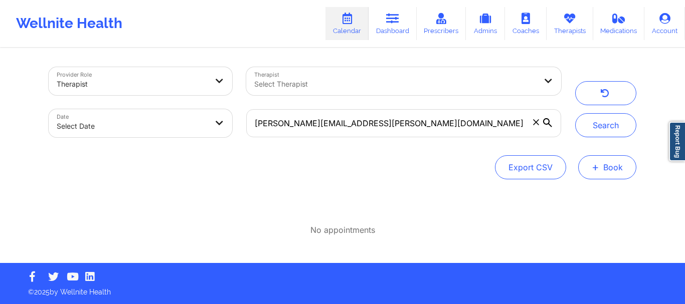
click at [592, 166] on span "+" at bounding box center [595, 167] width 8 height 6
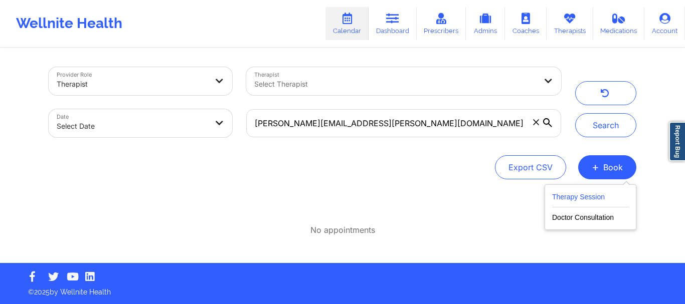
click at [558, 194] on button "Therapy Session" at bounding box center [590, 199] width 77 height 17
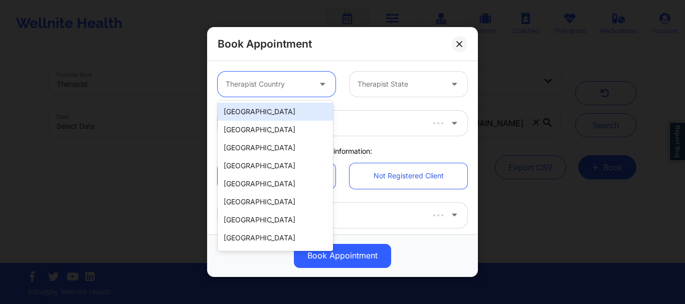
click at [280, 87] on div at bounding box center [268, 84] width 85 height 12
click at [287, 88] on div at bounding box center [268, 84] width 85 height 12
click at [271, 107] on div "[GEOGRAPHIC_DATA]" at bounding box center [274, 112] width 115 height 18
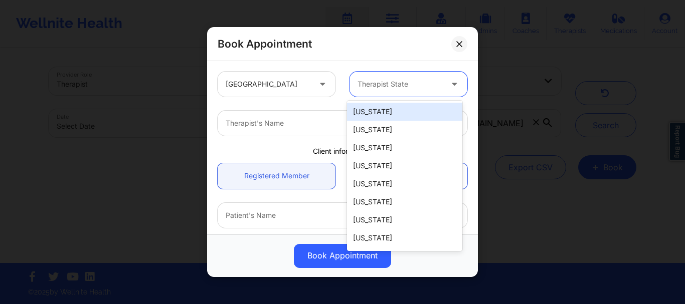
click at [394, 84] on div at bounding box center [399, 84] width 85 height 12
type input "new"
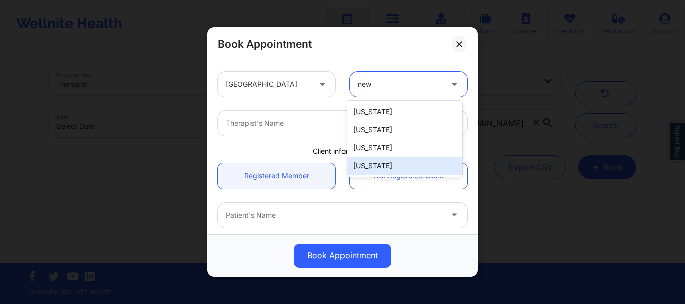
click at [377, 160] on div "[US_STATE]" at bounding box center [404, 166] width 115 height 18
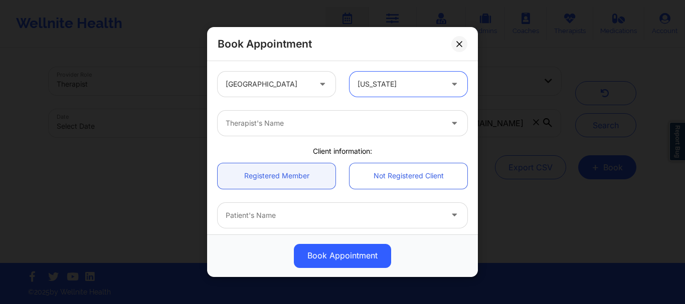
click at [291, 128] on div at bounding box center [334, 123] width 216 height 12
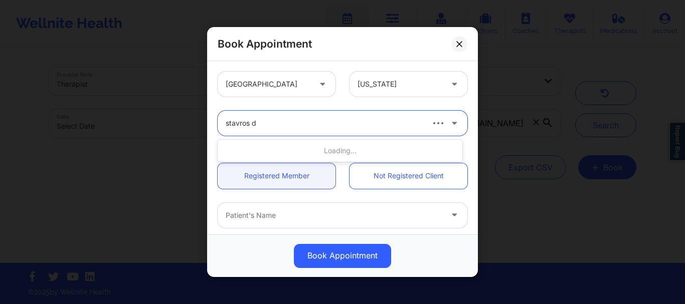
type input "stavros de"
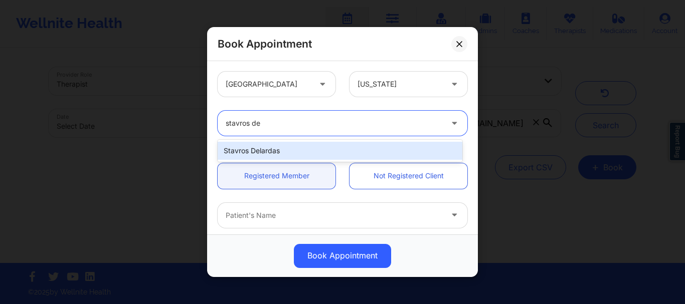
click at [281, 155] on div "Stavros Delardas" at bounding box center [339, 151] width 245 height 18
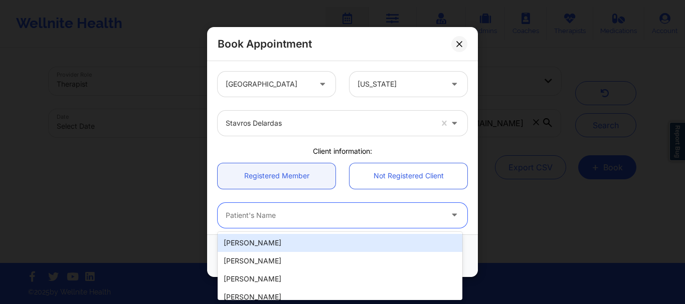
click at [310, 215] on div at bounding box center [334, 215] width 216 height 12
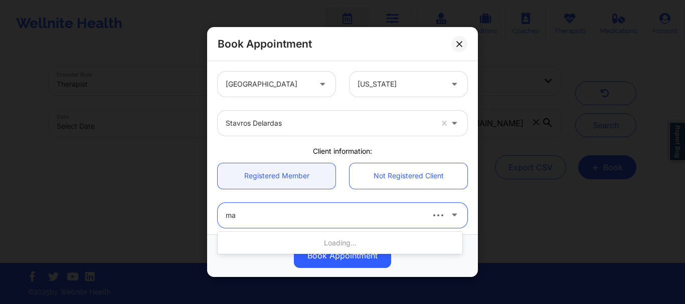
type input "m"
type input "[PERSON_NAME]"
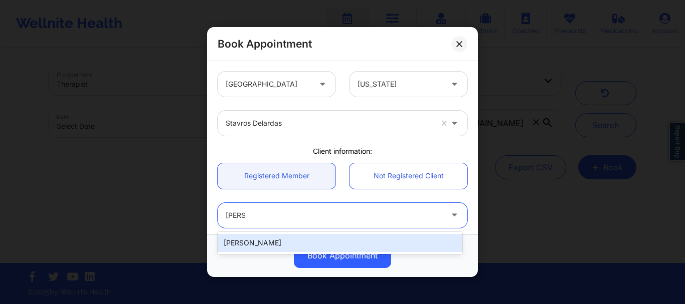
click at [290, 243] on div "[PERSON_NAME]" at bounding box center [339, 243] width 245 height 18
type input "[PERSON_NAME][EMAIL_ADDRESS][PERSON_NAME][DOMAIN_NAME]"
type input "[PHONE_NUMBER]"
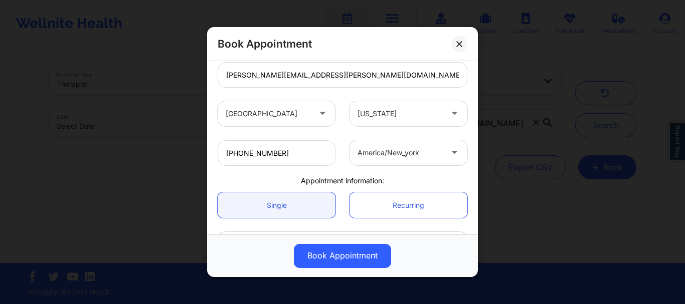
scroll to position [252, 0]
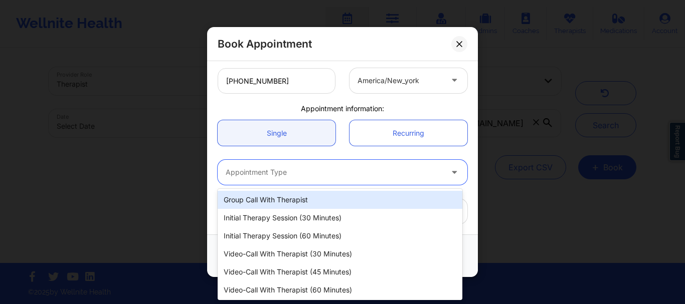
click at [282, 170] on div at bounding box center [334, 173] width 216 height 12
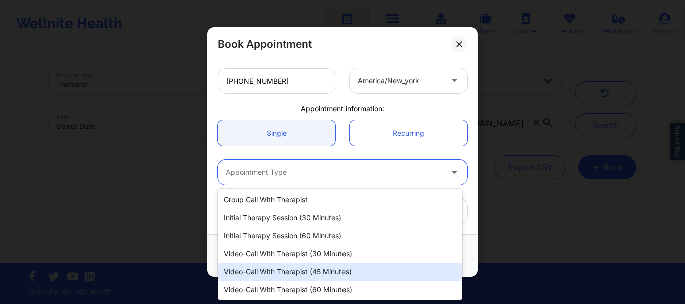
click at [306, 267] on div "Video-Call with Therapist (45 minutes)" at bounding box center [339, 272] width 245 height 18
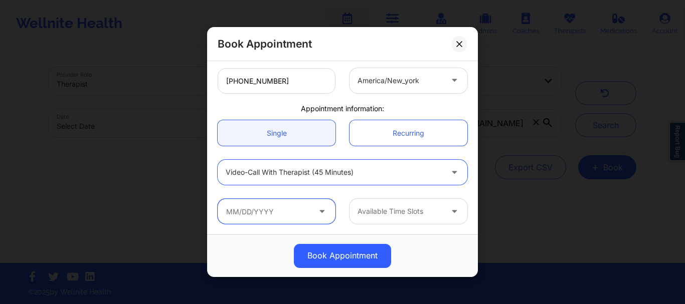
click at [311, 215] on input "text" at bounding box center [276, 211] width 118 height 25
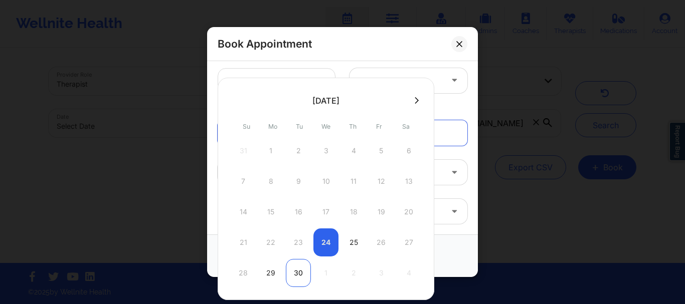
click at [302, 270] on div "30" at bounding box center [298, 273] width 25 height 28
type input "[DATE]"
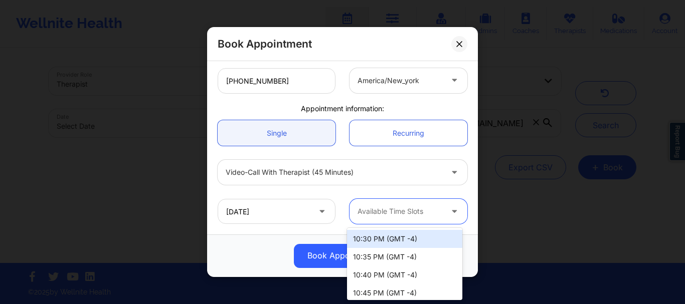
click at [381, 209] on div at bounding box center [399, 212] width 85 height 12
click at [395, 239] on div "10:30 PM (GMT -4)" at bounding box center [404, 239] width 115 height 18
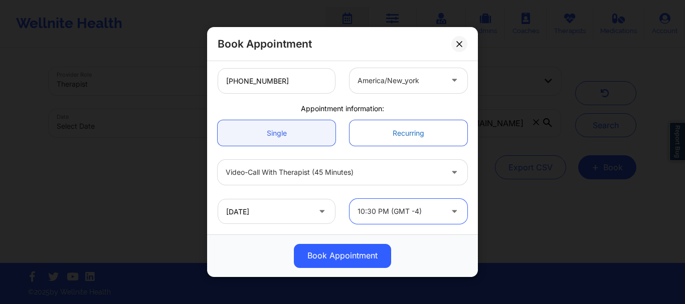
click at [407, 142] on link "Recurring" at bounding box center [408, 133] width 118 height 26
click at [403, 133] on link "Recurring" at bounding box center [408, 133] width 118 height 26
click at [403, 134] on link "Recurring" at bounding box center [408, 133] width 118 height 26
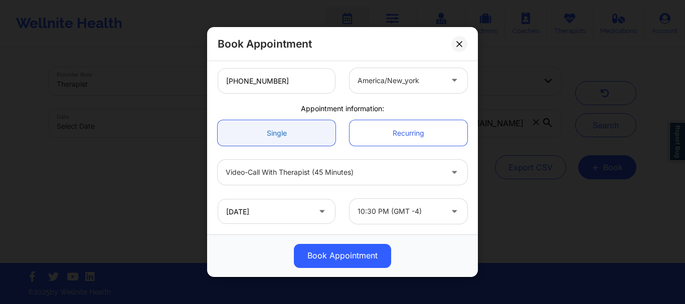
click at [271, 145] on link "Single" at bounding box center [276, 133] width 118 height 26
click at [273, 140] on link "Single" at bounding box center [276, 133] width 118 height 26
click at [419, 127] on link "Recurring" at bounding box center [408, 133] width 118 height 26
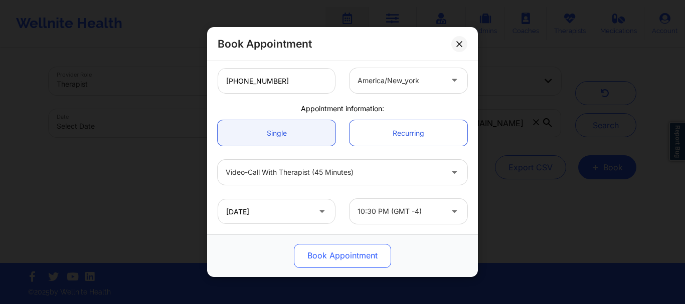
click at [345, 251] on button "Book Appointment" at bounding box center [342, 256] width 97 height 24
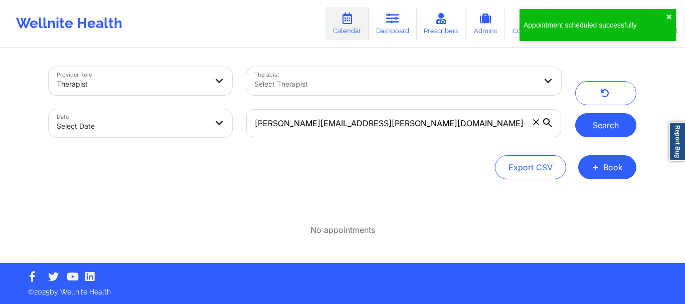
click at [594, 123] on button "Search" at bounding box center [605, 125] width 61 height 24
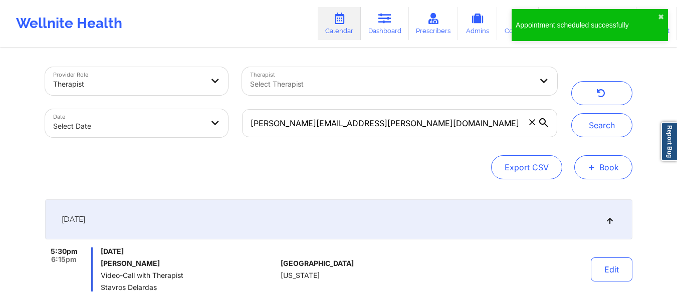
click at [588, 166] on span "+" at bounding box center [592, 167] width 8 height 6
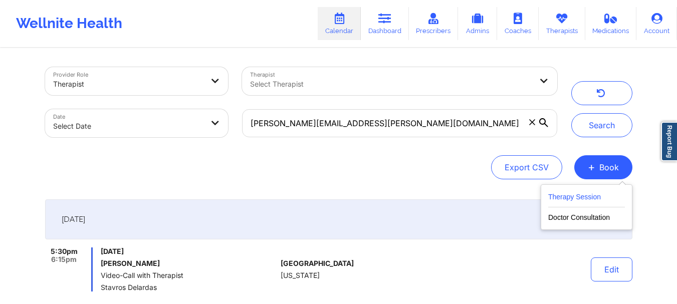
click at [578, 194] on button "Therapy Session" at bounding box center [586, 199] width 77 height 17
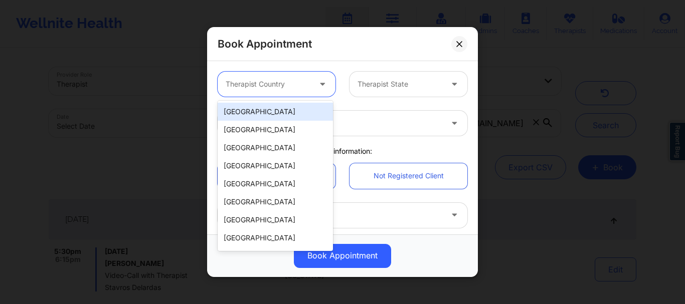
click at [285, 89] on div at bounding box center [268, 84] width 85 height 12
click at [276, 113] on div "[GEOGRAPHIC_DATA]" at bounding box center [274, 112] width 115 height 18
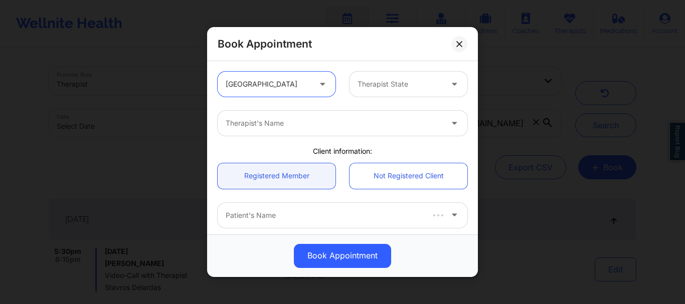
click at [390, 87] on div at bounding box center [399, 84] width 85 height 12
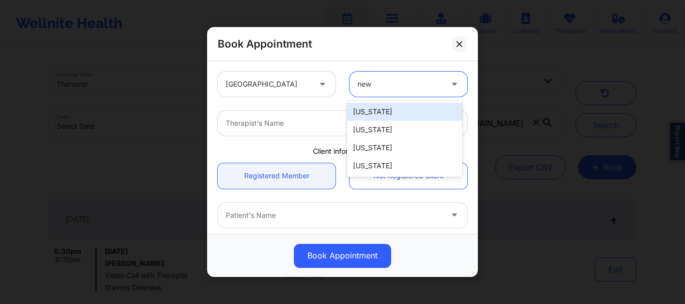
type input "new y"
click at [382, 106] on div "[US_STATE]" at bounding box center [404, 112] width 115 height 18
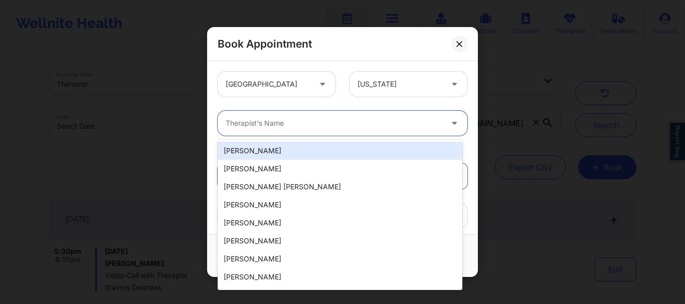
click at [323, 135] on div "Therapist's Name" at bounding box center [330, 123] width 226 height 25
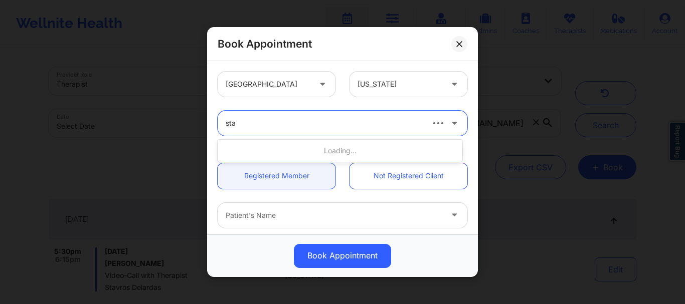
type input "stav"
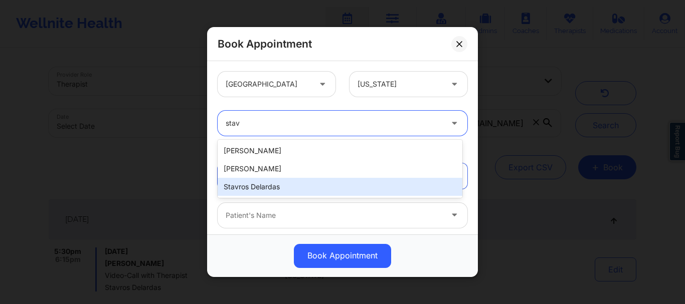
click at [277, 181] on div "Stavros Delardas" at bounding box center [339, 187] width 245 height 18
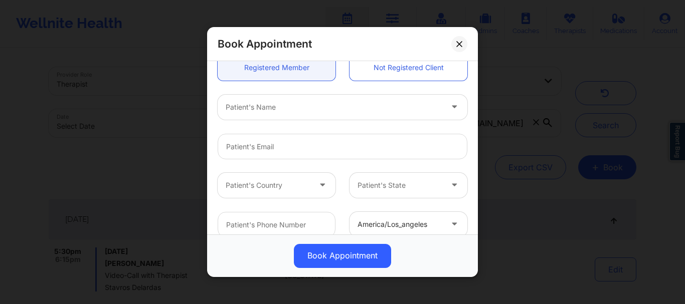
scroll to position [112, 0]
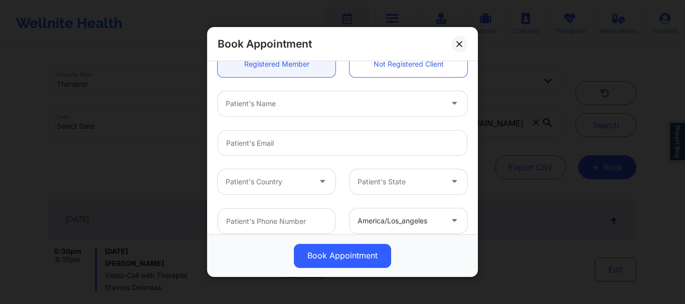
click at [310, 116] on div "Patient's Name" at bounding box center [342, 103] width 264 height 39
click at [264, 106] on div at bounding box center [334, 104] width 216 height 12
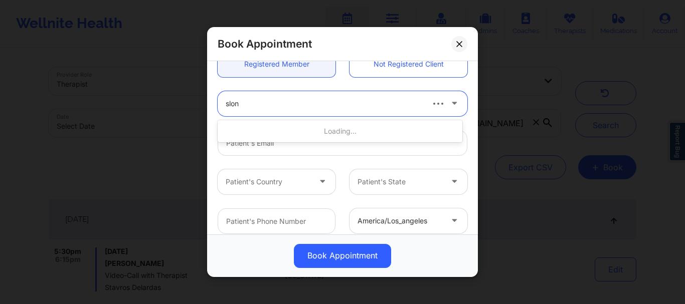
type input "[PERSON_NAME]"
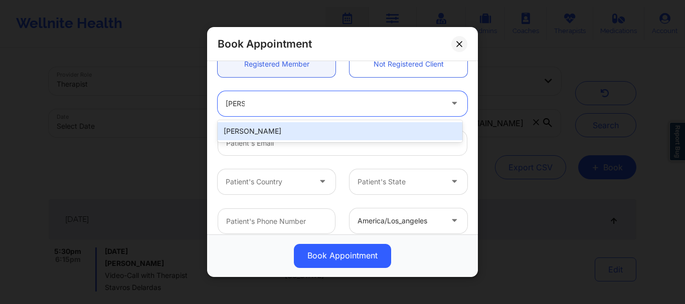
click at [259, 128] on div "[PERSON_NAME]" at bounding box center [339, 131] width 245 height 18
type input "[PERSON_NAME][EMAIL_ADDRESS][PERSON_NAME][DOMAIN_NAME]"
type input "[PHONE_NUMBER]"
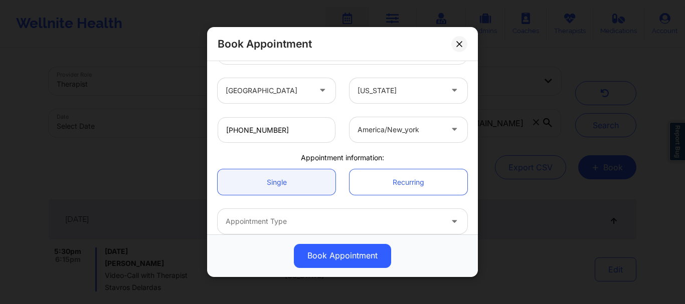
scroll to position [252, 0]
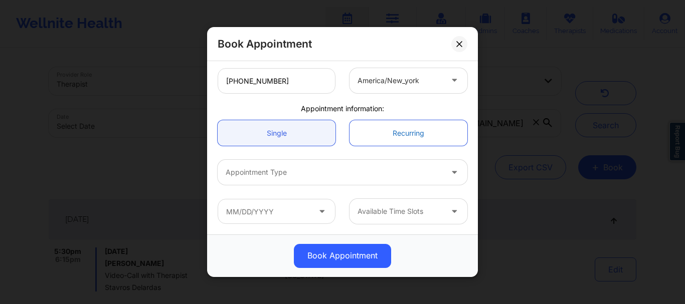
click at [398, 140] on link "Recurring" at bounding box center [408, 133] width 118 height 26
click at [398, 139] on link "Recurring" at bounding box center [408, 133] width 118 height 26
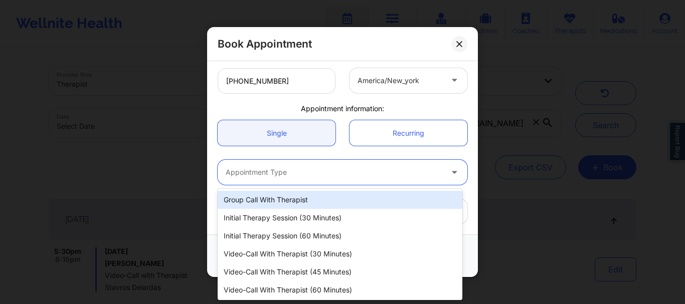
click at [299, 170] on div at bounding box center [334, 173] width 216 height 12
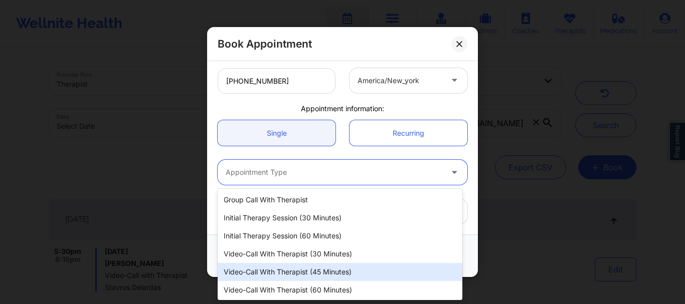
click at [325, 275] on div "Video-Call with Therapist (45 minutes)" at bounding box center [339, 272] width 245 height 18
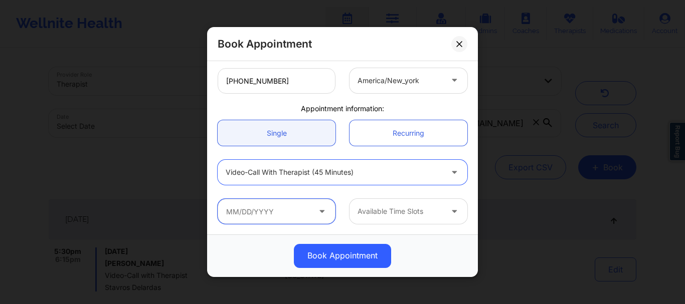
click at [274, 213] on input "text" at bounding box center [276, 211] width 118 height 25
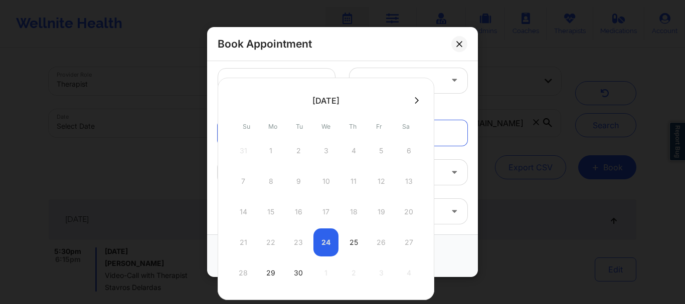
click at [418, 98] on icon at bounding box center [416, 101] width 4 height 8
click at [300, 183] on div "7" at bounding box center [298, 181] width 25 height 28
type input "[DATE]"
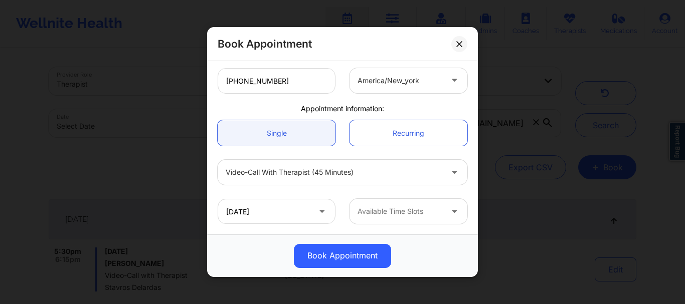
click at [386, 211] on div at bounding box center [399, 212] width 85 height 12
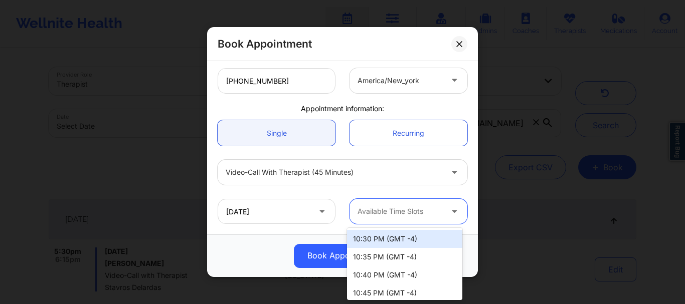
click at [383, 236] on div "10:30 PM (GMT -4)" at bounding box center [404, 239] width 115 height 18
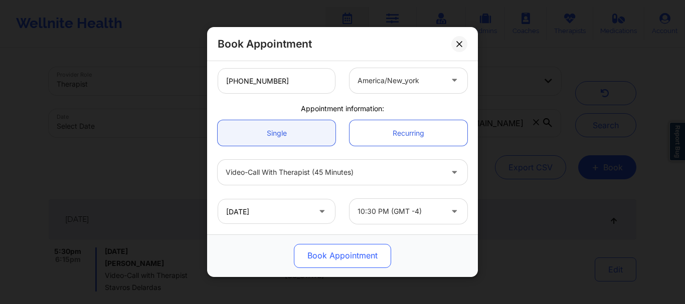
click at [360, 254] on button "Book Appointment" at bounding box center [342, 256] width 97 height 24
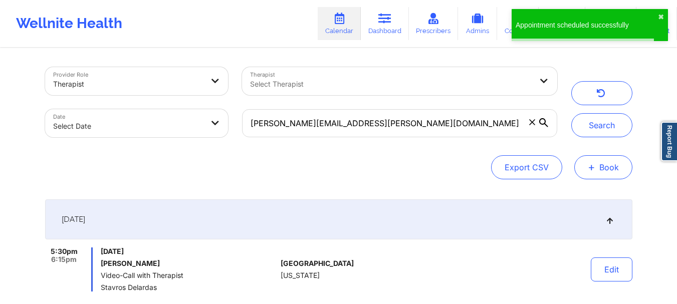
click at [592, 159] on button "+ Book" at bounding box center [603, 167] width 58 height 24
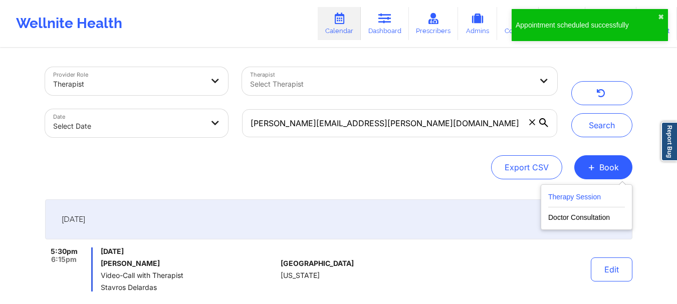
click at [560, 196] on button "Therapy Session" at bounding box center [586, 199] width 77 height 17
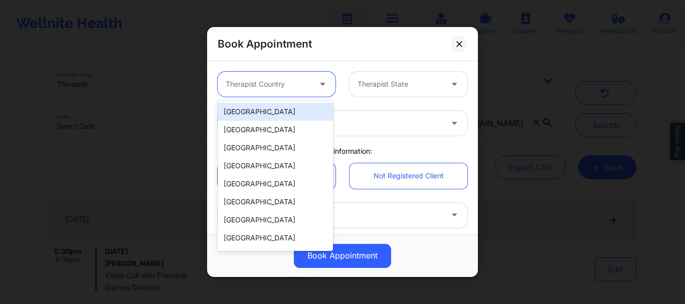
click at [270, 87] on div at bounding box center [268, 84] width 85 height 12
click at [265, 107] on div "[GEOGRAPHIC_DATA]" at bounding box center [274, 112] width 115 height 18
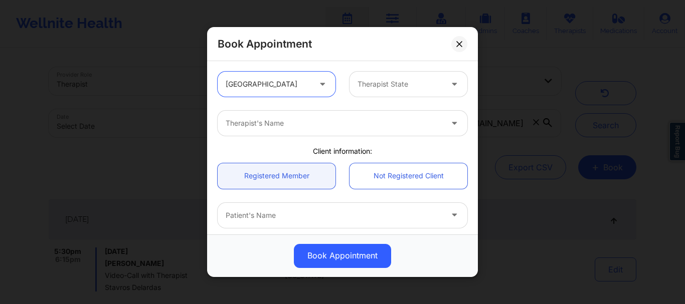
click at [379, 82] on div at bounding box center [399, 84] width 85 height 12
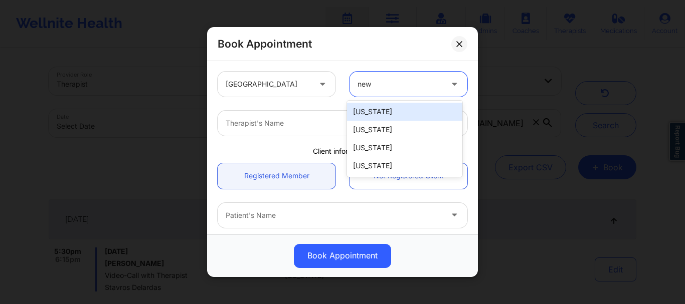
type input "new"
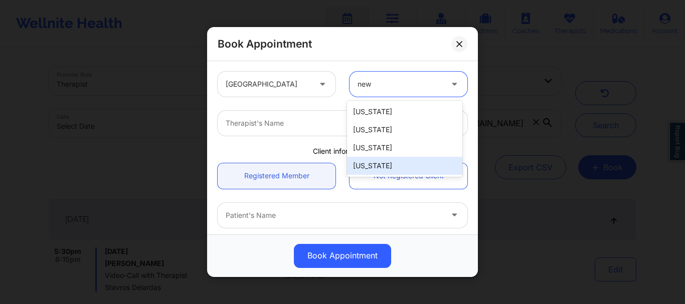
click at [374, 163] on div "[US_STATE]" at bounding box center [404, 166] width 115 height 18
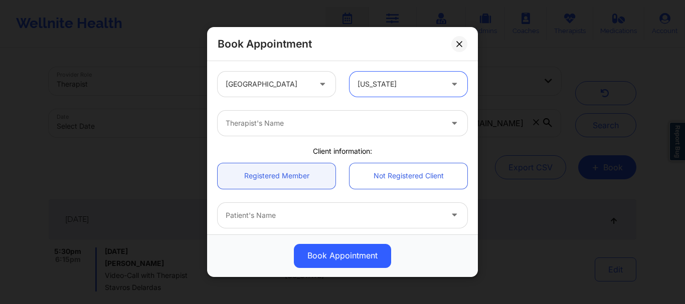
click at [418, 123] on div at bounding box center [334, 123] width 216 height 12
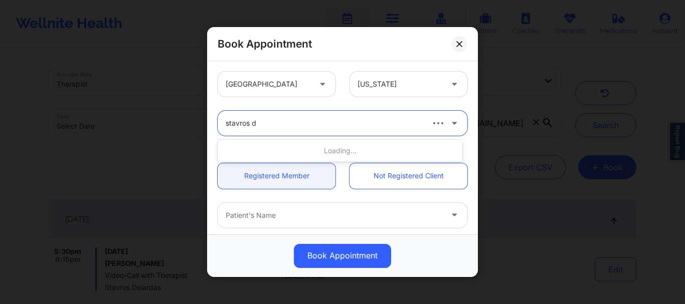
type input "stavros de"
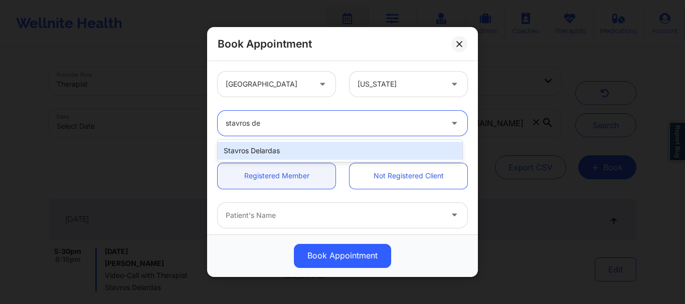
click at [319, 151] on div "Stavros Delardas" at bounding box center [339, 151] width 245 height 18
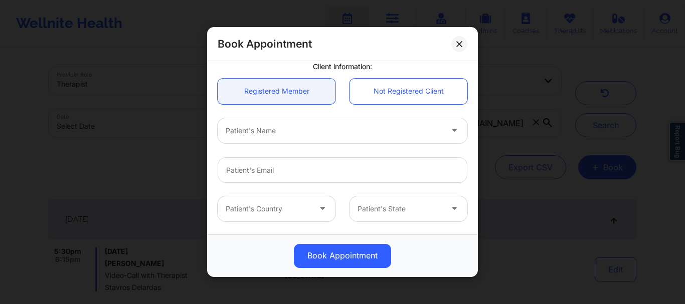
scroll to position [119, 0]
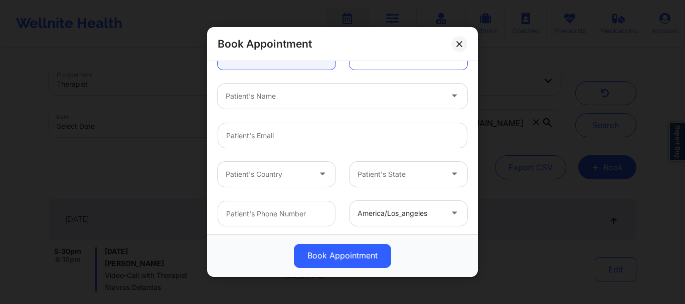
click at [264, 106] on div "Patient's Name" at bounding box center [330, 96] width 226 height 25
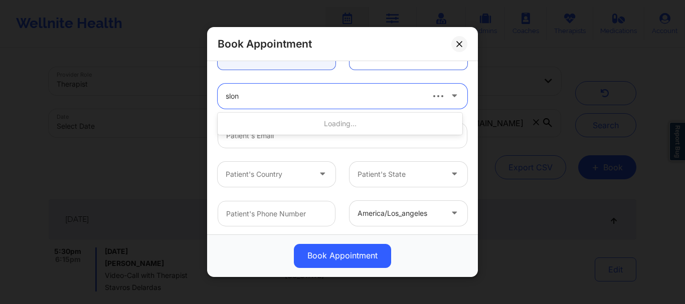
type input "[PERSON_NAME]"
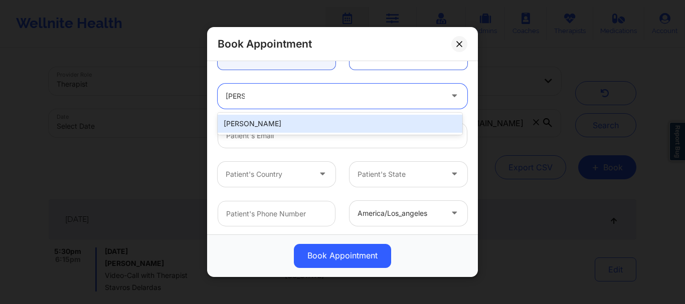
click at [285, 124] on div "[PERSON_NAME]" at bounding box center [339, 124] width 245 height 18
type input "[PERSON_NAME][EMAIL_ADDRESS][PERSON_NAME][DOMAIN_NAME]"
type input "[PHONE_NUMBER]"
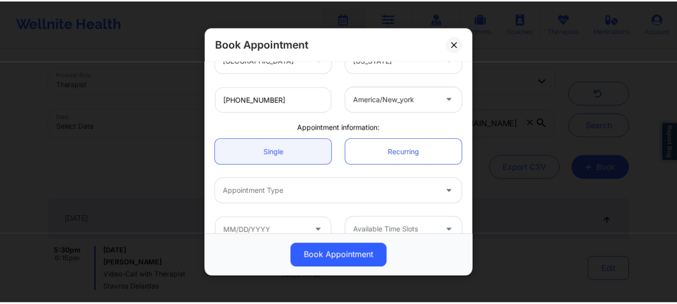
scroll to position [252, 0]
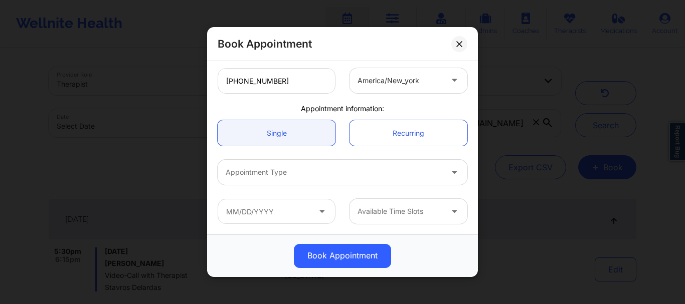
click at [290, 186] on div "Appointment Type" at bounding box center [342, 172] width 264 height 39
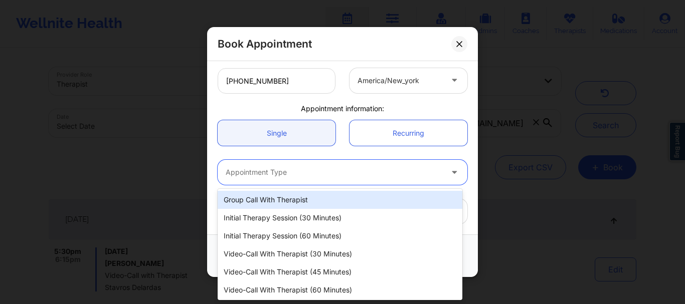
click at [286, 178] on div at bounding box center [334, 173] width 216 height 12
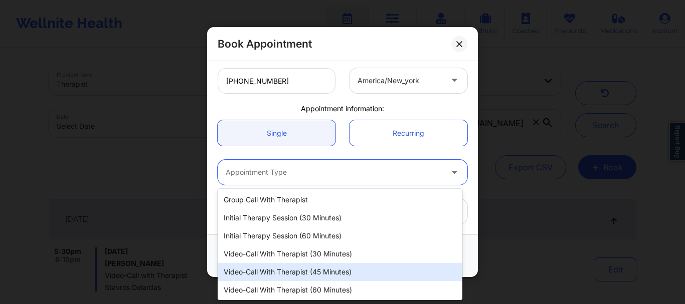
click at [303, 274] on div "Video-Call with Therapist (45 minutes)" at bounding box center [339, 272] width 245 height 18
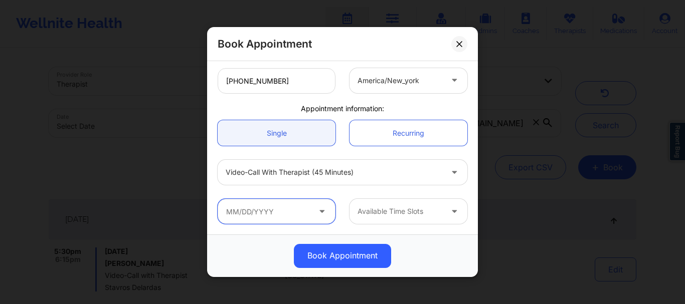
click at [286, 218] on input "text" at bounding box center [276, 211] width 118 height 25
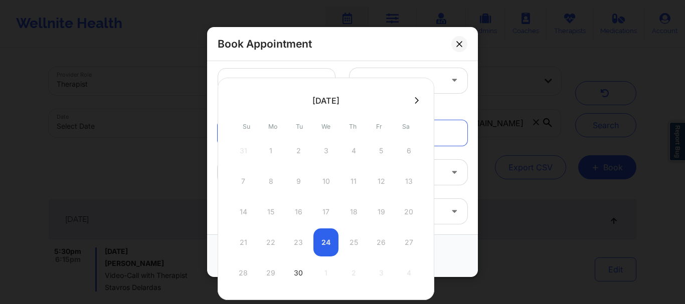
click at [416, 101] on icon at bounding box center [416, 101] width 4 height 8
click at [297, 217] on div "14" at bounding box center [298, 212] width 25 height 28
type input "[DATE]"
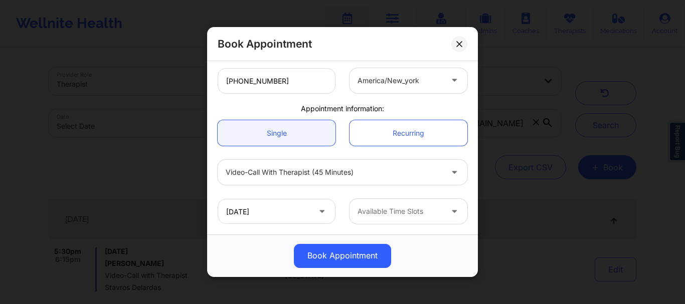
click at [427, 212] on div at bounding box center [399, 212] width 85 height 12
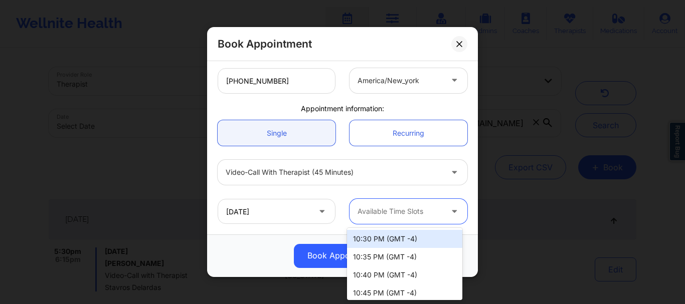
click at [400, 242] on div "10:30 PM (GMT -4)" at bounding box center [404, 239] width 115 height 18
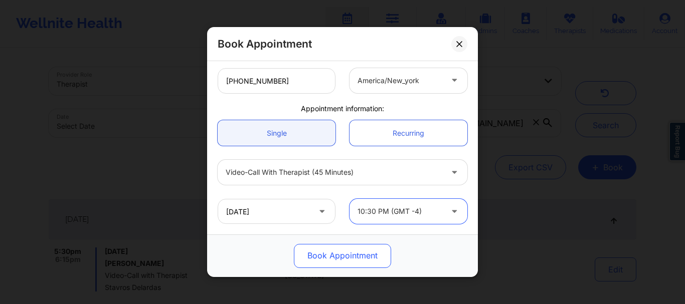
click at [373, 254] on button "Book Appointment" at bounding box center [342, 256] width 97 height 24
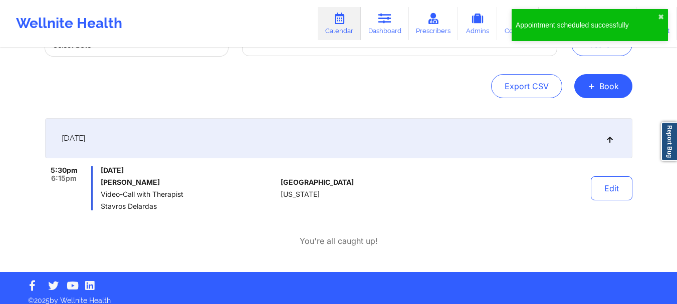
scroll to position [77, 0]
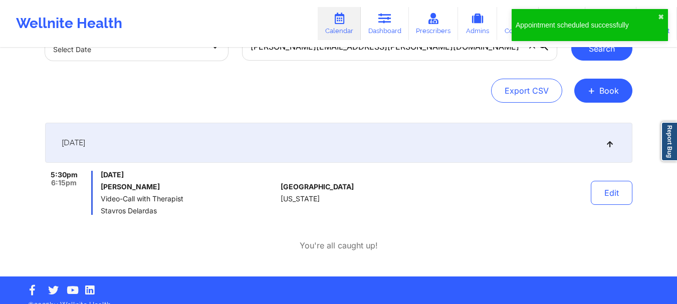
click at [593, 54] on button "Search" at bounding box center [601, 49] width 61 height 24
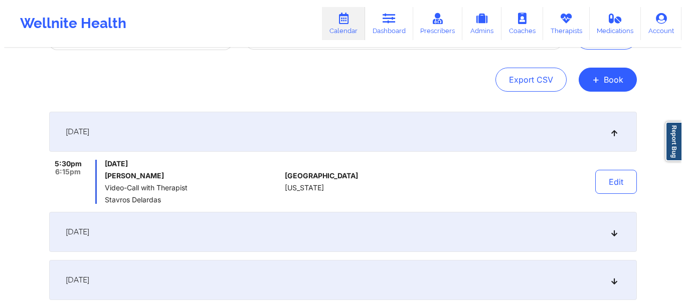
scroll to position [84, 0]
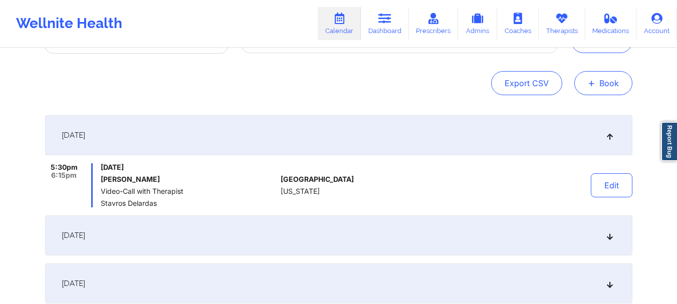
click at [614, 93] on button "+ Book" at bounding box center [603, 83] width 58 height 24
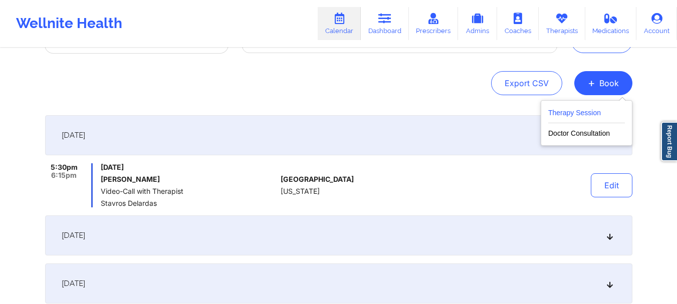
click at [594, 116] on button "Therapy Session" at bounding box center [586, 115] width 77 height 17
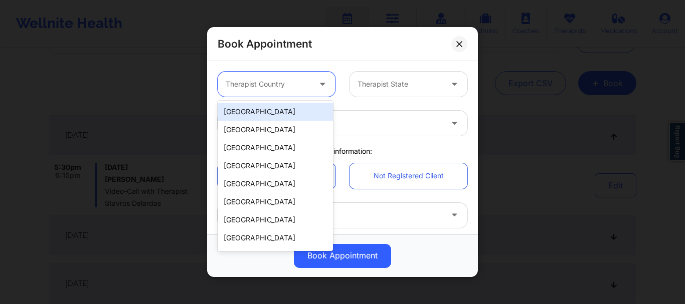
click at [305, 80] on div at bounding box center [268, 84] width 85 height 12
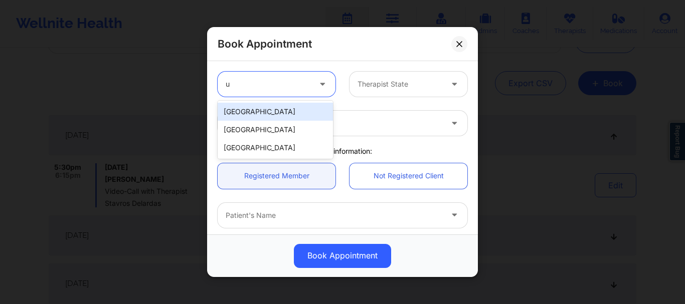
type input "un"
click at [302, 109] on div "[GEOGRAPHIC_DATA]" at bounding box center [274, 112] width 115 height 18
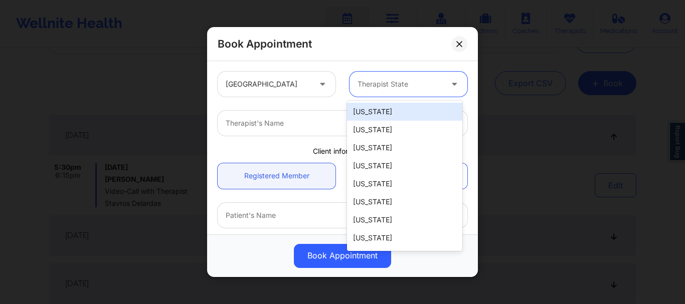
click at [396, 84] on div at bounding box center [399, 84] width 85 height 12
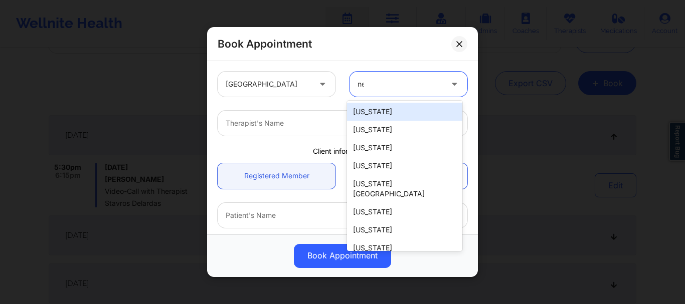
type input "new"
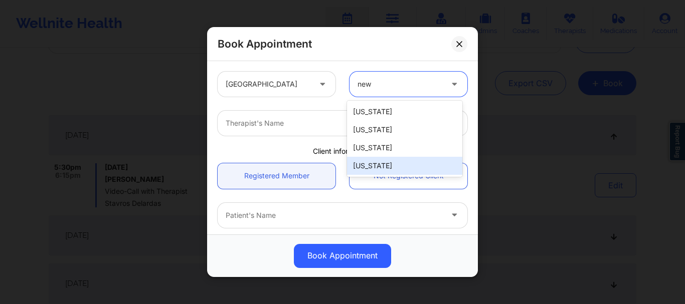
click at [382, 161] on div "[US_STATE]" at bounding box center [404, 166] width 115 height 18
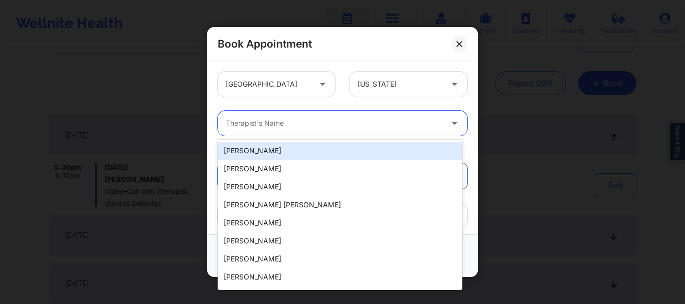
click at [266, 127] on div at bounding box center [334, 123] width 216 height 12
type input "d"
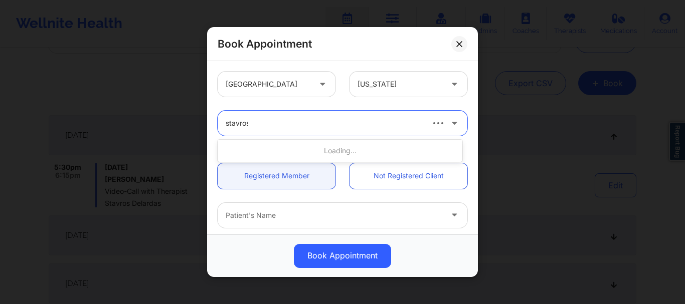
type input "stavros"
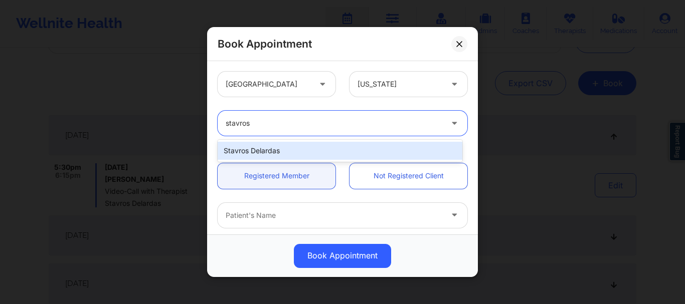
click at [283, 148] on div "Stavros Delardas" at bounding box center [339, 151] width 245 height 18
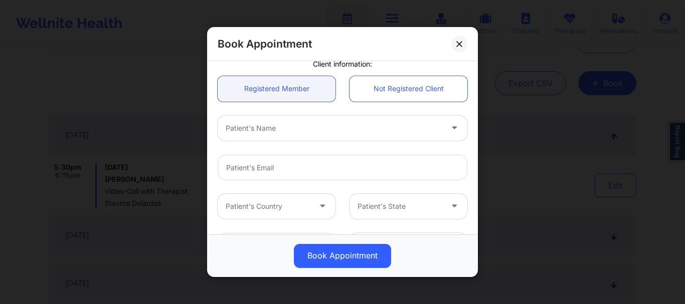
scroll to position [89, 0]
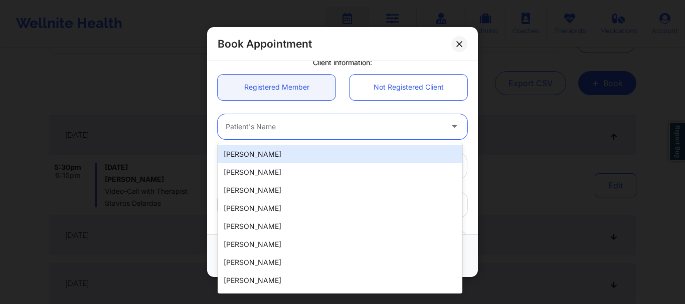
click at [254, 138] on div "Patient's Name" at bounding box center [330, 126] width 226 height 25
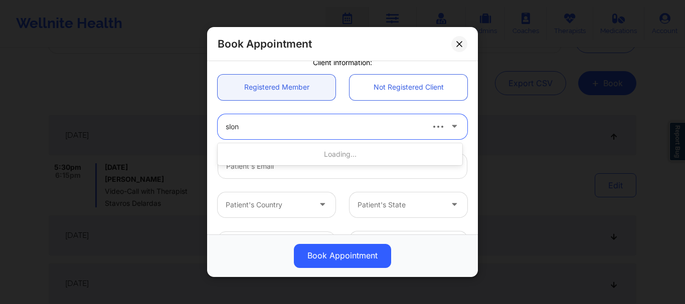
type input "[PERSON_NAME]"
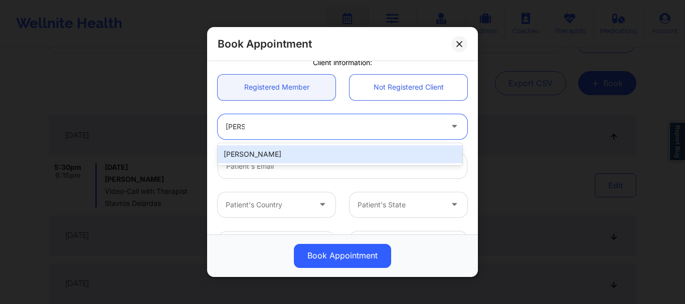
click at [253, 150] on div "[PERSON_NAME]" at bounding box center [339, 154] width 245 height 18
type input "[PERSON_NAME][EMAIL_ADDRESS][PERSON_NAME][DOMAIN_NAME]"
type input "[PHONE_NUMBER]"
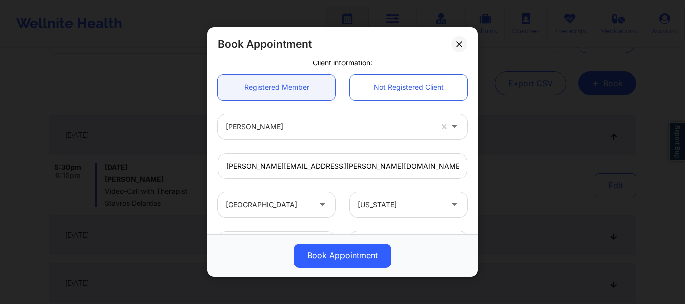
drag, startPoint x: 472, startPoint y: 117, endPoint x: 468, endPoint y: 160, distance: 42.7
click at [468, 160] on div "[GEOGRAPHIC_DATA] [US_STATE] Stavros Delardas Client information: Registered Me…" at bounding box center [342, 147] width 271 height 173
click at [465, 139] on div "[PERSON_NAME]" at bounding box center [342, 126] width 264 height 25
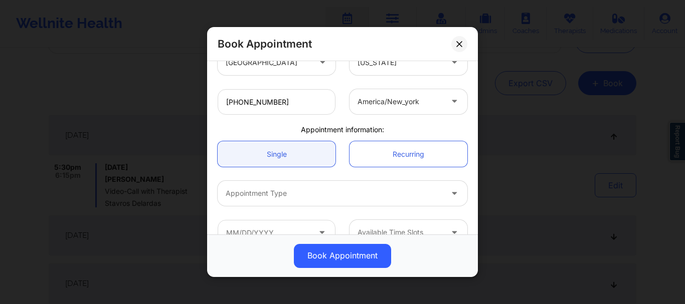
scroll to position [252, 0]
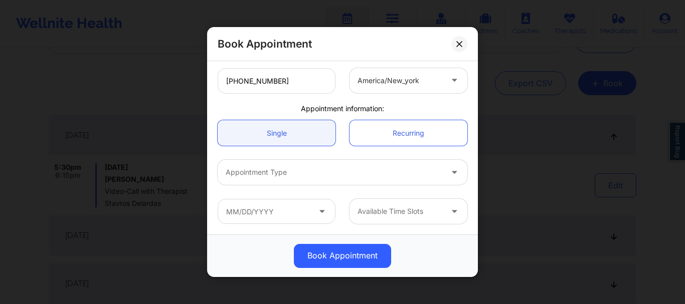
click at [259, 169] on div at bounding box center [334, 173] width 216 height 12
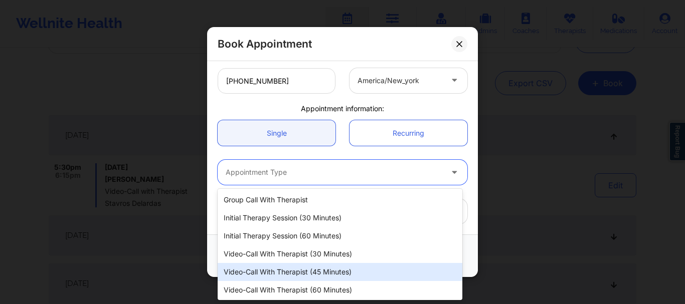
click at [272, 266] on div "Video-Call with Therapist (45 minutes)" at bounding box center [339, 272] width 245 height 18
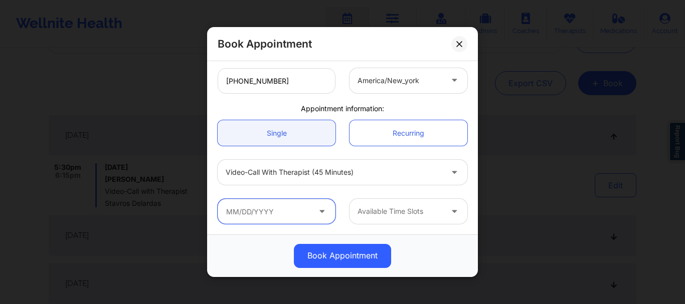
click at [263, 210] on input "text" at bounding box center [276, 211] width 118 height 25
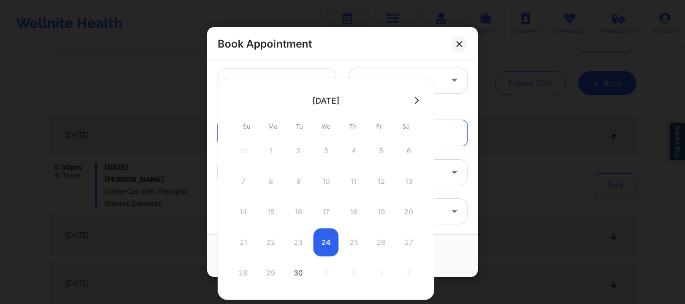
click at [417, 99] on icon at bounding box center [416, 100] width 4 height 7
click at [297, 243] on div "21" at bounding box center [298, 243] width 25 height 28
type input "[DATE]"
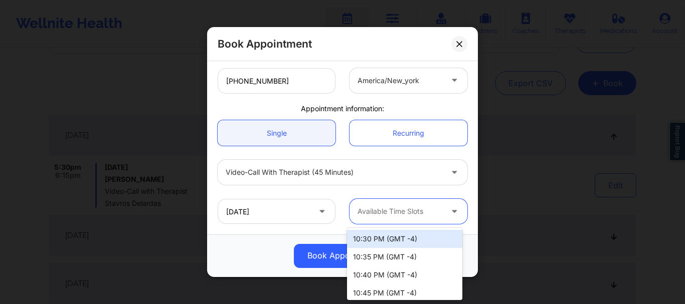
click at [386, 206] on div at bounding box center [399, 212] width 85 height 12
click at [379, 239] on div "10:30 PM (GMT -4)" at bounding box center [404, 239] width 115 height 18
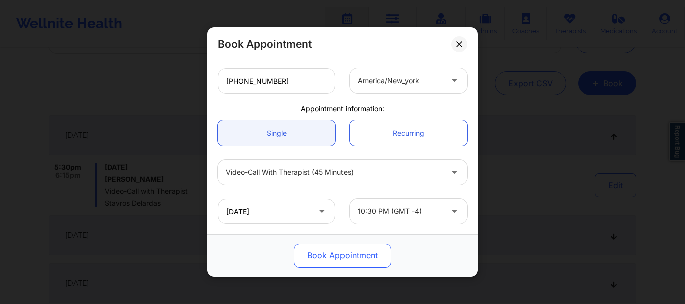
click at [358, 258] on button "Book Appointment" at bounding box center [342, 256] width 97 height 24
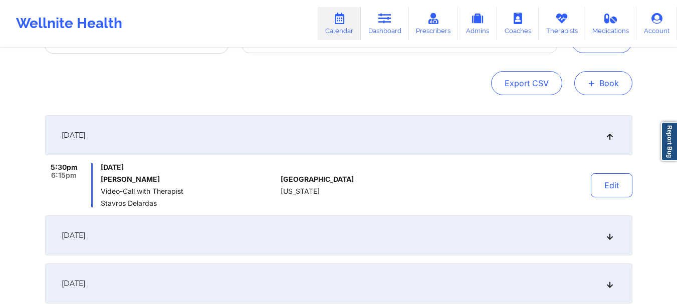
click at [596, 86] on button "+ Book" at bounding box center [603, 83] width 58 height 24
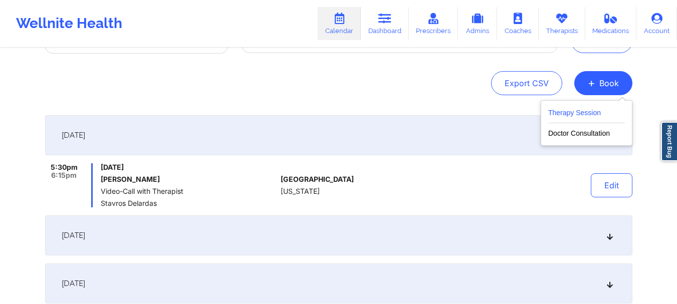
click at [579, 114] on button "Therapy Session" at bounding box center [586, 115] width 77 height 17
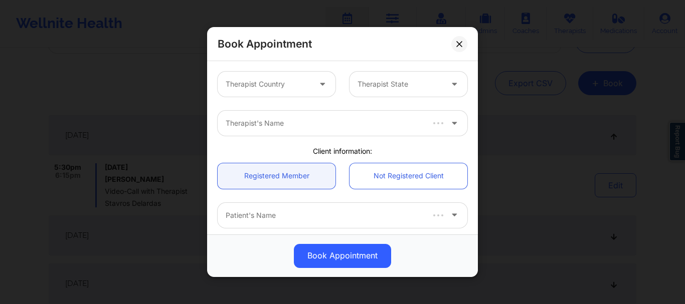
click at [273, 87] on div at bounding box center [268, 84] width 85 height 12
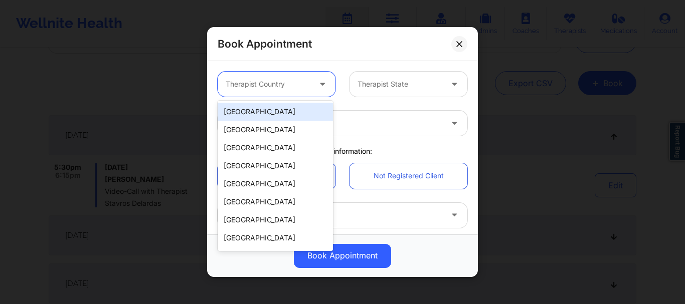
drag, startPoint x: 263, startPoint y: 123, endPoint x: 257, endPoint y: 108, distance: 16.7
click at [257, 108] on div "[GEOGRAPHIC_DATA] [GEOGRAPHIC_DATA] [GEOGRAPHIC_DATA] [GEOGRAPHIC_DATA] [GEOGRA…" at bounding box center [274, 176] width 115 height 150
click at [256, 110] on div "[GEOGRAPHIC_DATA]" at bounding box center [274, 112] width 115 height 18
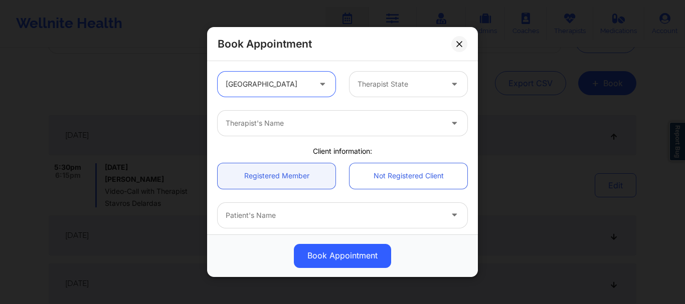
click at [391, 83] on div at bounding box center [399, 84] width 85 height 12
click at [391, 95] on div "Therapist State" at bounding box center [396, 84] width 94 height 25
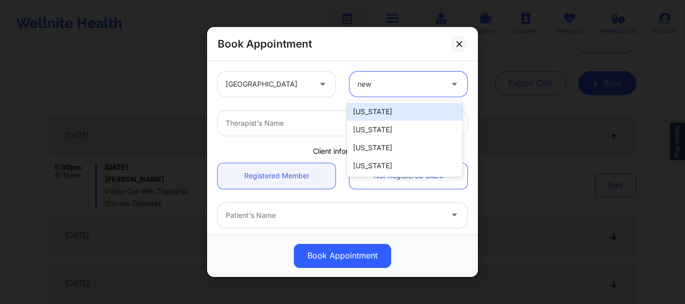
type input "new y"
click at [379, 122] on div "[US_STATE]" at bounding box center [404, 112] width 115 height 22
click at [370, 111] on div "[US_STATE]" at bounding box center [404, 112] width 115 height 18
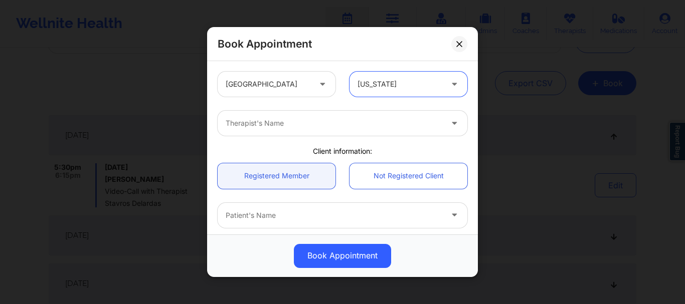
click at [306, 131] on div "Therapist's Name" at bounding box center [330, 123] width 226 height 25
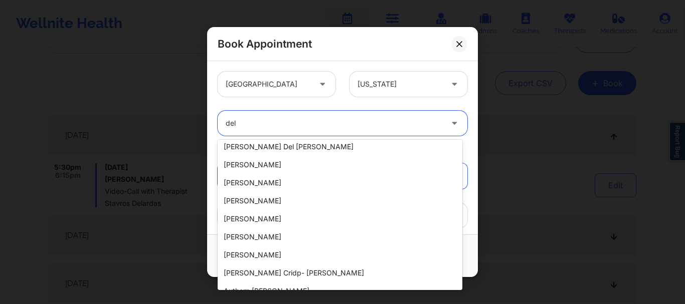
scroll to position [214, 0]
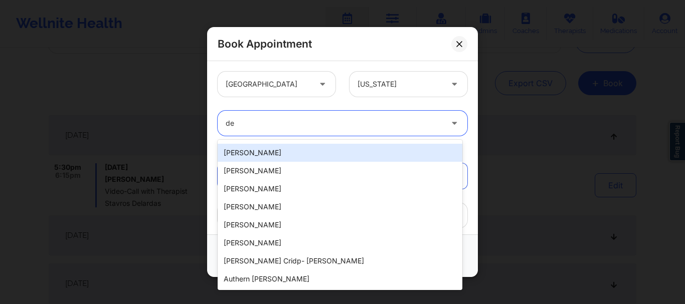
type input "d"
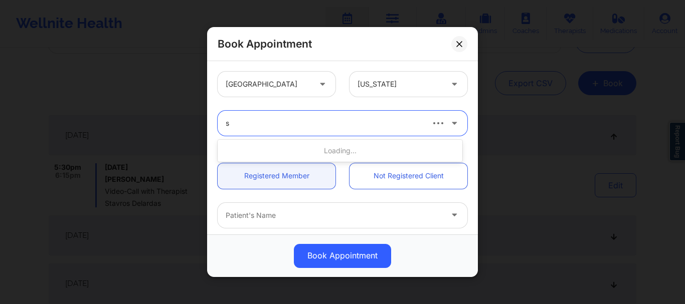
scroll to position [0, 0]
type input "stavros"
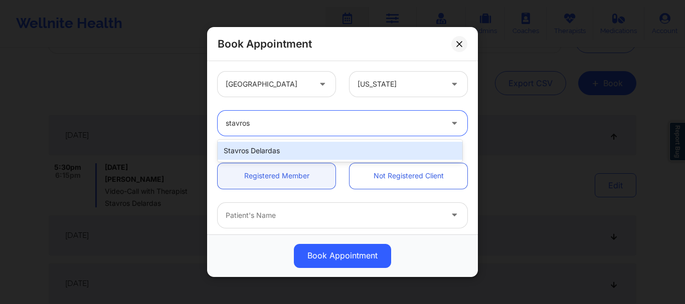
click at [306, 152] on div "Stavros Delardas" at bounding box center [339, 151] width 245 height 18
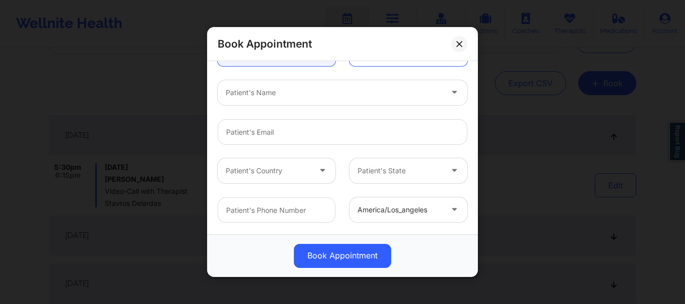
scroll to position [119, 0]
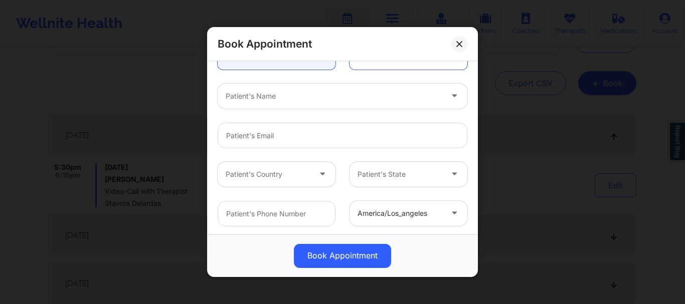
click at [238, 92] on div at bounding box center [334, 96] width 216 height 12
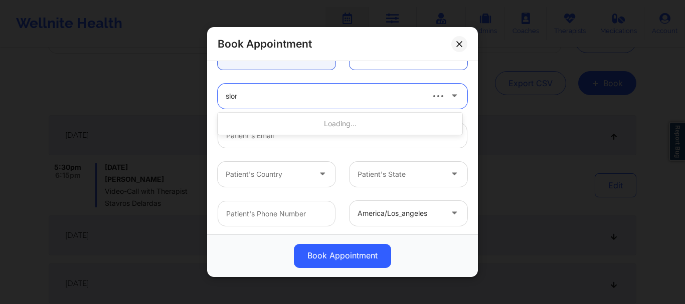
type input "[PERSON_NAME]"
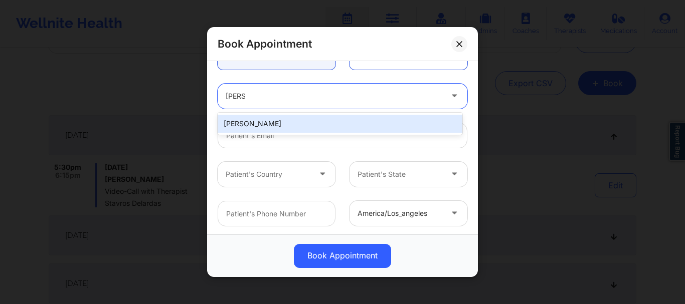
click at [249, 126] on div "[PERSON_NAME]" at bounding box center [339, 124] width 245 height 18
type input "[PERSON_NAME][EMAIL_ADDRESS][PERSON_NAME][DOMAIN_NAME]"
type input "[PHONE_NUMBER]"
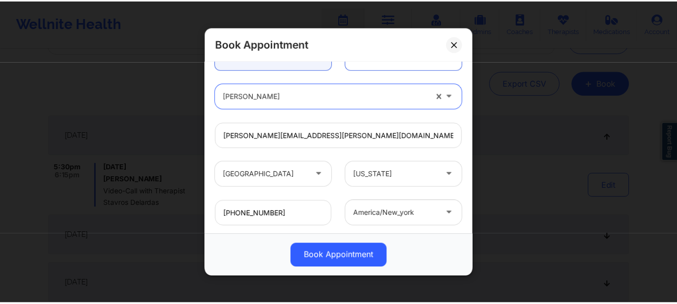
scroll to position [252, 0]
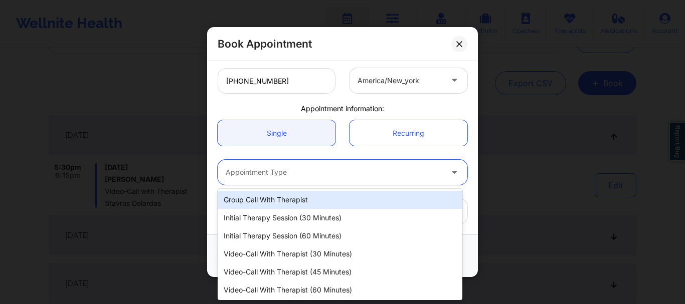
click at [236, 170] on div at bounding box center [334, 173] width 216 height 12
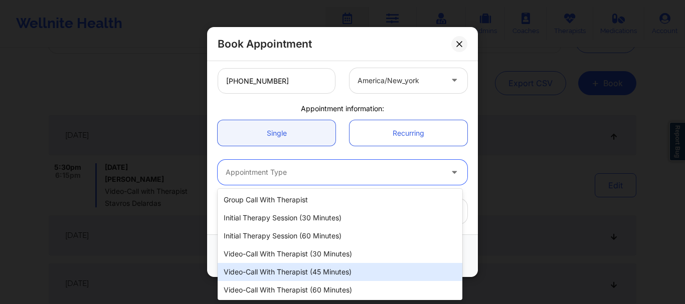
click at [286, 270] on div "Video-Call with Therapist (45 minutes)" at bounding box center [339, 272] width 245 height 18
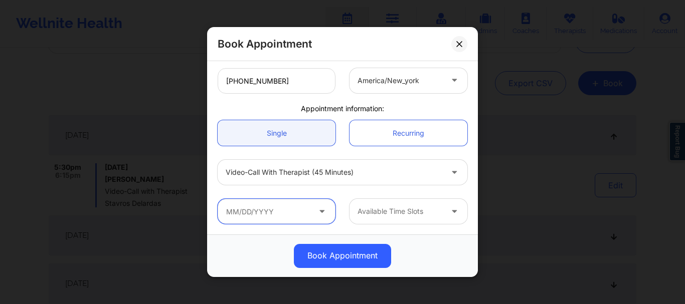
click at [271, 214] on input "text" at bounding box center [276, 211] width 118 height 25
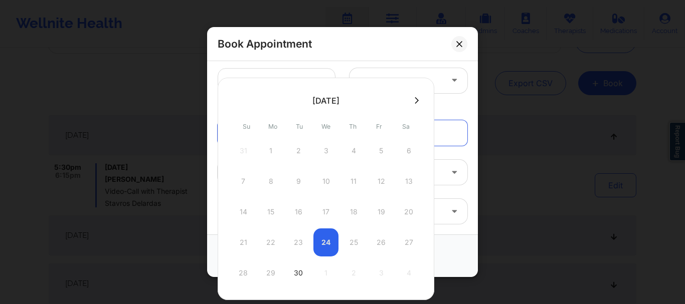
click at [416, 99] on icon at bounding box center [416, 101] width 4 height 8
click at [297, 239] on div "21" at bounding box center [298, 243] width 25 height 28
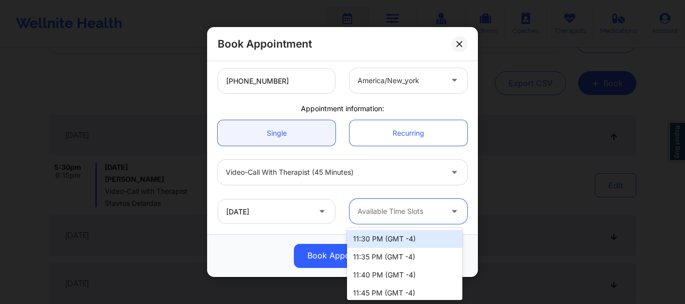
click at [417, 210] on div at bounding box center [399, 212] width 85 height 12
click at [261, 216] on input "[DATE]" at bounding box center [276, 211] width 118 height 25
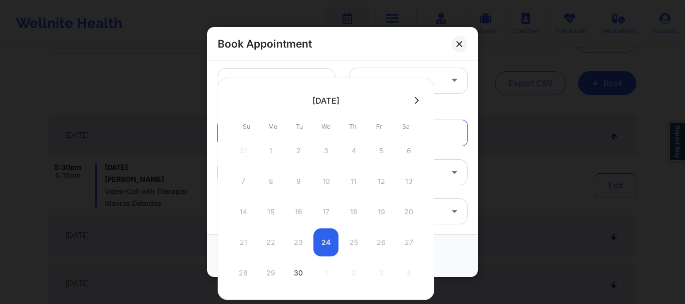
click at [415, 95] on div at bounding box center [325, 100] width 216 height 15
click at [415, 102] on icon at bounding box center [416, 101] width 4 height 8
click at [297, 267] on div "28" at bounding box center [298, 273] width 25 height 28
type input "[DATE]"
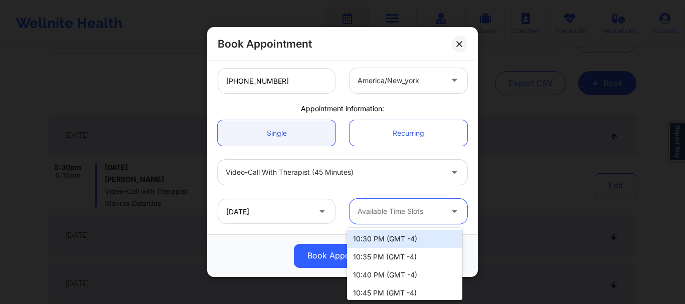
click at [395, 209] on div at bounding box center [399, 212] width 85 height 12
click at [384, 243] on div "10:30 PM (GMT -4)" at bounding box center [404, 239] width 115 height 18
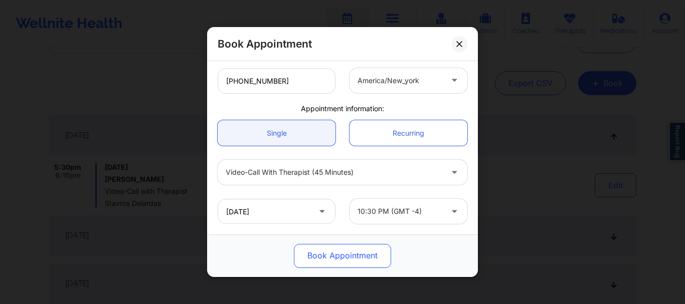
click at [358, 251] on button "Book Appointment" at bounding box center [342, 256] width 97 height 24
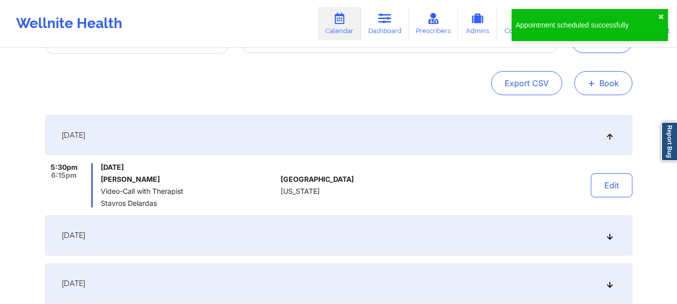
click at [614, 85] on button "+ Book" at bounding box center [603, 83] width 58 height 24
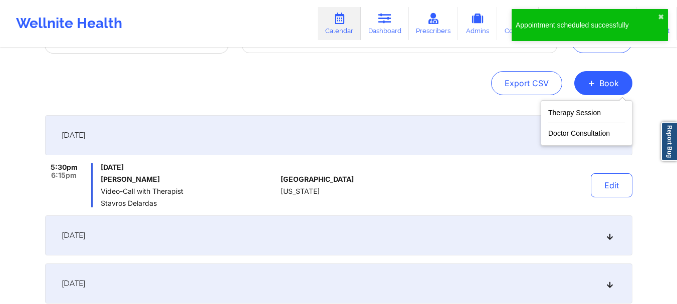
click at [510, 132] on div "[DATE]" at bounding box center [338, 135] width 587 height 40
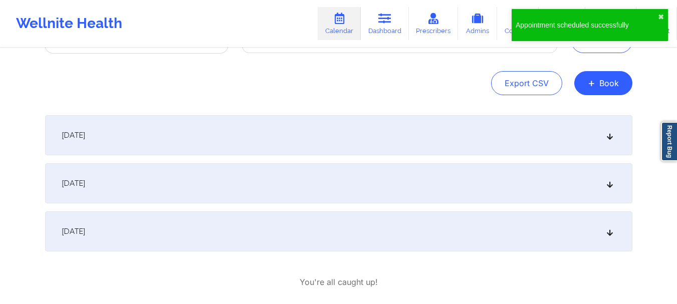
click at [587, 49] on div "Appointment scheduled successfully ✖︎" at bounding box center [590, 28] width 160 height 43
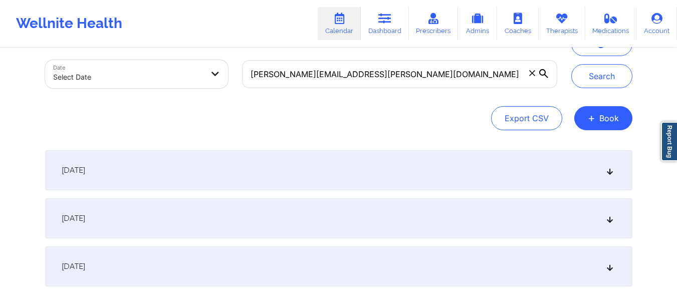
scroll to position [48, 0]
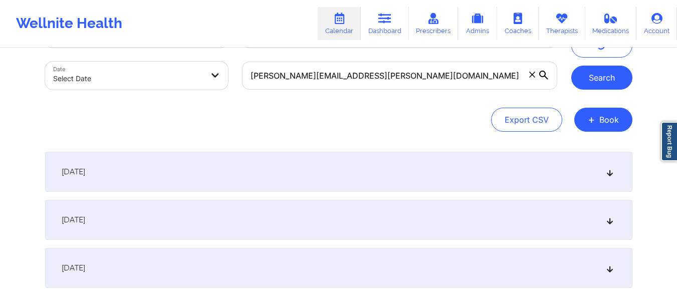
click at [603, 78] on button "Search" at bounding box center [601, 78] width 61 height 24
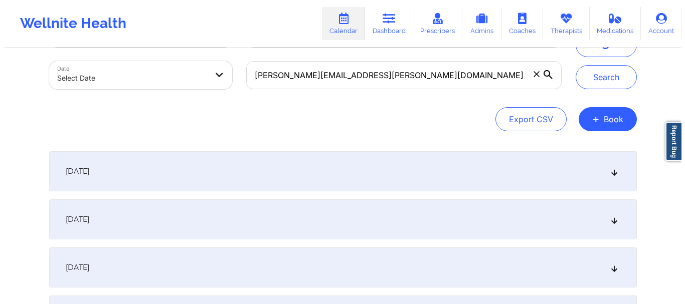
scroll to position [42, 0]
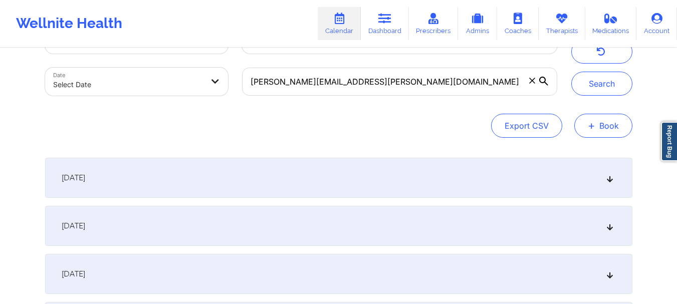
click at [602, 124] on button "+ Book" at bounding box center [603, 126] width 58 height 24
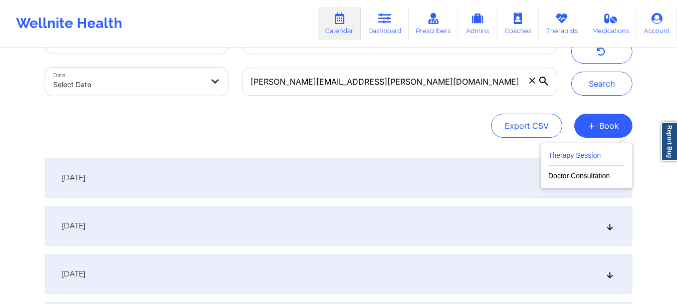
click at [558, 156] on button "Therapy Session" at bounding box center [586, 157] width 77 height 17
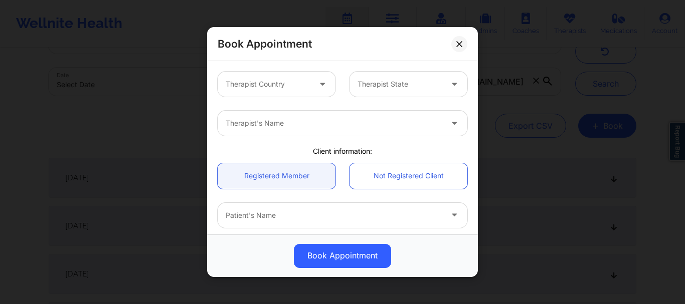
click at [274, 88] on div at bounding box center [268, 84] width 85 height 12
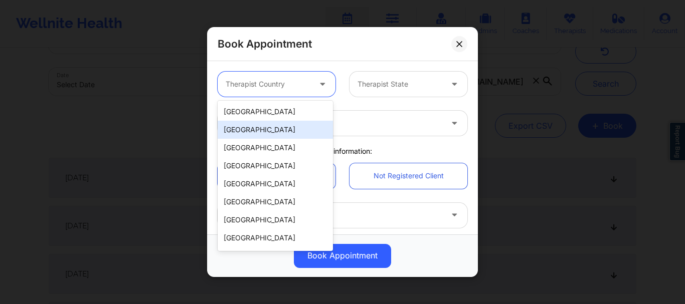
click at [254, 122] on div "[GEOGRAPHIC_DATA]" at bounding box center [274, 130] width 115 height 18
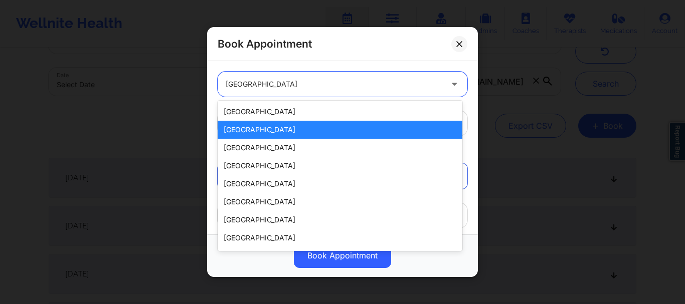
click at [257, 90] on div "[GEOGRAPHIC_DATA]" at bounding box center [334, 84] width 216 height 25
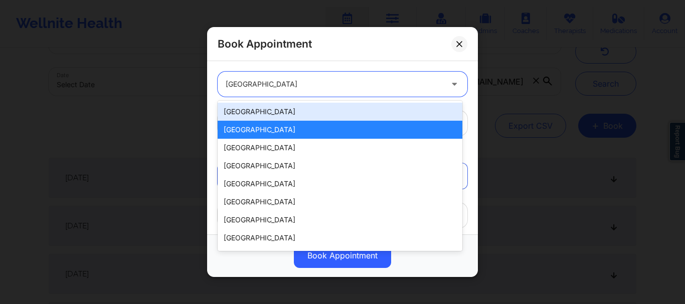
click at [261, 114] on div "[GEOGRAPHIC_DATA]" at bounding box center [339, 112] width 245 height 18
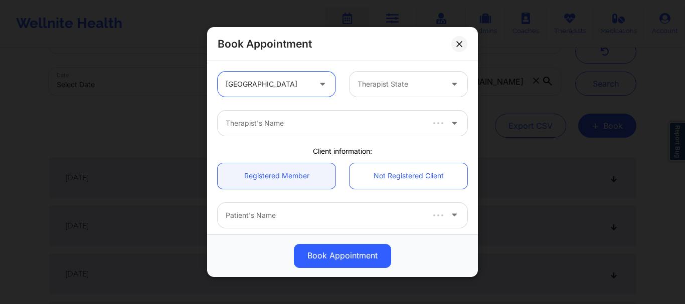
click at [386, 86] on div at bounding box center [399, 84] width 85 height 12
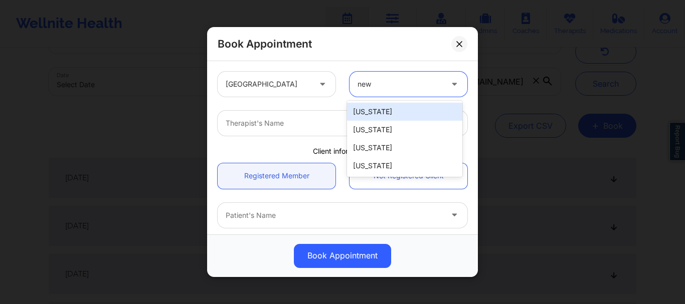
type input "new"
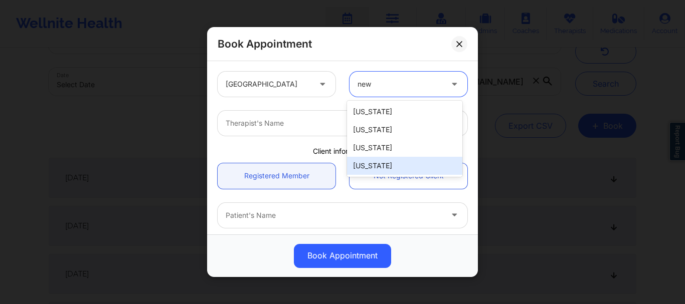
click at [376, 162] on div "[US_STATE]" at bounding box center [404, 166] width 115 height 18
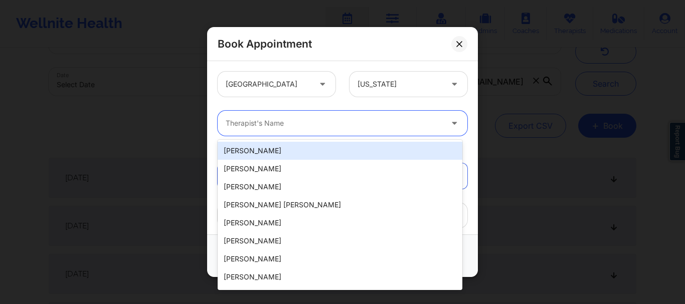
click at [278, 128] on div at bounding box center [334, 123] width 216 height 12
type input "delar"
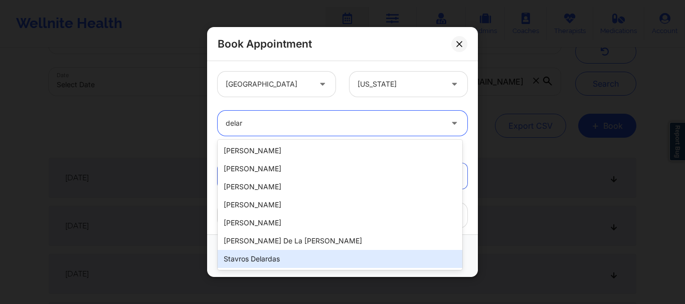
click at [284, 253] on div "Stavros Delardas" at bounding box center [339, 259] width 245 height 18
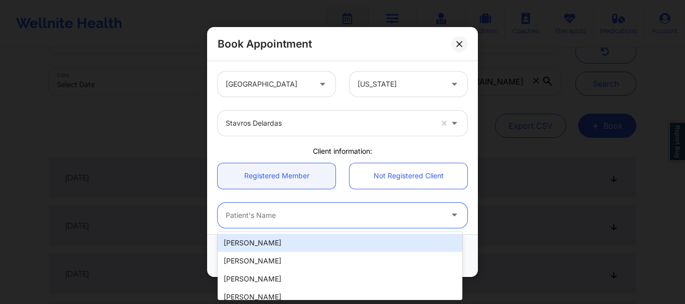
click at [241, 219] on div at bounding box center [334, 215] width 216 height 12
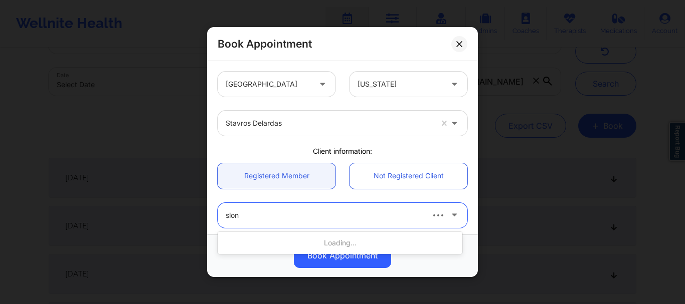
type input "[PERSON_NAME]"
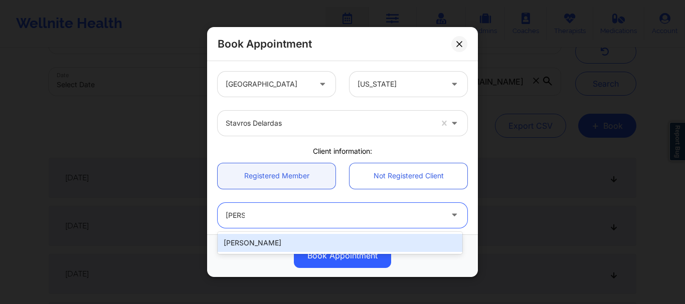
click at [240, 240] on div "[PERSON_NAME]" at bounding box center [339, 243] width 245 height 18
type input "[PERSON_NAME][EMAIL_ADDRESS][PERSON_NAME][DOMAIN_NAME]"
type input "[PHONE_NUMBER]"
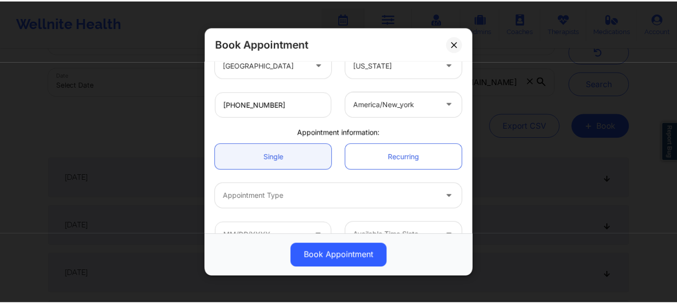
scroll to position [252, 0]
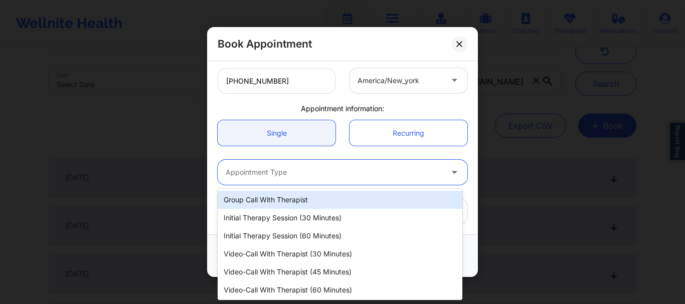
click at [266, 172] on div at bounding box center [334, 173] width 216 height 12
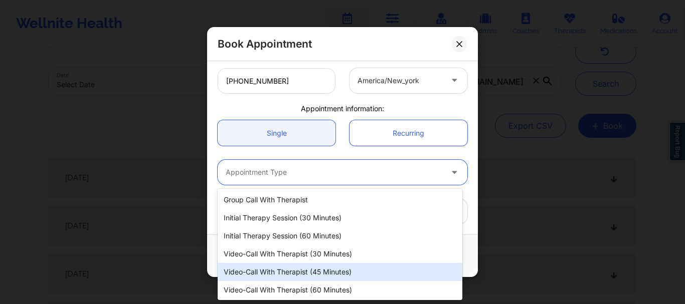
click at [281, 276] on div "Video-Call with Therapist (45 minutes)" at bounding box center [339, 272] width 245 height 18
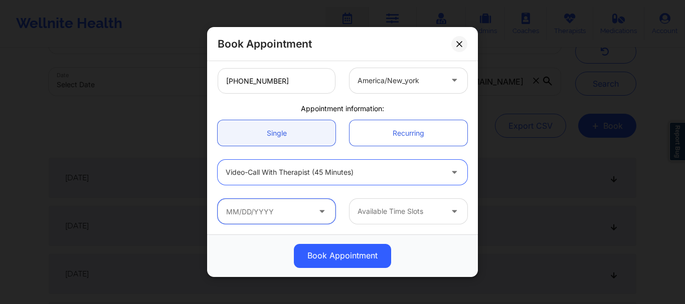
click at [273, 212] on input "text" at bounding box center [276, 211] width 118 height 25
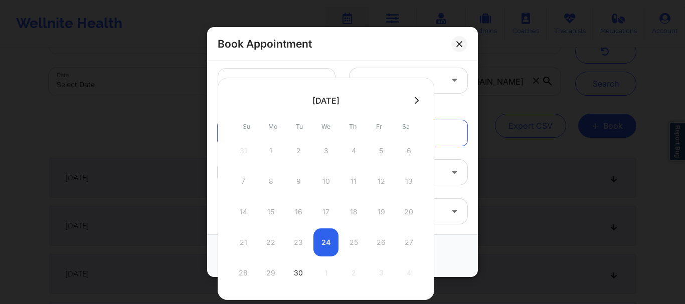
click at [417, 97] on icon at bounding box center [416, 101] width 4 height 8
click at [414, 97] on icon at bounding box center [416, 101] width 4 height 8
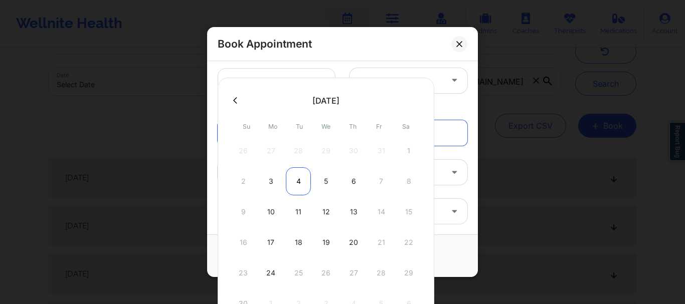
click at [295, 185] on div "4" at bounding box center [298, 181] width 25 height 28
type input "[DATE]"
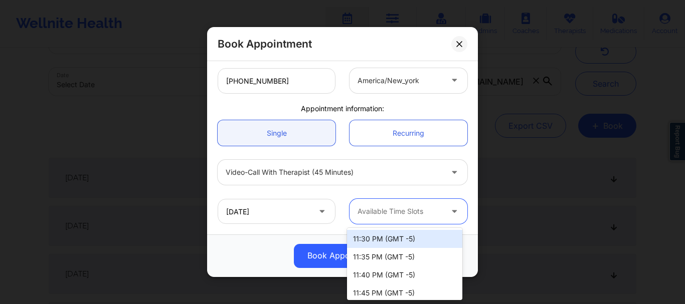
click at [374, 207] on div at bounding box center [399, 212] width 85 height 12
click at [461, 47] on button at bounding box center [459, 44] width 16 height 16
